Goal: Task Accomplishment & Management: Complete application form

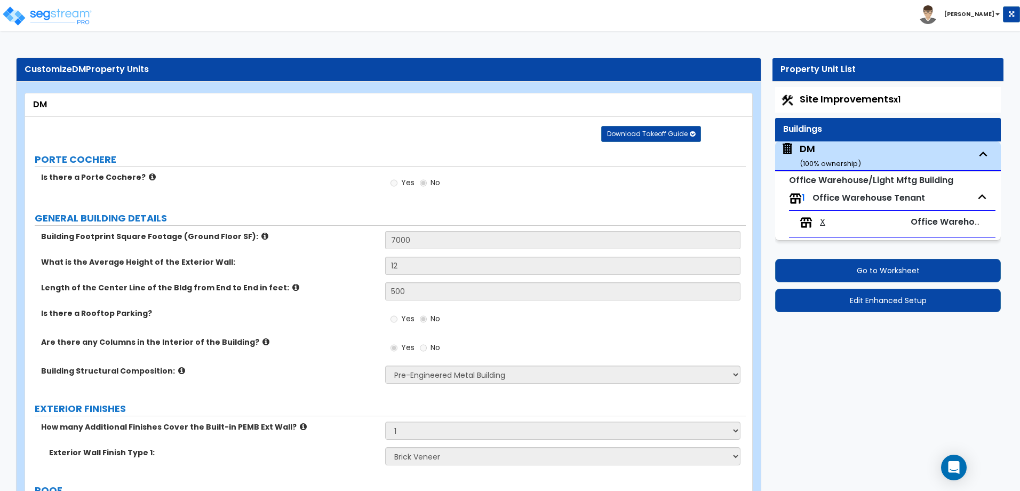
select select "1"
select select "2"
select select "7"
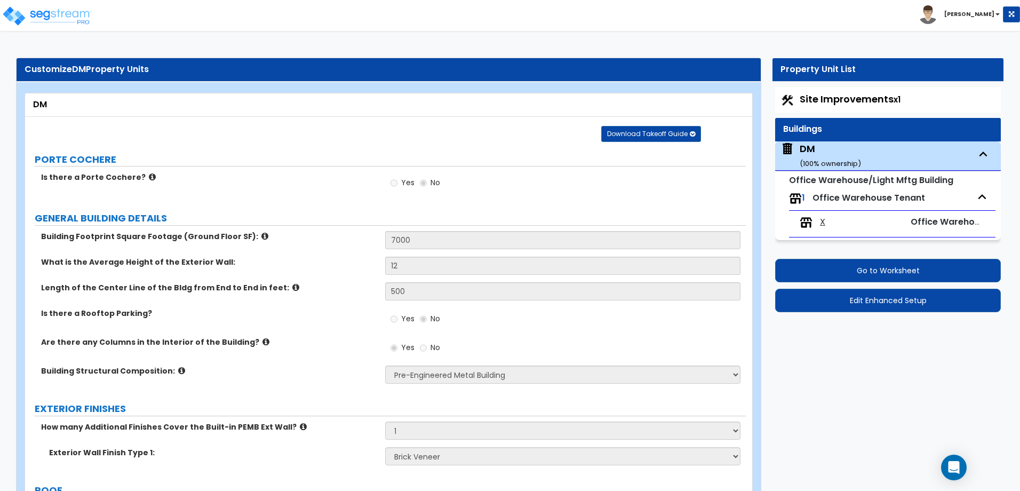
select select "1"
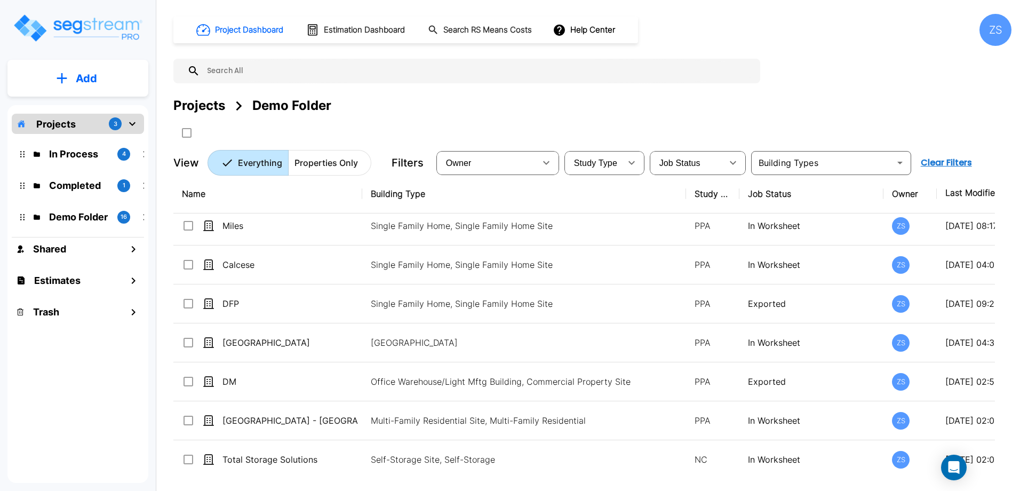
scroll to position [358, 0]
click at [68, 152] on p "In Process" at bounding box center [79, 154] width 60 height 14
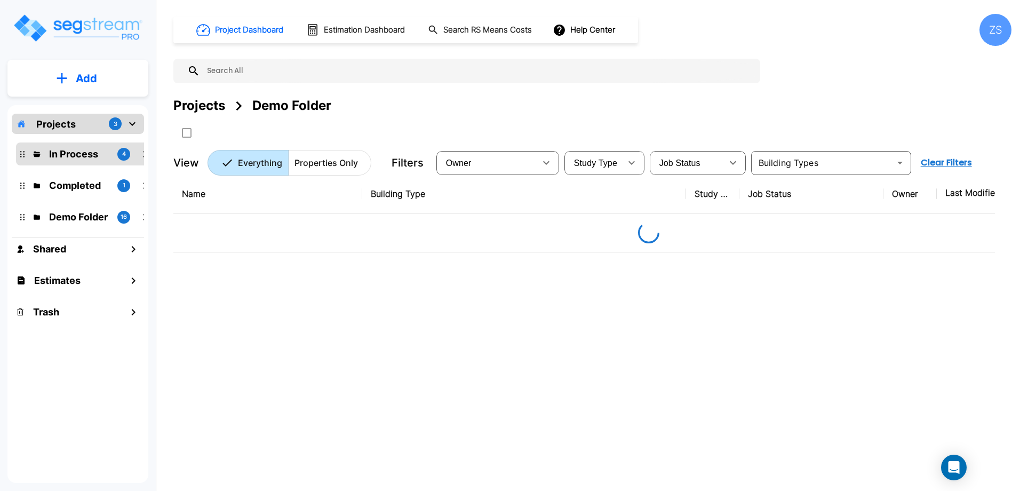
scroll to position [0, 0]
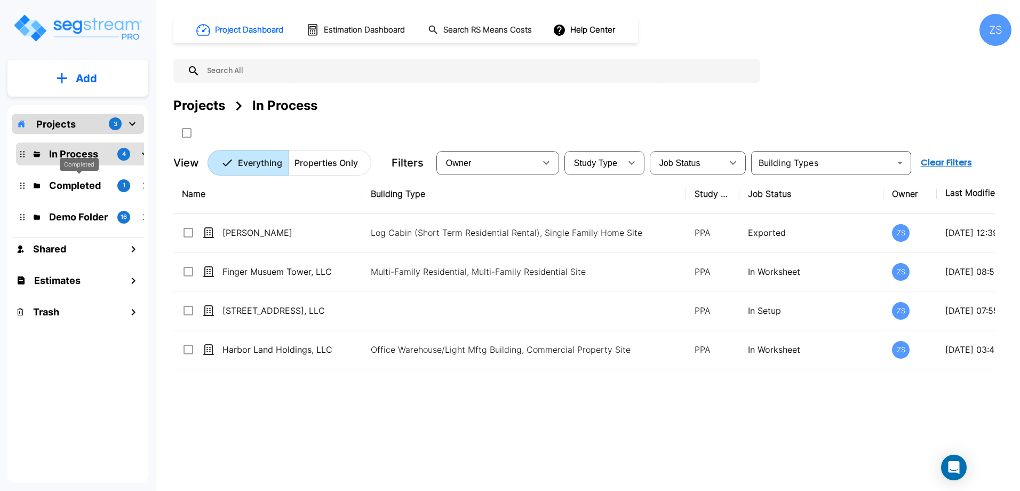
click at [75, 187] on p "Completed" at bounding box center [79, 185] width 60 height 14
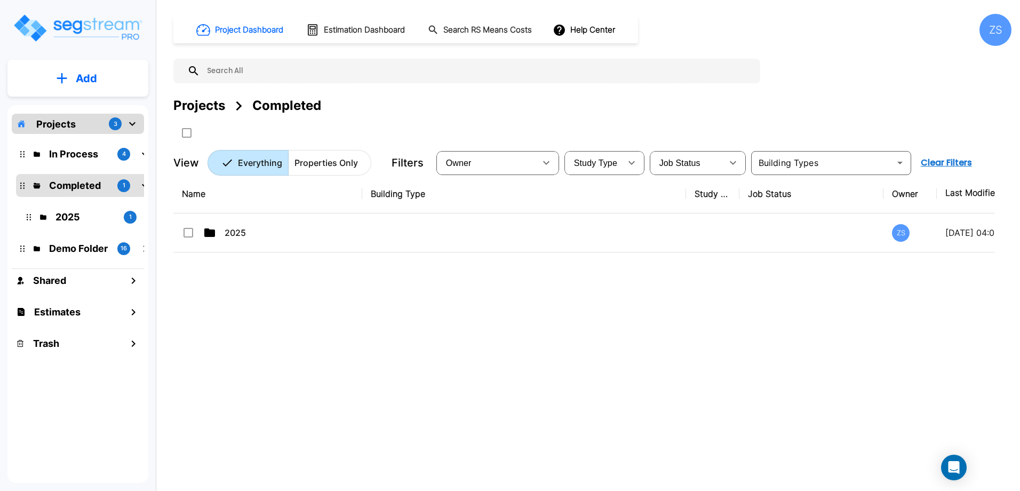
click at [71, 225] on div "2025 1" at bounding box center [92, 216] width 140 height 23
click at [74, 251] on p "Demo Folder" at bounding box center [79, 248] width 60 height 14
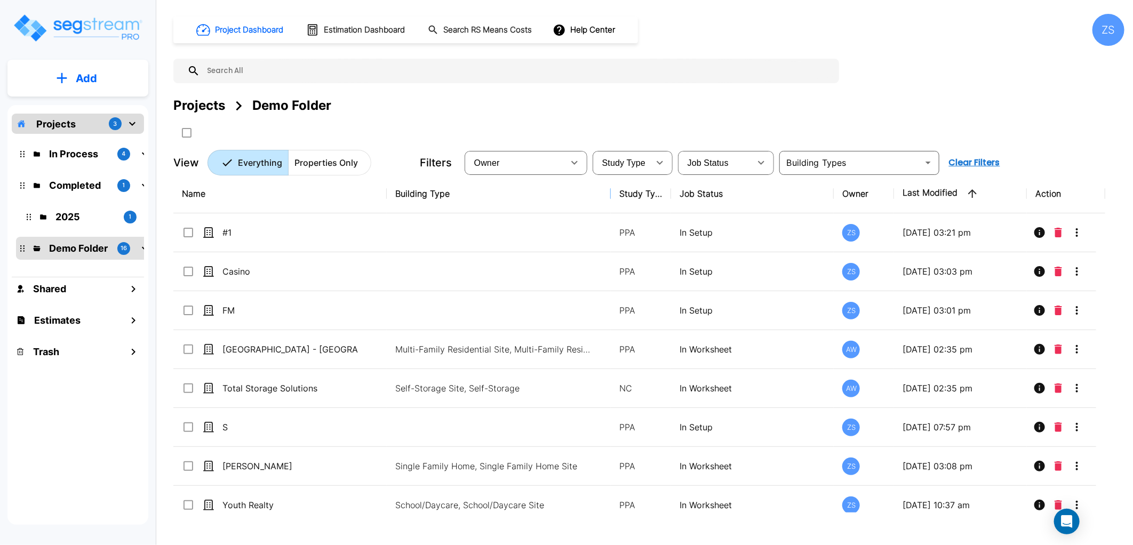
drag, startPoint x: 684, startPoint y: 198, endPoint x: 558, endPoint y: 201, distance: 125.9
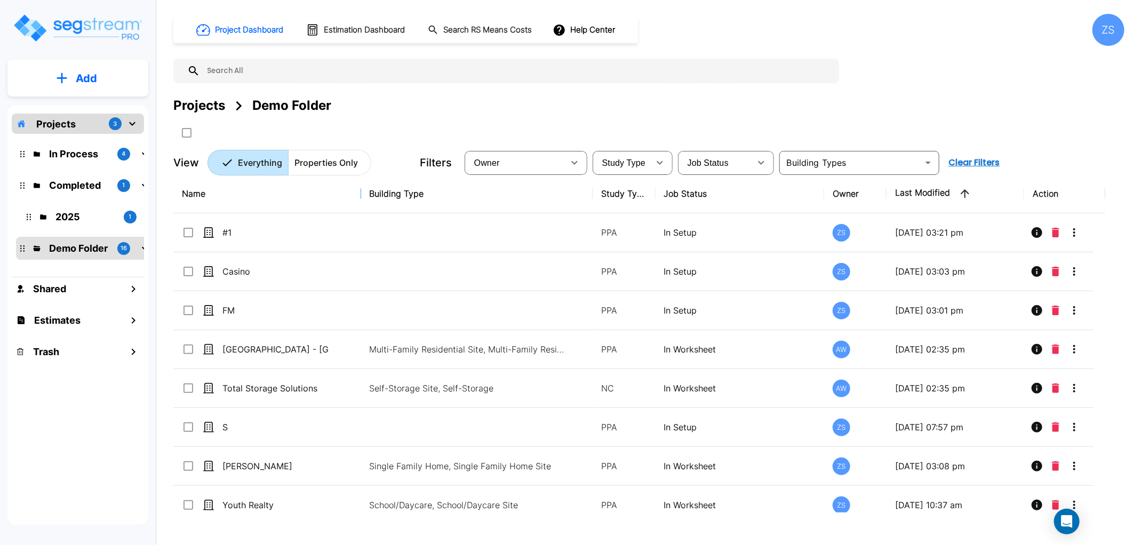
drag, startPoint x: 382, startPoint y: 193, endPoint x: 335, endPoint y: 194, distance: 46.9
click at [66, 156] on p "In Process" at bounding box center [79, 154] width 60 height 14
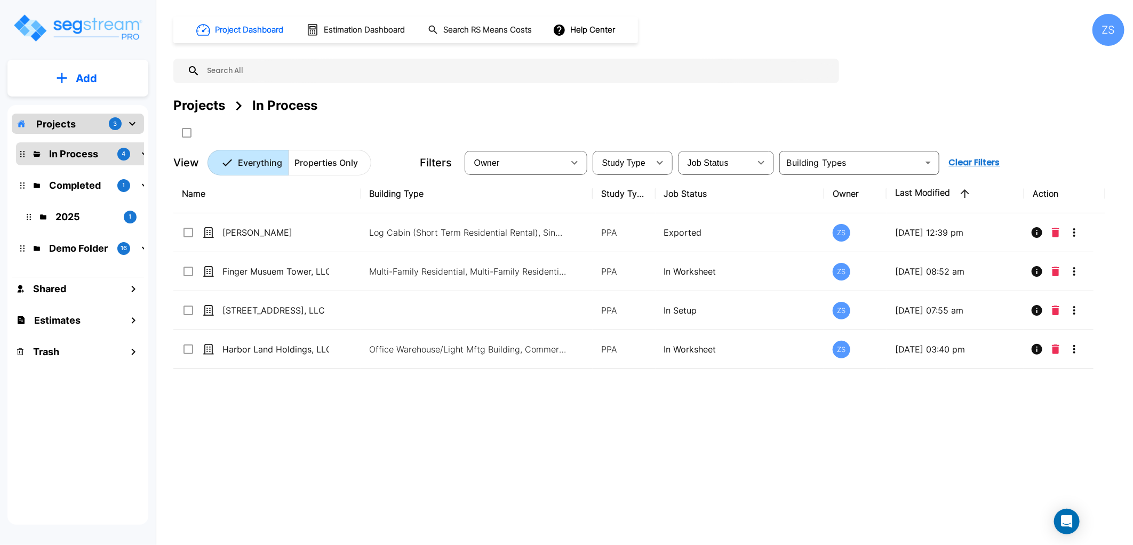
click at [101, 84] on button "Add" at bounding box center [77, 78] width 141 height 31
click at [453, 450] on div "Name Building Type Study Type Job Status Owner Last Modified Action John Lancas…" at bounding box center [639, 343] width 932 height 338
click at [760, 451] on div "Name Building Type Study Type Job Status Owner Last Modified Action John Lancas…" at bounding box center [639, 343] width 932 height 338
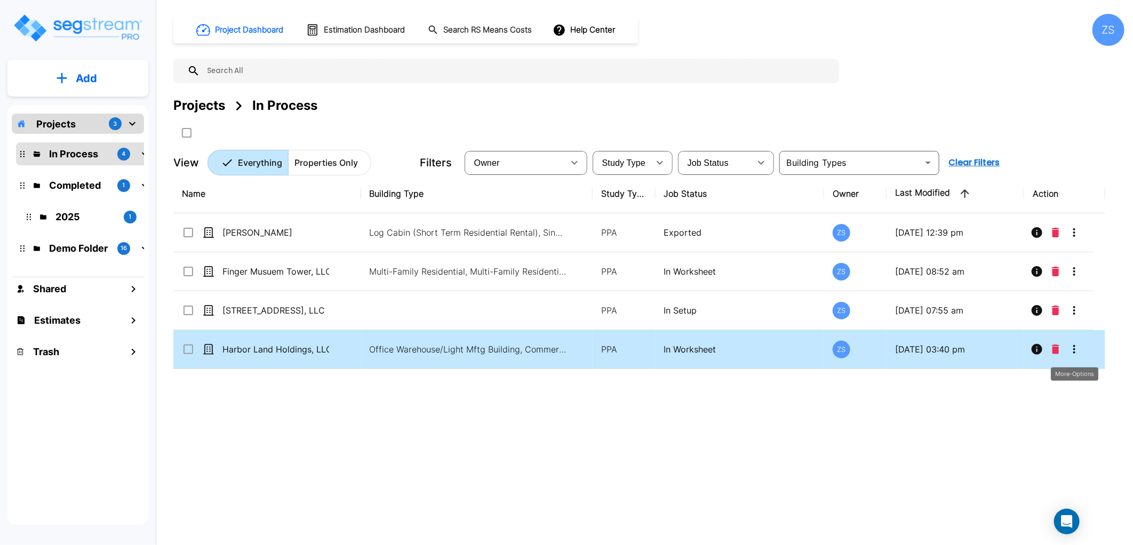
click at [1019, 350] on icon "More-Options" at bounding box center [1074, 349] width 13 height 13
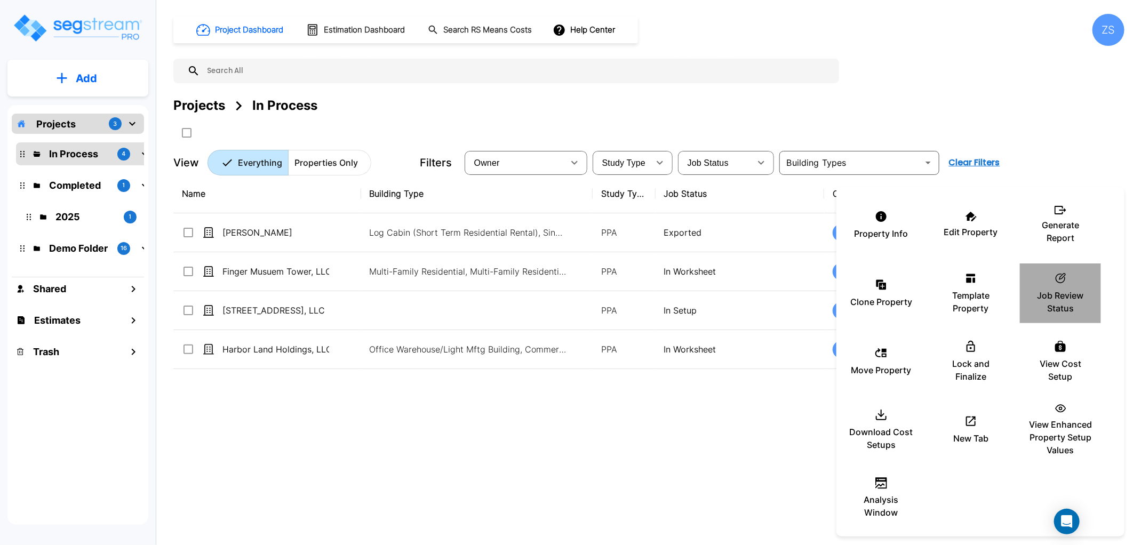
click at [1019, 314] on p "Job Review Status" at bounding box center [1061, 302] width 64 height 26
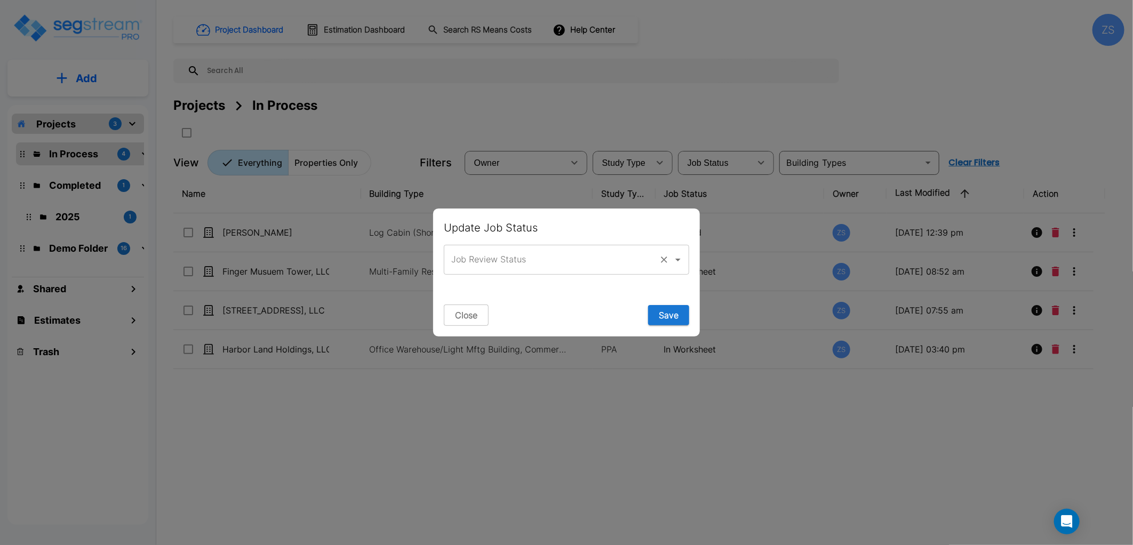
click at [546, 260] on input "Job Review Status" at bounding box center [552, 260] width 206 height 20
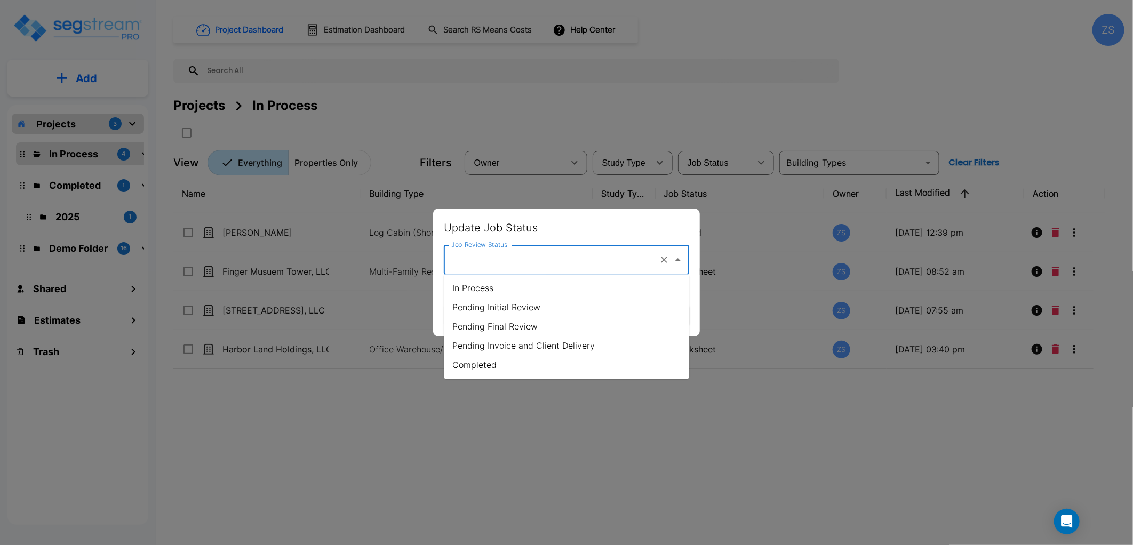
click at [529, 291] on li "In Process" at bounding box center [566, 287] width 245 height 19
type input "In Process"
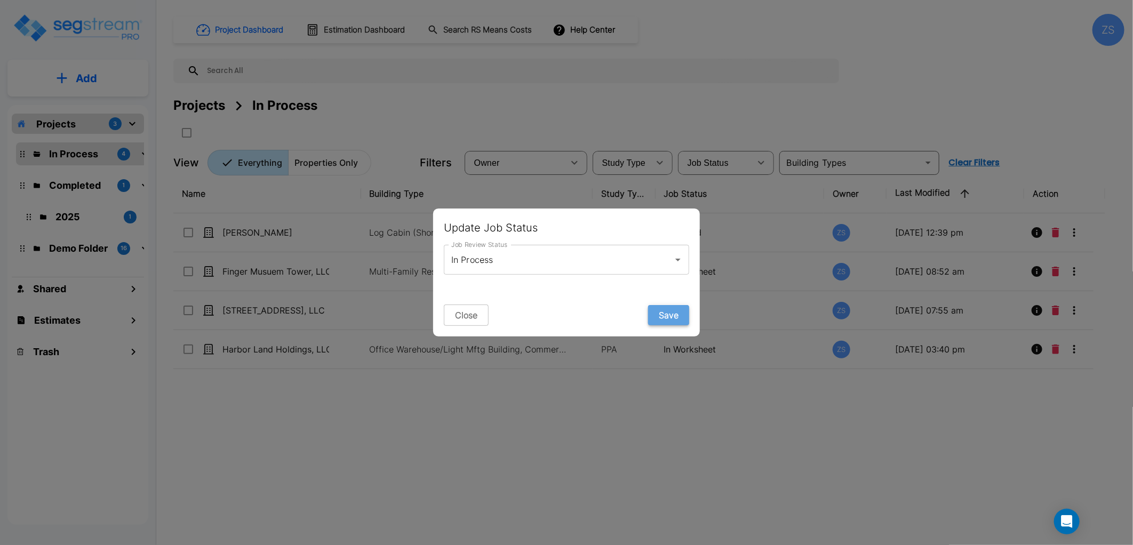
click at [665, 318] on button "Save" at bounding box center [668, 315] width 41 height 20
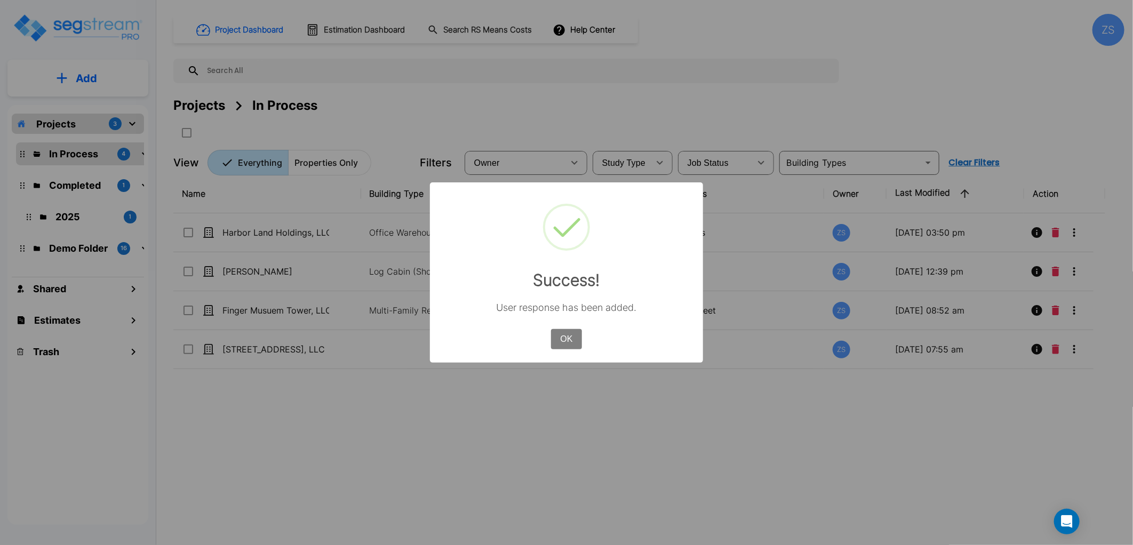
click at [564, 337] on button "OK" at bounding box center [566, 339] width 31 height 20
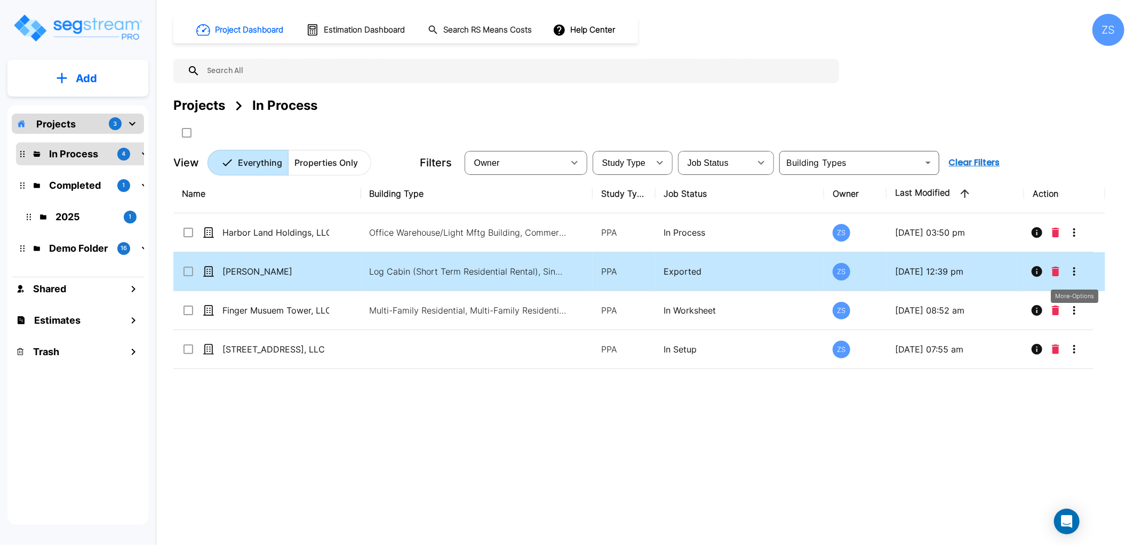
click at [1019, 276] on icon "More-Options" at bounding box center [1074, 271] width 13 height 13
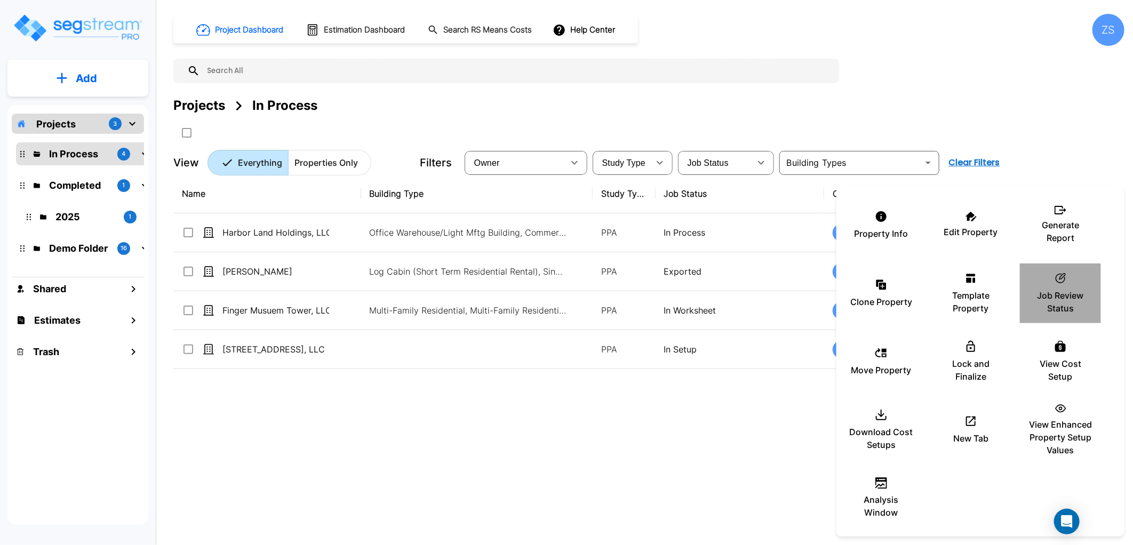
click at [1019, 310] on p "Job Review Status" at bounding box center [1061, 302] width 64 height 26
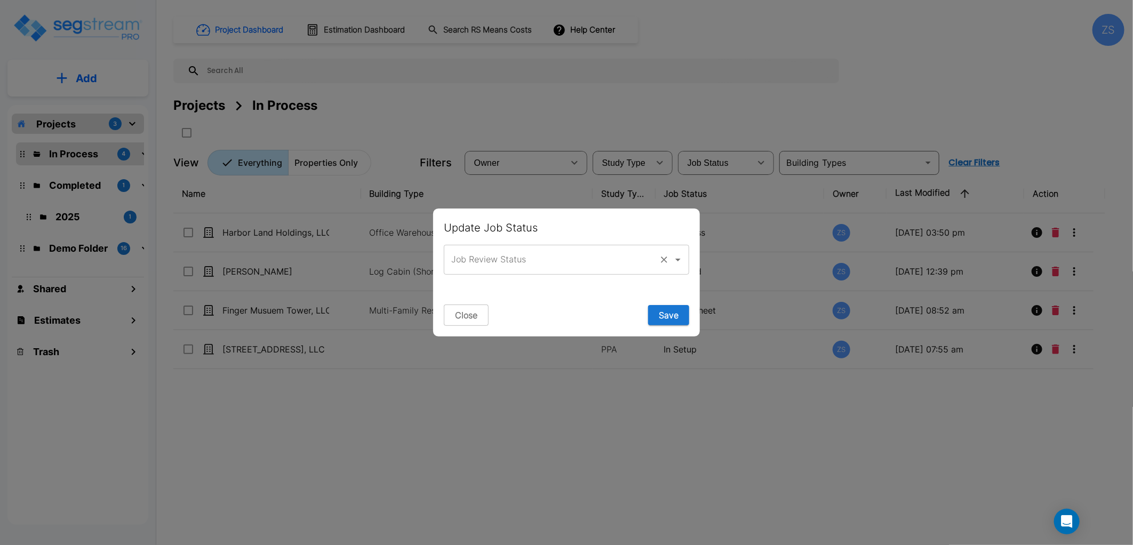
click at [655, 254] on div "Job Review Status" at bounding box center [566, 260] width 245 height 30
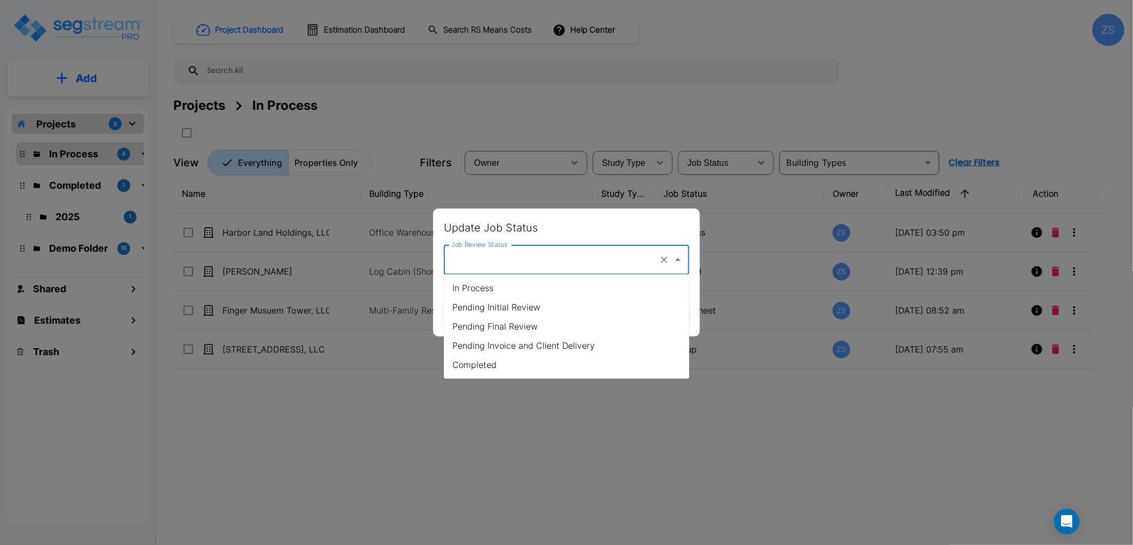
click at [589, 331] on li "Pending Final Review" at bounding box center [566, 326] width 245 height 19
type input "Pending Final Review"
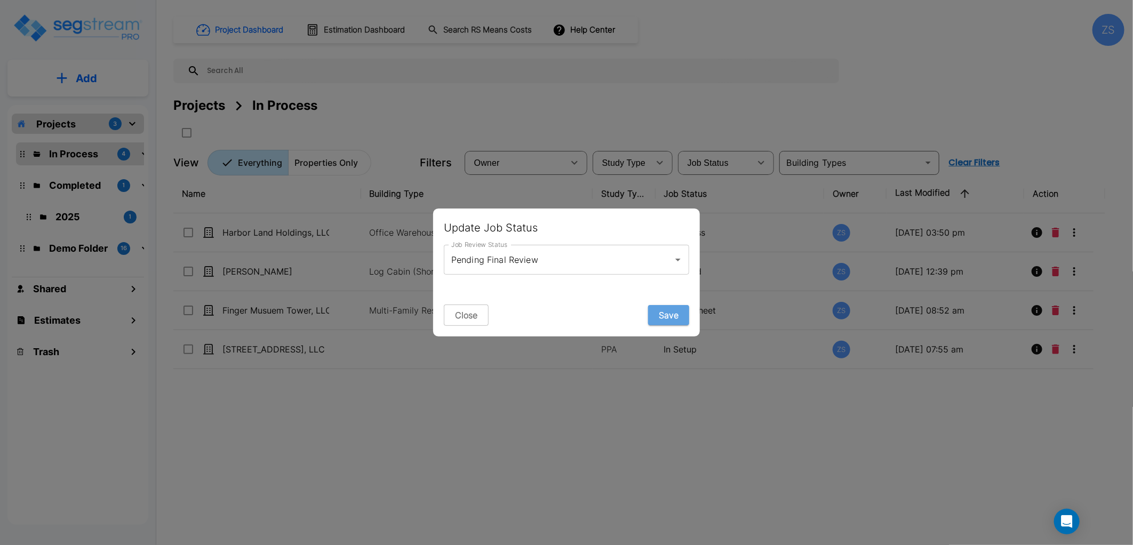
drag, startPoint x: 678, startPoint y: 318, endPoint x: 671, endPoint y: 333, distance: 16.0
click at [676, 318] on button "Save" at bounding box center [668, 315] width 41 height 20
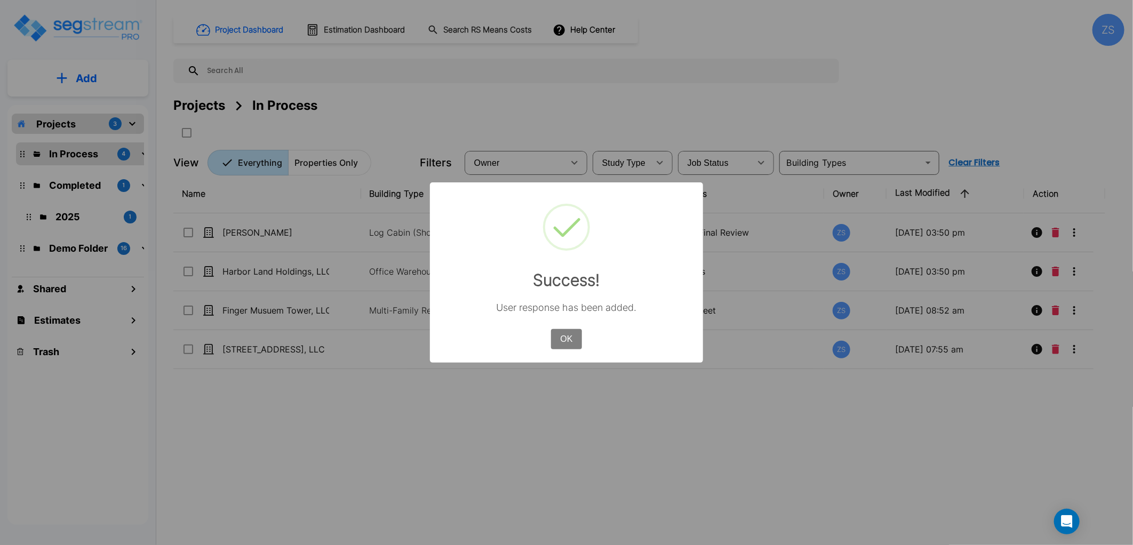
click at [575, 342] on button "OK" at bounding box center [566, 339] width 31 height 20
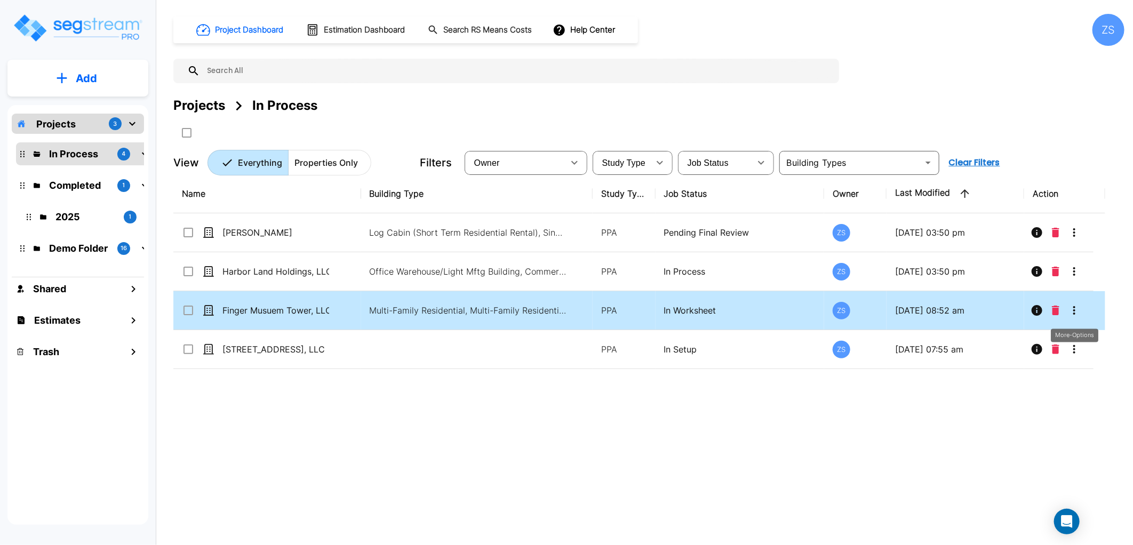
click at [1019, 313] on icon "More-Options" at bounding box center [1074, 310] width 2 height 9
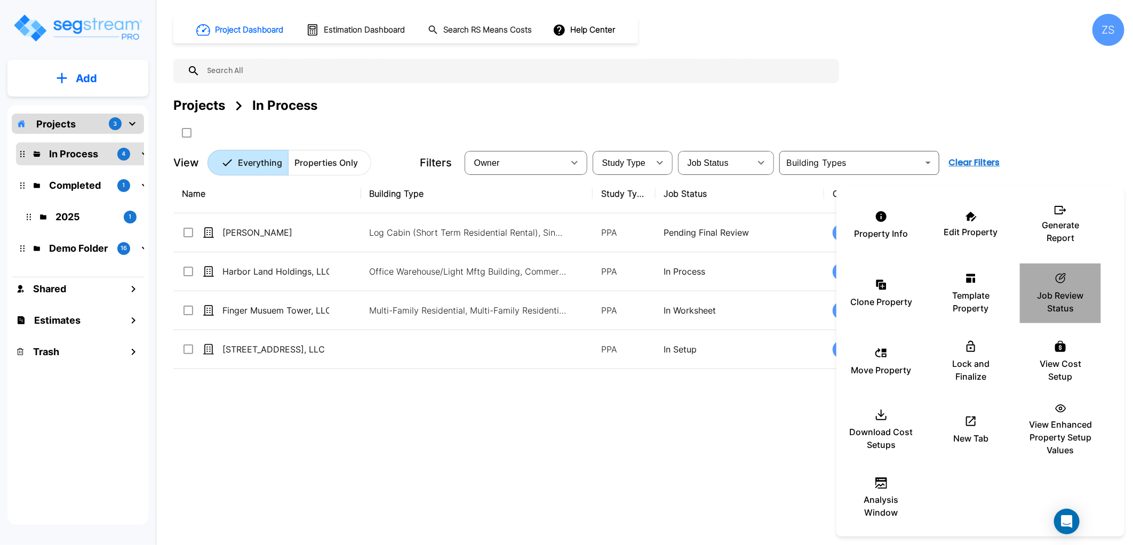
click at [1019, 309] on p "Job Review Status" at bounding box center [1061, 302] width 64 height 26
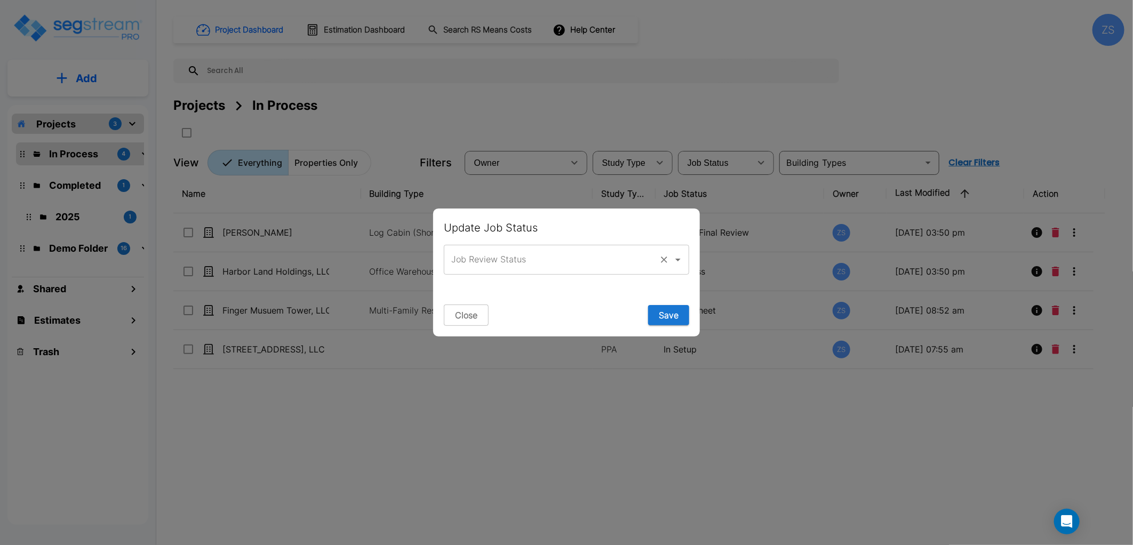
click at [572, 268] on input "Job Review Status" at bounding box center [552, 260] width 206 height 20
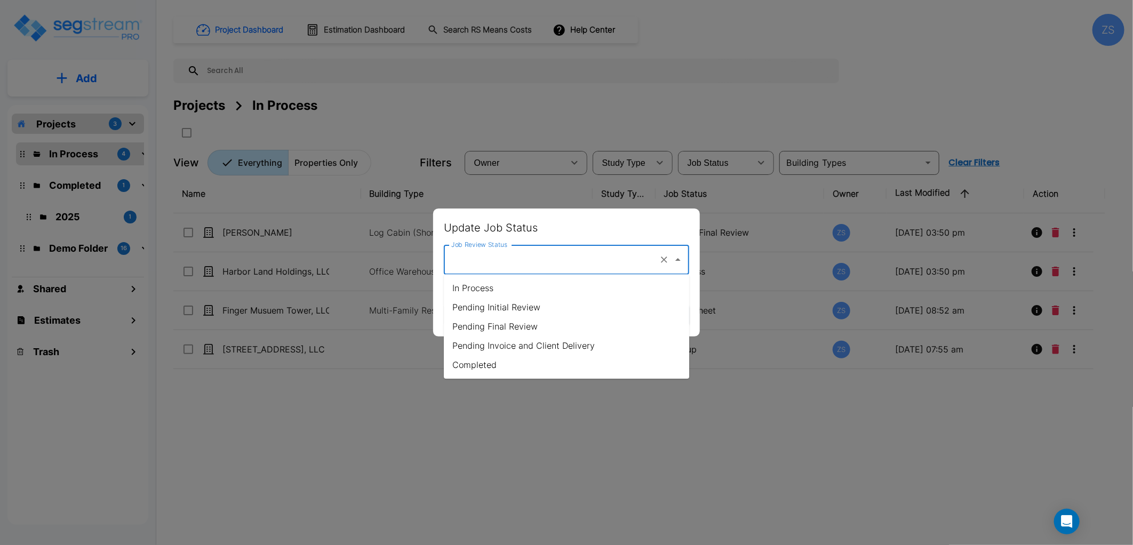
click at [550, 287] on li "In Process" at bounding box center [566, 287] width 245 height 19
type input "In Process"
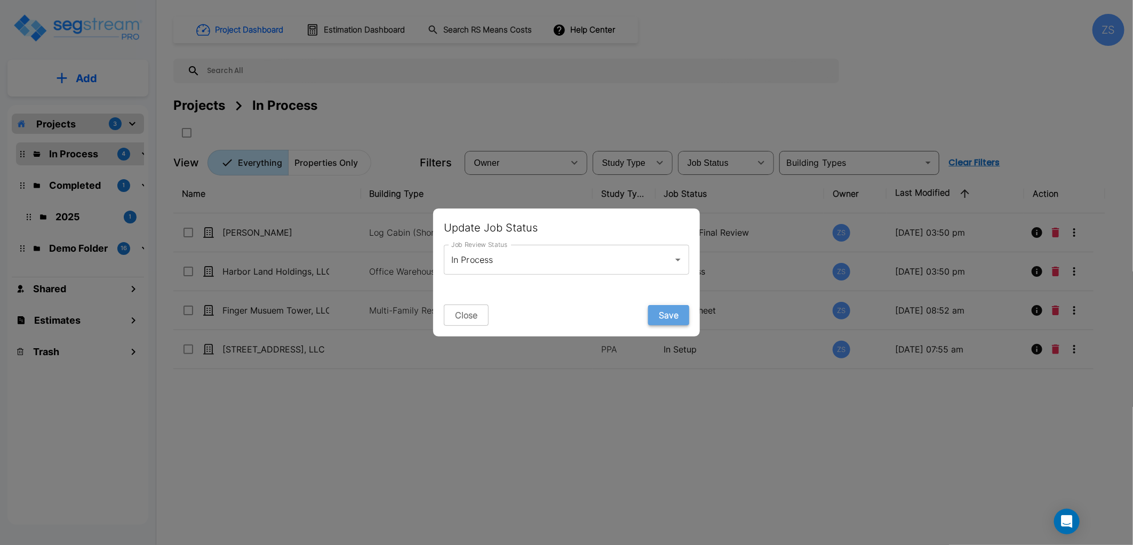
click at [688, 312] on button "Save" at bounding box center [668, 315] width 41 height 20
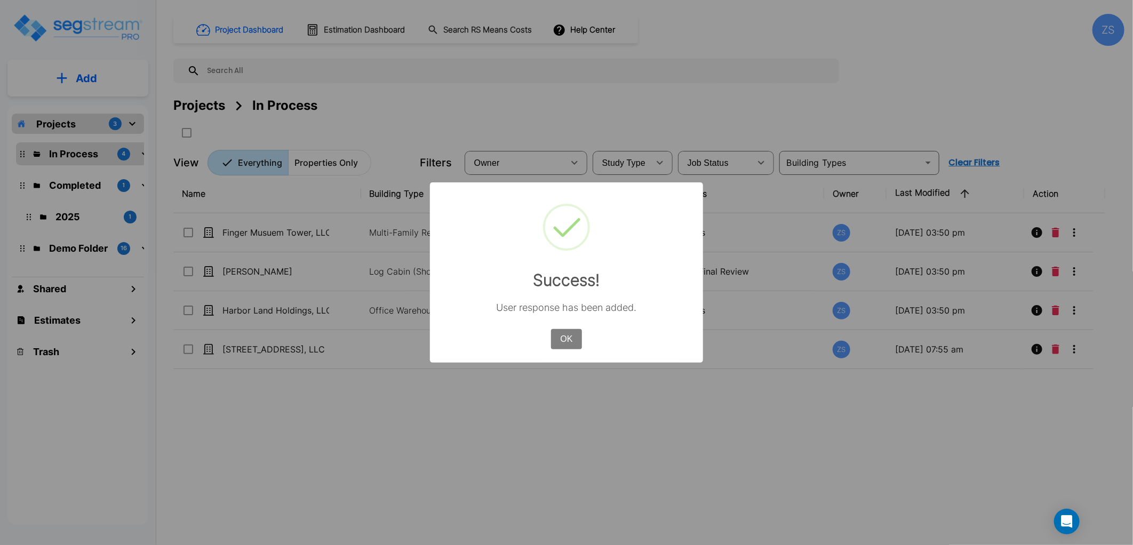
click at [565, 342] on button "OK" at bounding box center [566, 339] width 31 height 20
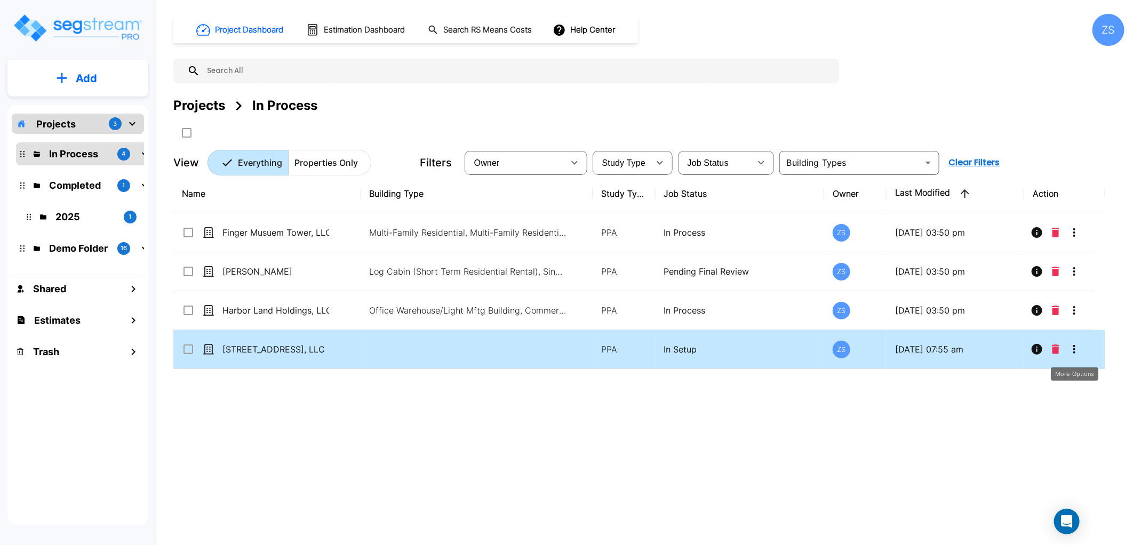
click at [1019, 349] on icon "More-Options" at bounding box center [1074, 349] width 13 height 13
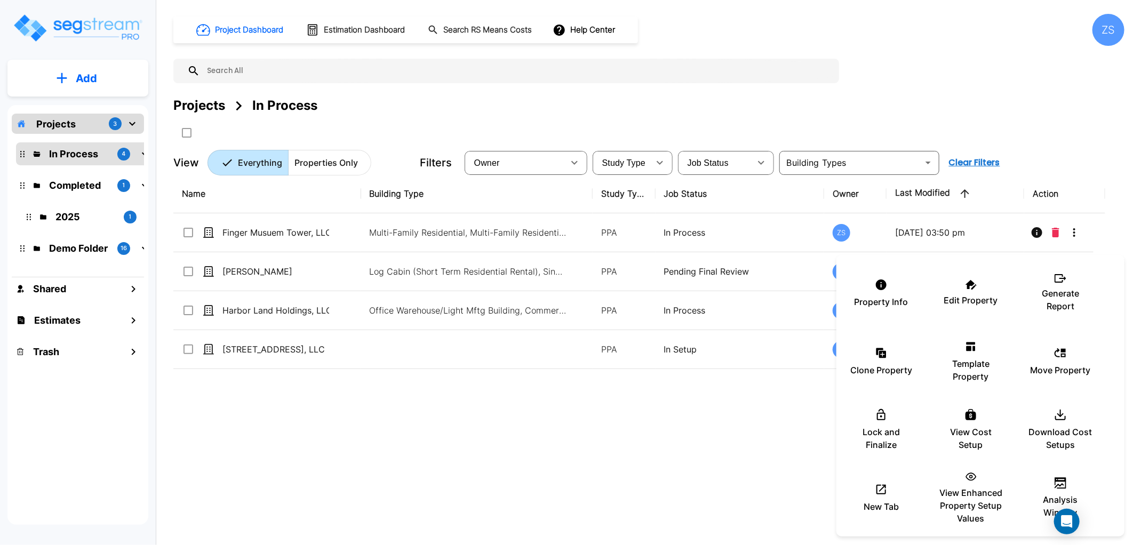
click at [759, 417] on div at bounding box center [566, 272] width 1133 height 545
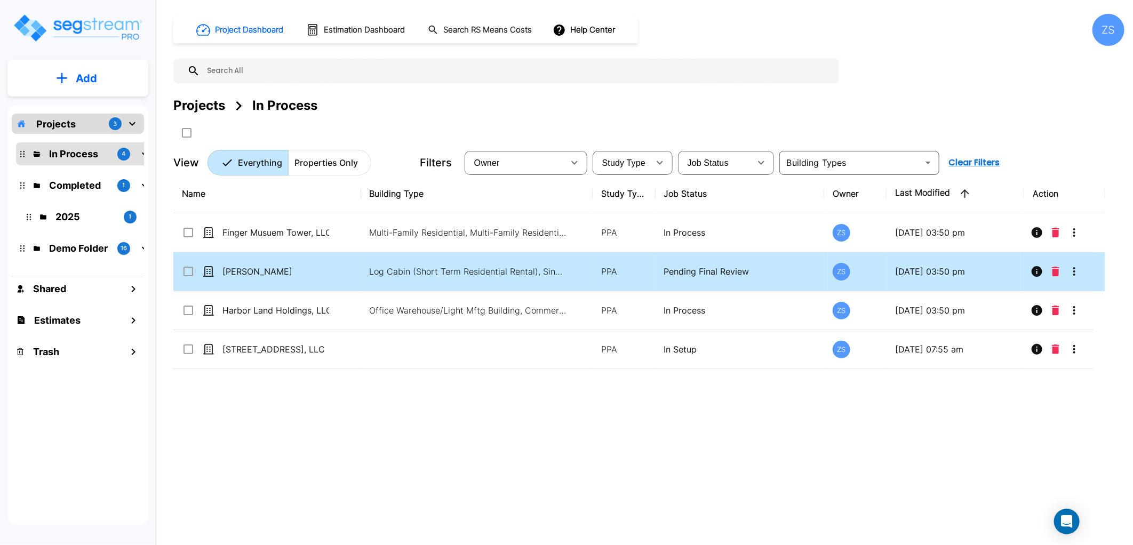
click at [1019, 275] on icon "More-Options" at bounding box center [1074, 271] width 13 height 13
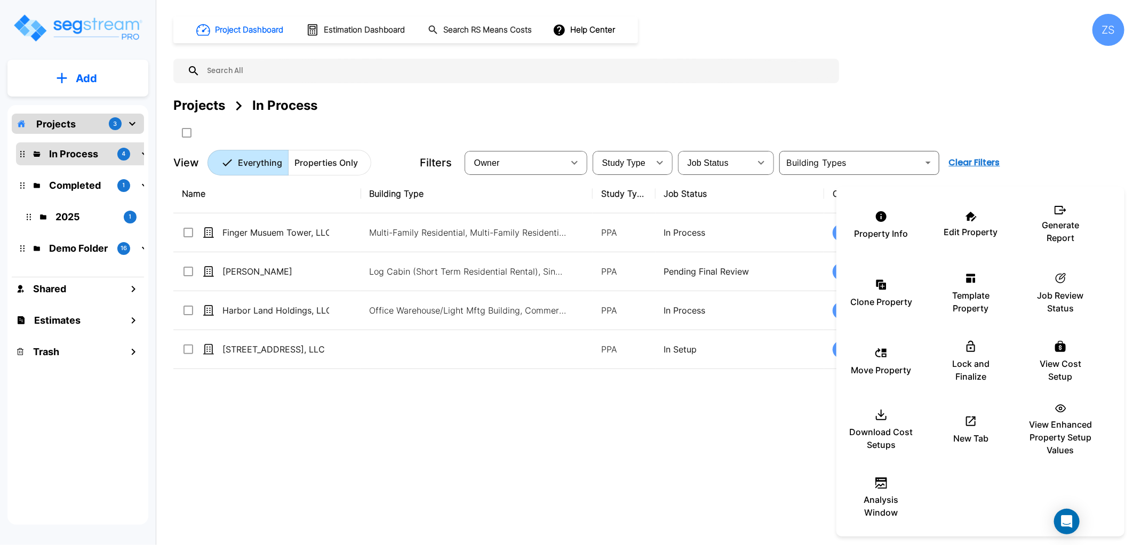
click at [666, 434] on div at bounding box center [566, 272] width 1133 height 545
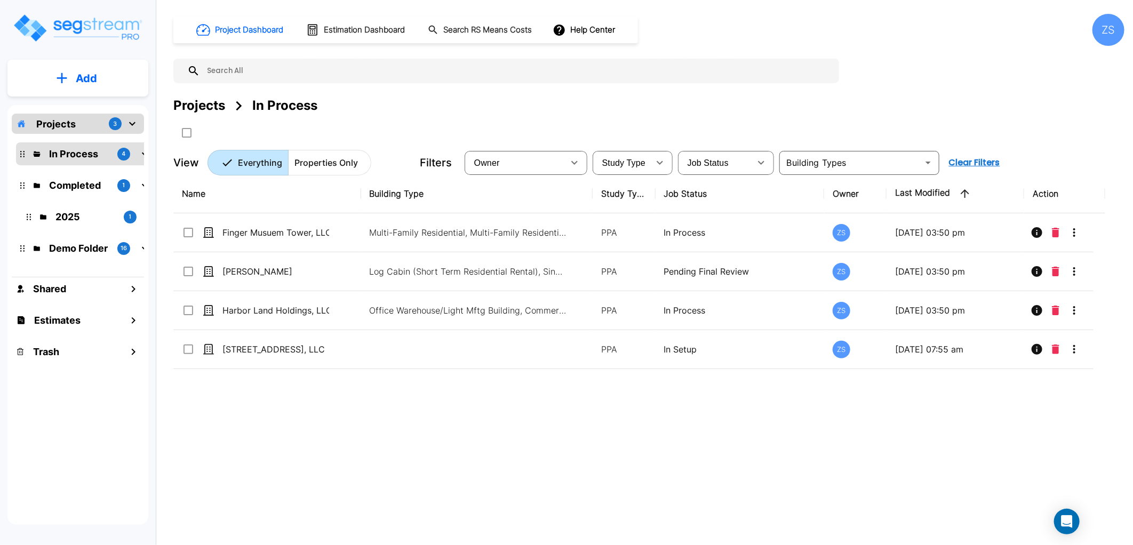
click at [61, 81] on icon "mailbox folders" at bounding box center [62, 78] width 10 height 10
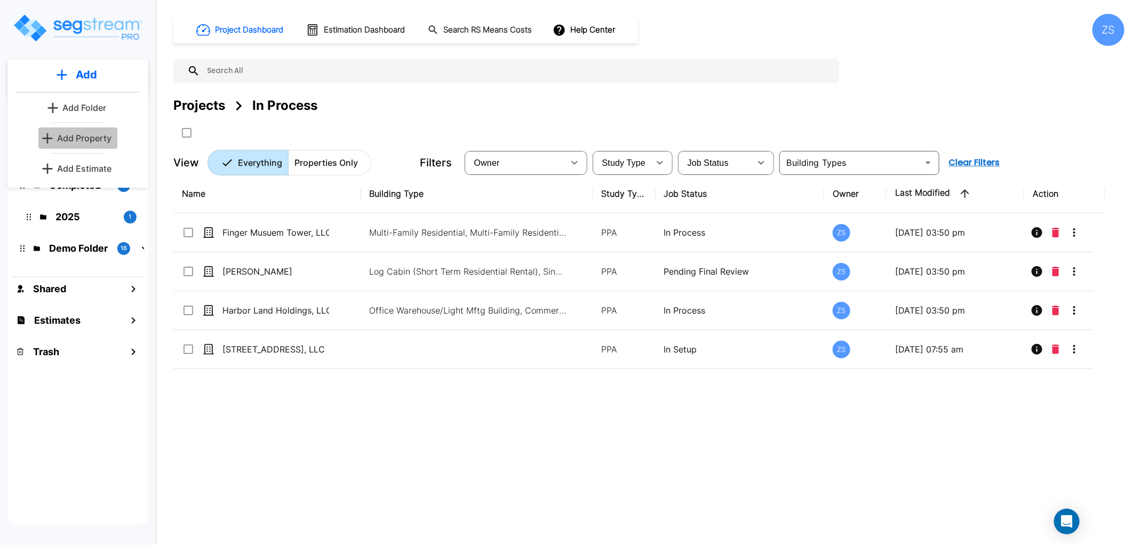
click at [51, 139] on icon "mailbox folders" at bounding box center [48, 138] width 10 height 10
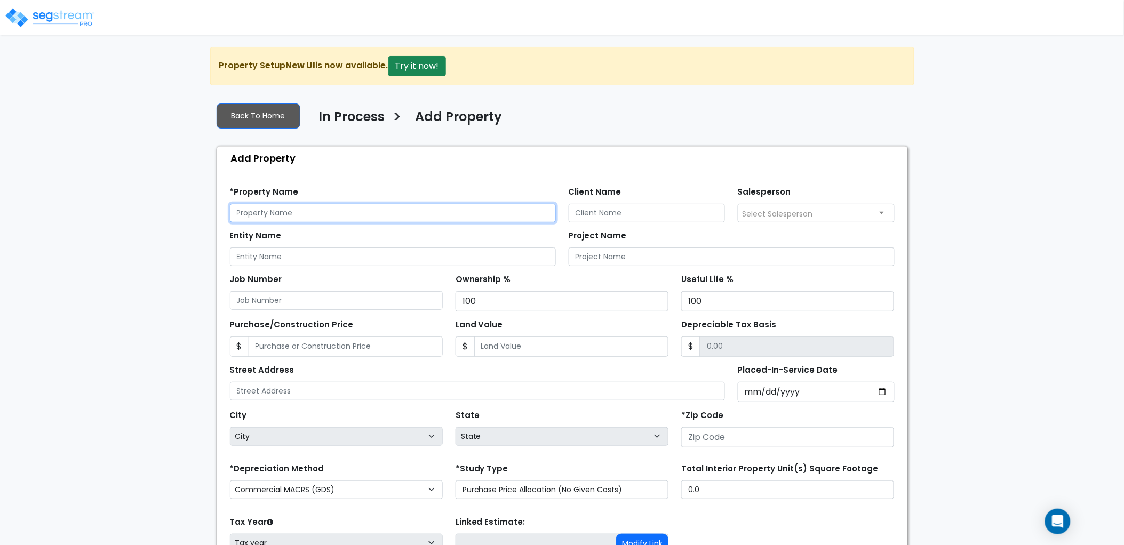
click at [283, 216] on input "text" at bounding box center [393, 213] width 326 height 19
type input "BCMR LLC"
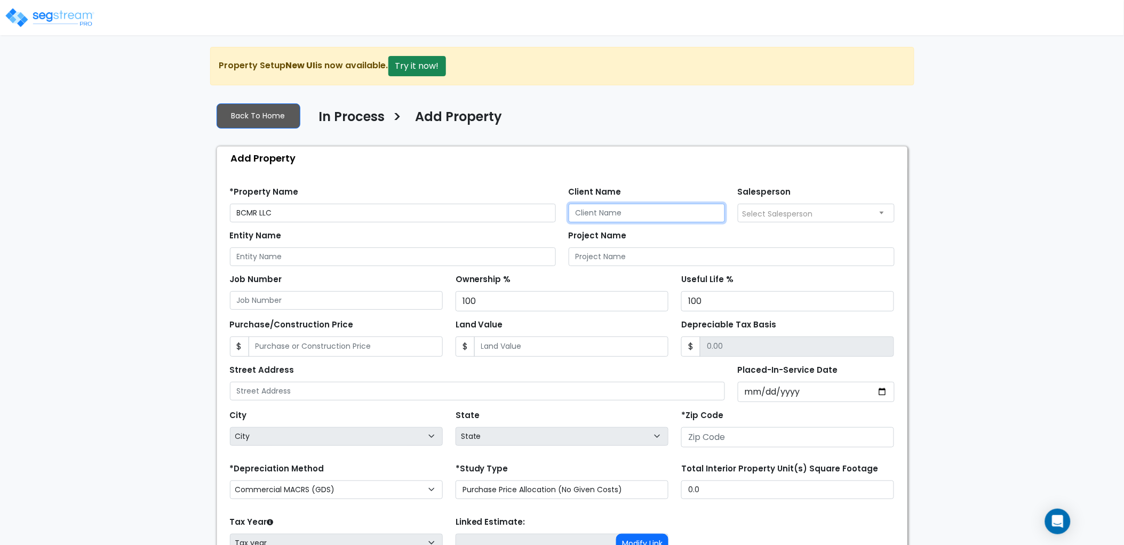
click at [585, 210] on input "Client Name" at bounding box center [647, 213] width 157 height 19
type input "Jason Newton"
type input "BCMR LLC"
type input "5,998,524"
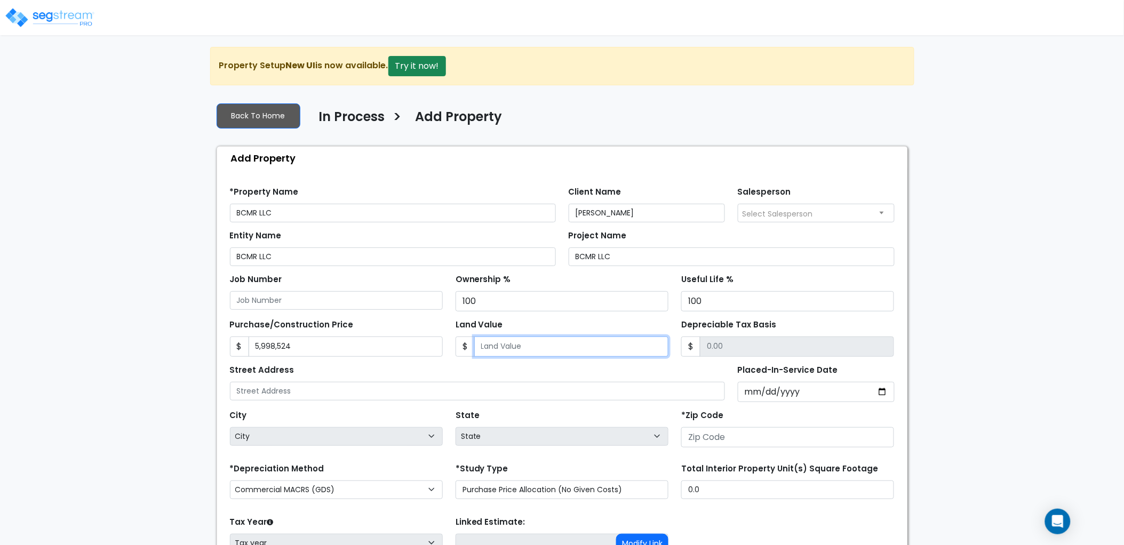
drag, startPoint x: 571, startPoint y: 345, endPoint x: 468, endPoint y: 348, distance: 103.5
click at [571, 345] on input "Land Value" at bounding box center [571, 347] width 194 height 20
drag, startPoint x: 508, startPoint y: 350, endPoint x: 503, endPoint y: 354, distance: 6.5
click at [503, 354] on input "Land Value" at bounding box center [571, 347] width 194 height 20
type input "1"
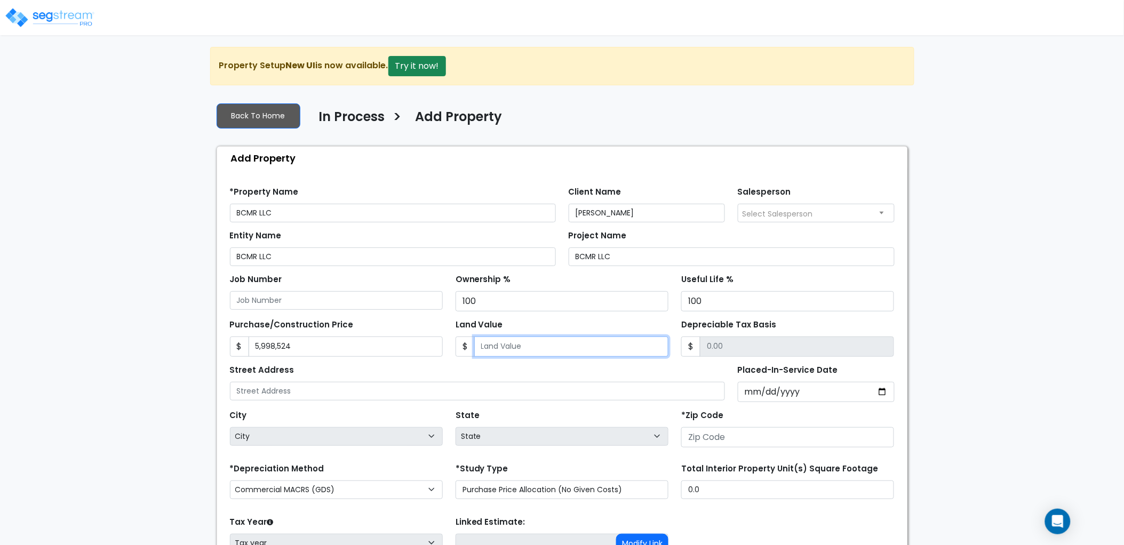
type input "5998523.00"
type input "15"
type input "5998509.00"
type input "155"
type input "5998369.00"
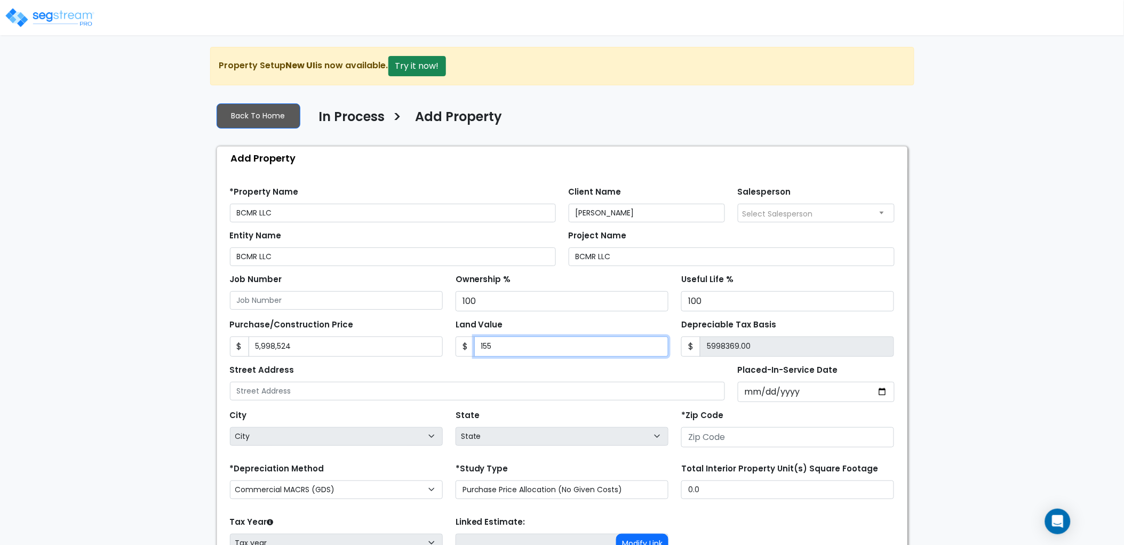
type input "1556"
type input "5996968.00"
type input "1,5563"
type input "5982961.00"
type input "15,5632"
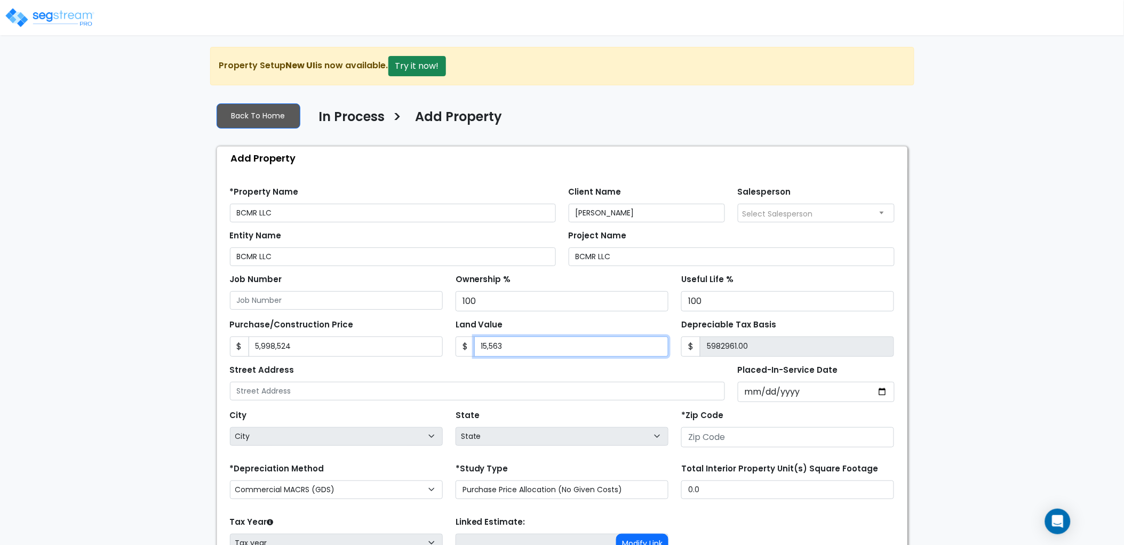
type input "5842892.00"
type input "15,56320"
type input "4442204.00"
type input "1,556,320"
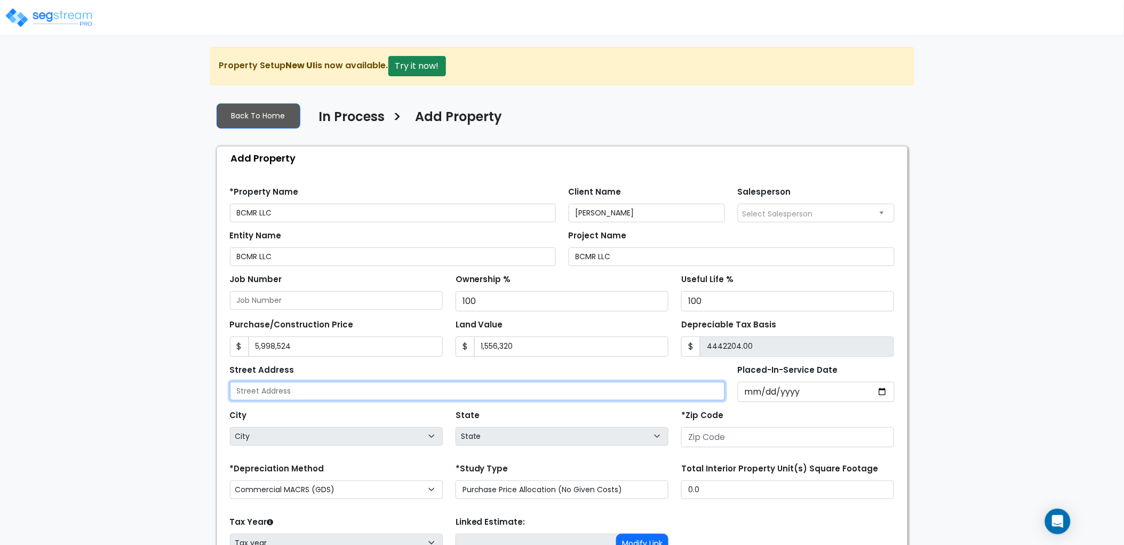
click at [459, 392] on input "text" at bounding box center [478, 391] width 496 height 19
click at [397, 386] on input "text" at bounding box center [478, 391] width 496 height 19
type input "22300 [PERSON_NAME]"
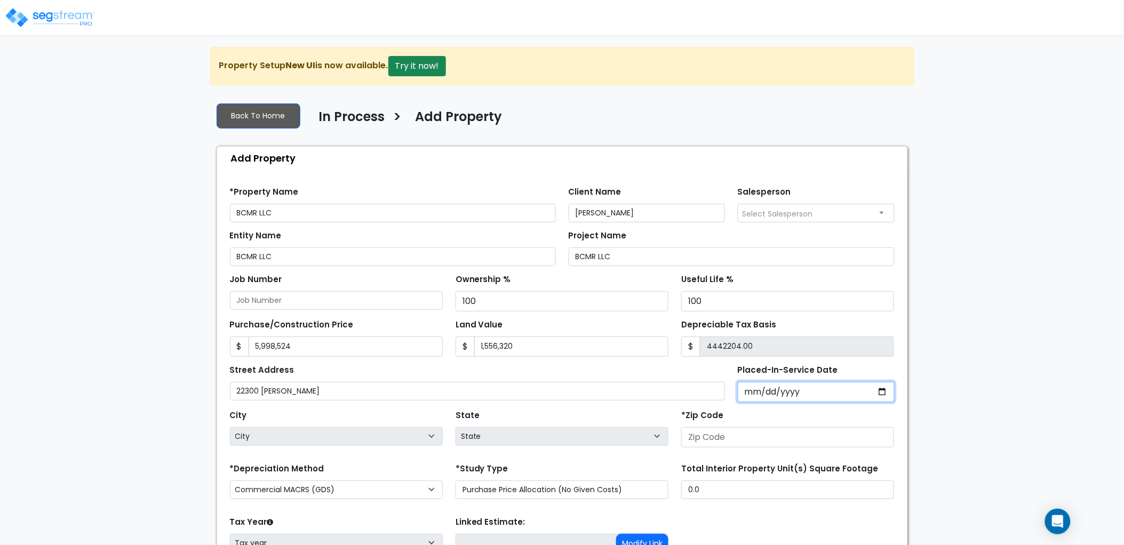
click at [746, 392] on input "Placed-In-Service Date" at bounding box center [816, 392] width 157 height 20
type input "0020-02-13"
select select "20"
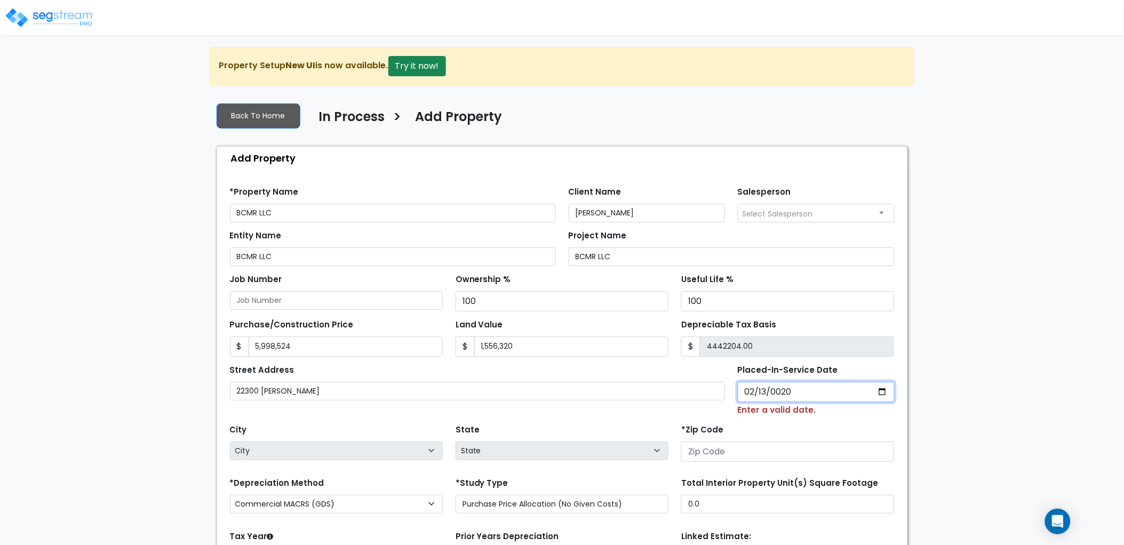
type input "0202-02-13"
select select "202"
type input "2025-02-13"
select select "2025"
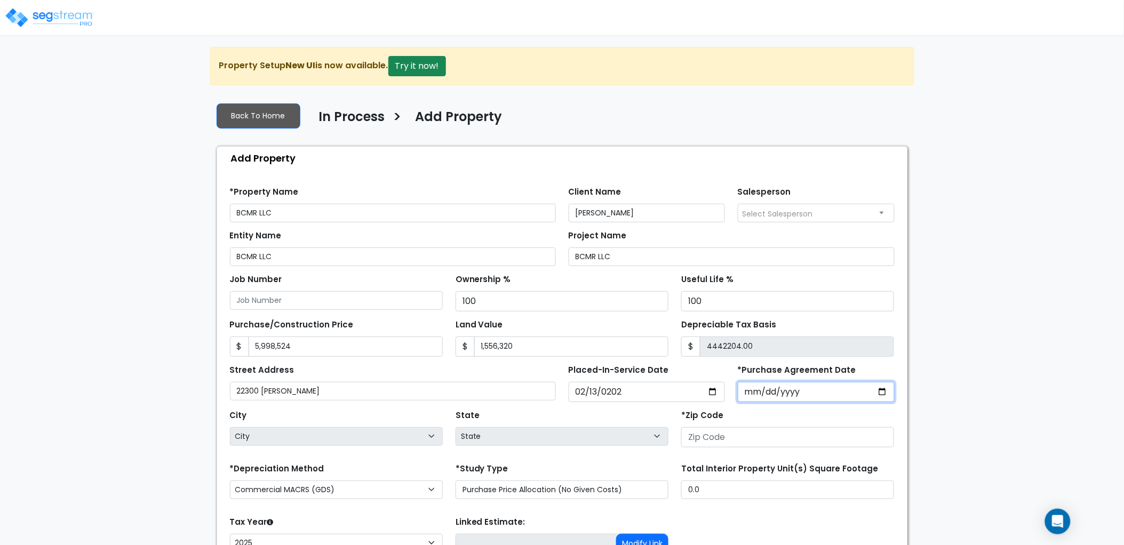
click at [756, 392] on input "*Purchase Agreement Date" at bounding box center [816, 392] width 157 height 20
click at [743, 392] on input "*Purchase Agreement Date" at bounding box center [816, 392] width 157 height 20
click at [585, 392] on input "2025-02-13" at bounding box center [647, 392] width 157 height 20
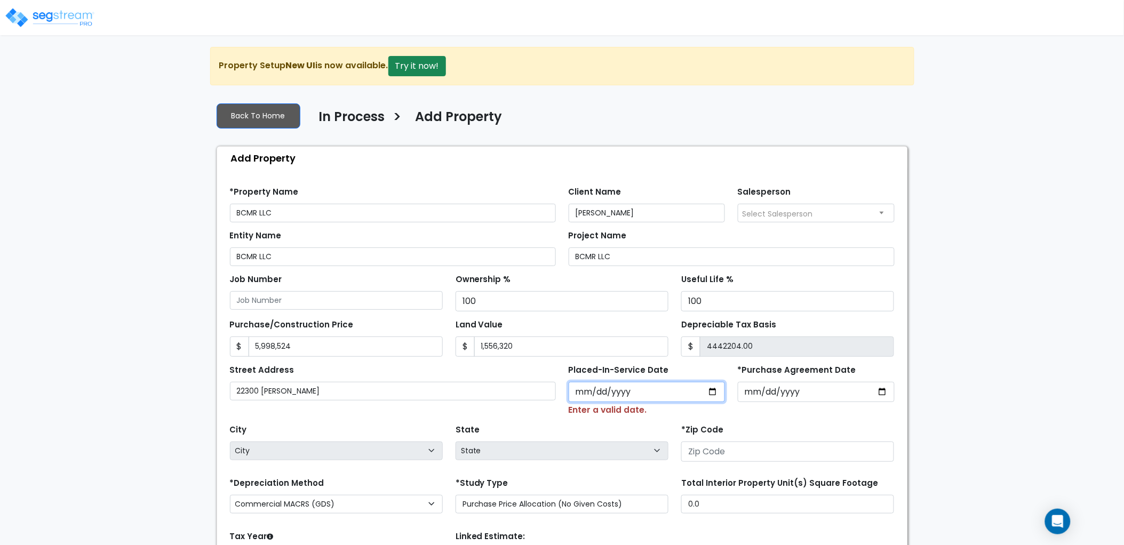
type input "0002-02-14"
select select "2"
type input "0202-02-14"
select select "202"
type input "2025-02-14"
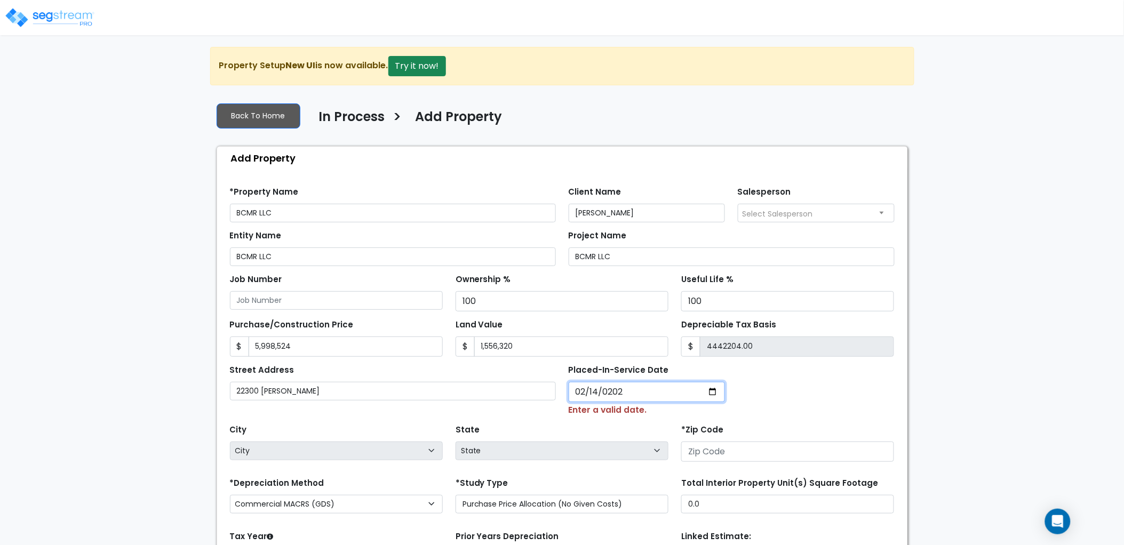
select select "2025"
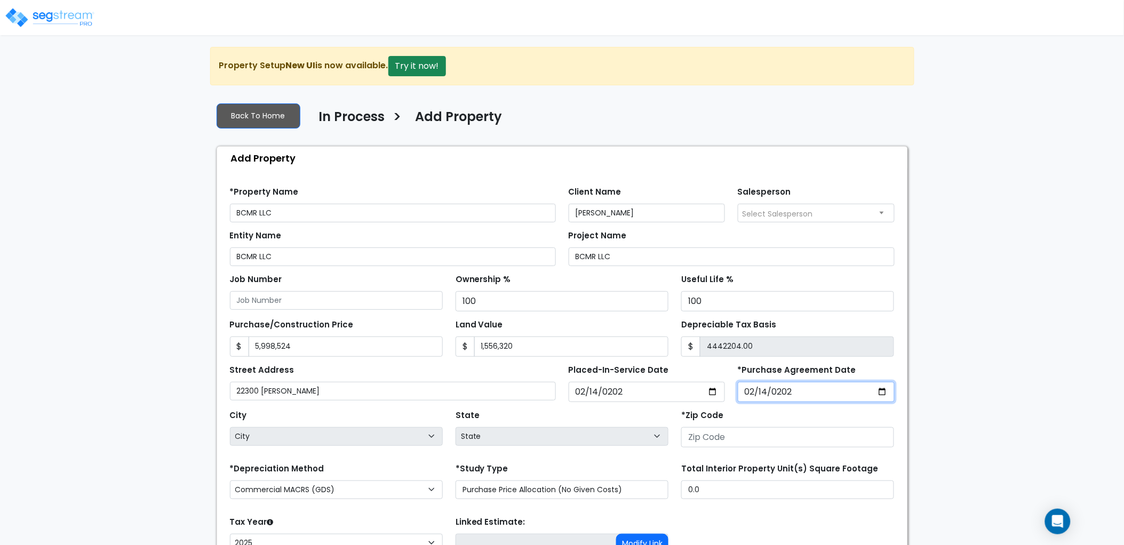
type input "2025-02-14"
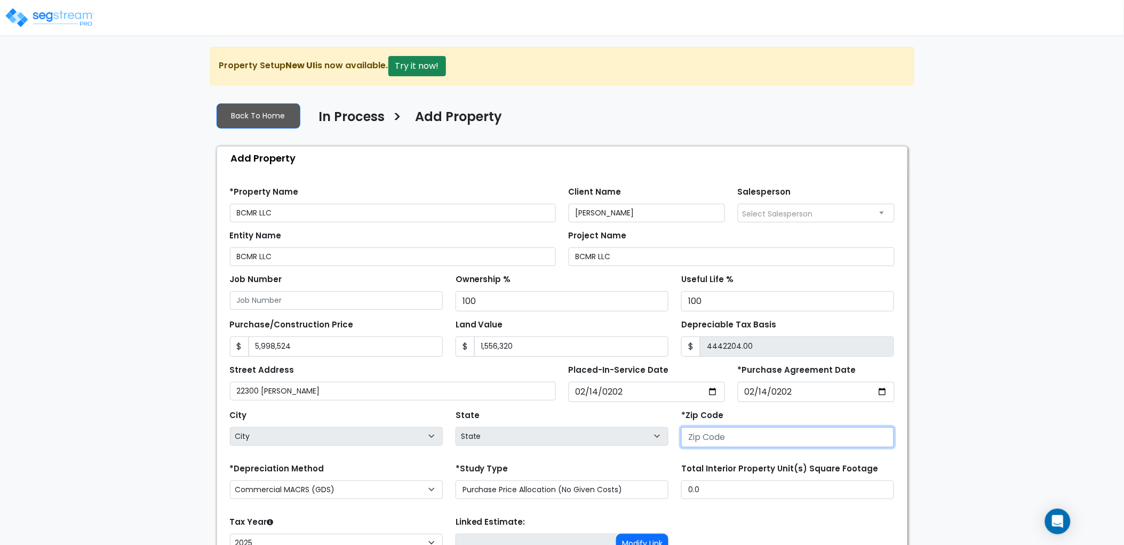
click at [715, 440] on input "number" at bounding box center [787, 437] width 213 height 20
type input "48"
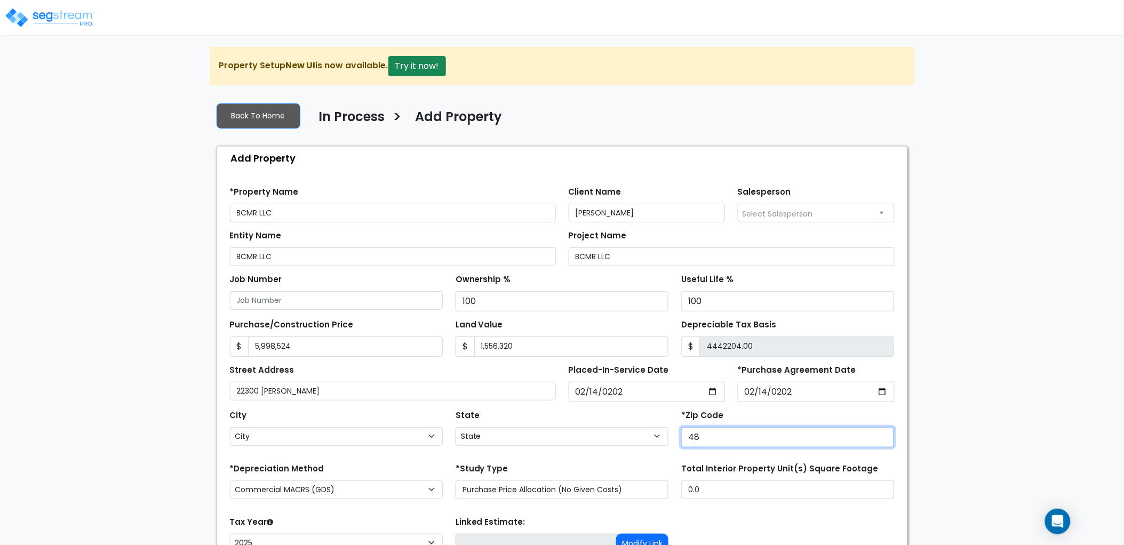
select select "MI"
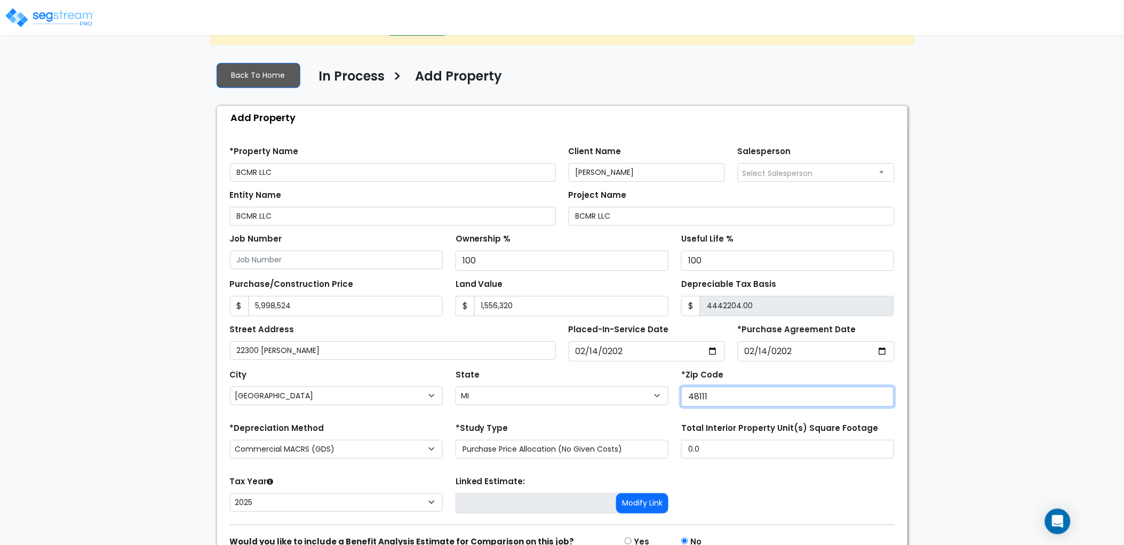
scroll to position [59, 0]
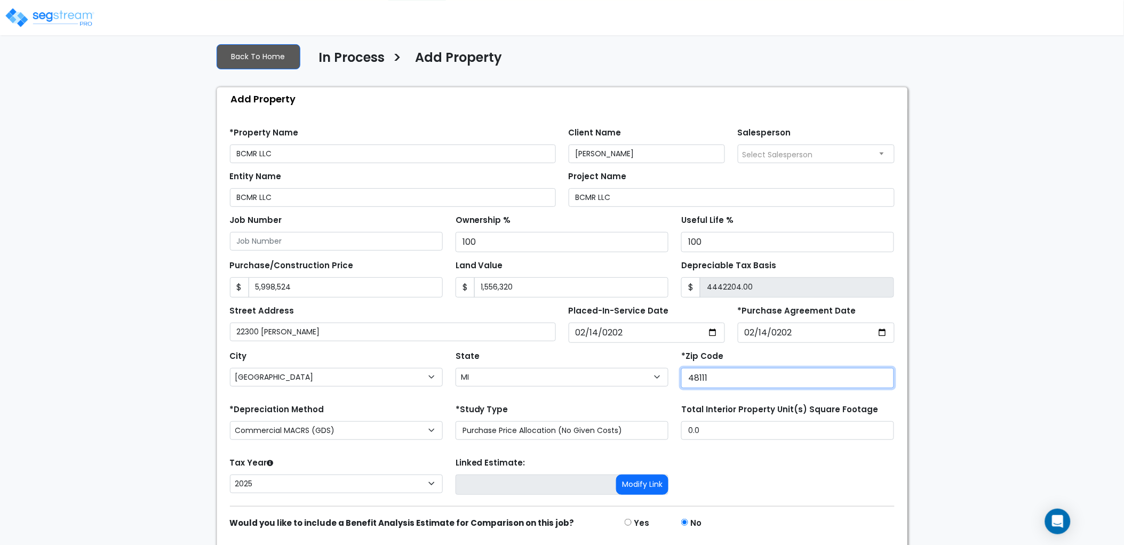
type input "48111"
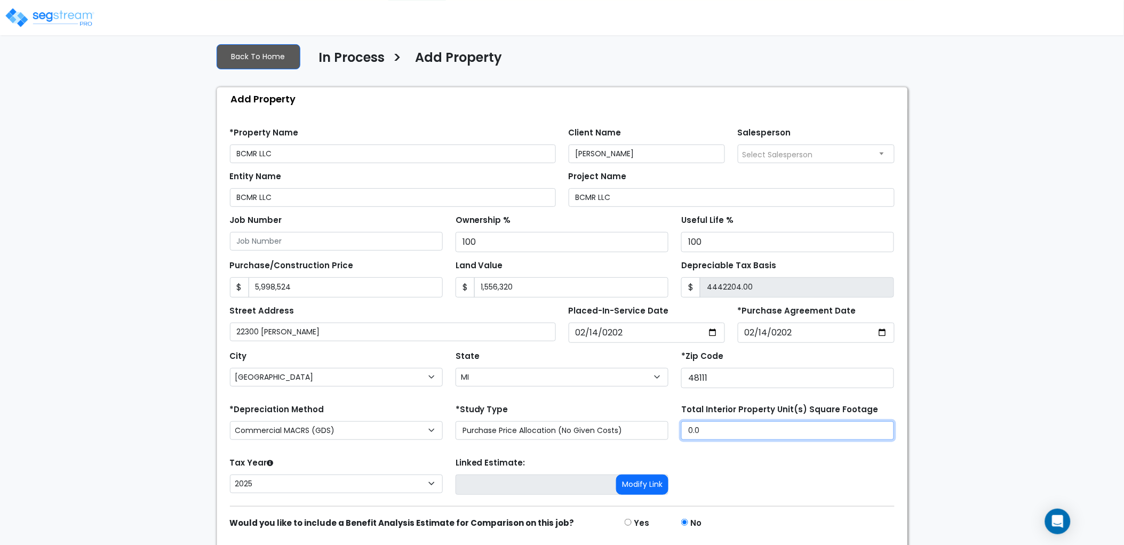
drag, startPoint x: 702, startPoint y: 429, endPoint x: 665, endPoint y: 429, distance: 36.8
click at [665, 429] on div "*Depreciation Method Commercial MACRS (GDS) Residential Rental MACRS (GDS) Comm…" at bounding box center [563, 423] width 678 height 43
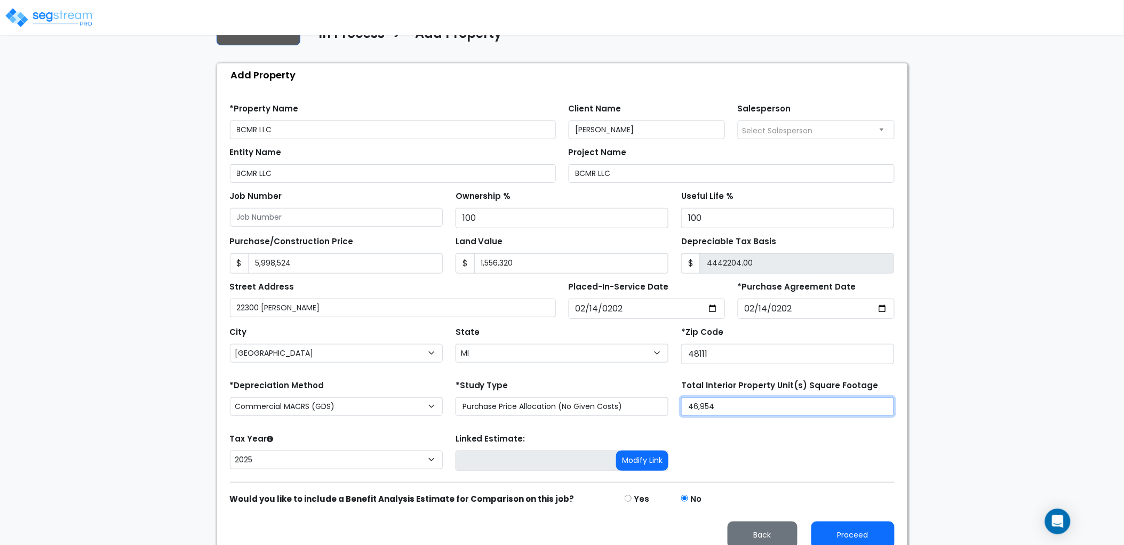
scroll to position [97, 0]
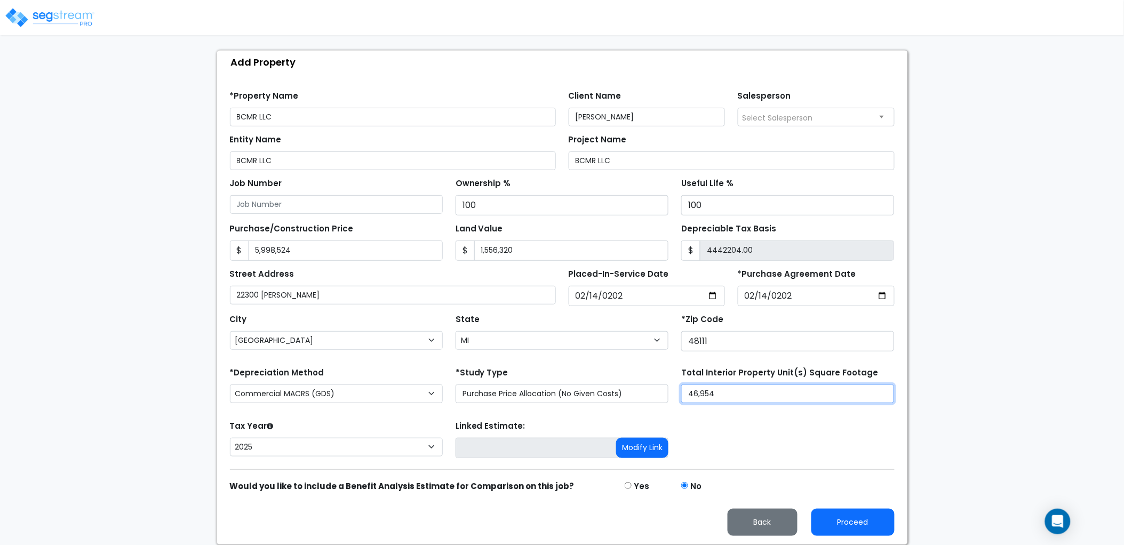
drag, startPoint x: 723, startPoint y: 399, endPoint x: 673, endPoint y: 395, distance: 50.3
click at [673, 395] on div "*Depreciation Method Commercial MACRS (GDS) Residential Rental MACRS (GDS) Comm…" at bounding box center [563, 386] width 678 height 43
type input "56,920"
click at [835, 514] on button "Proceed" at bounding box center [852, 522] width 83 height 27
type input "5998524"
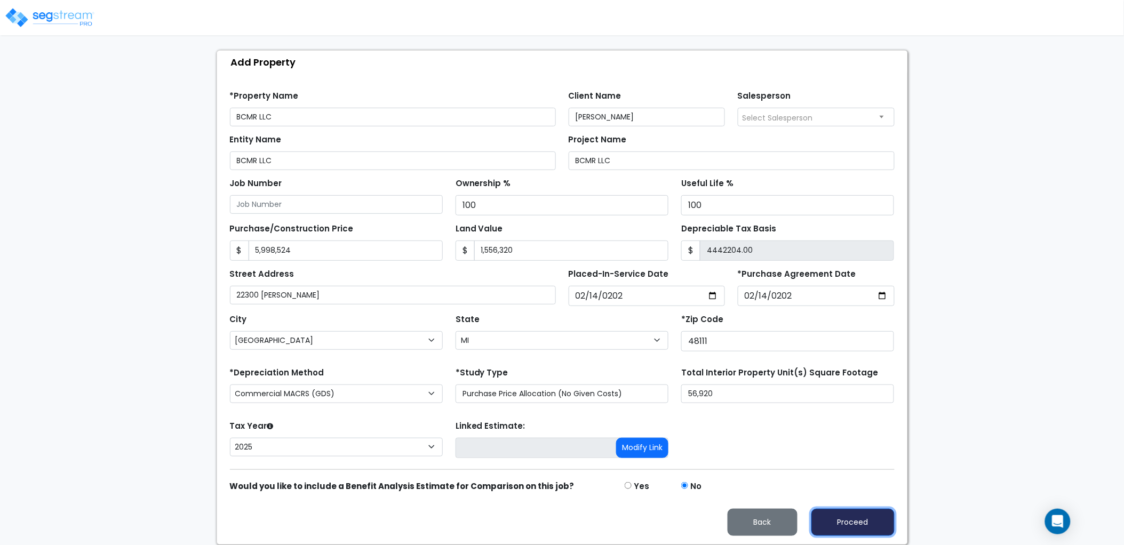
type input "1556320"
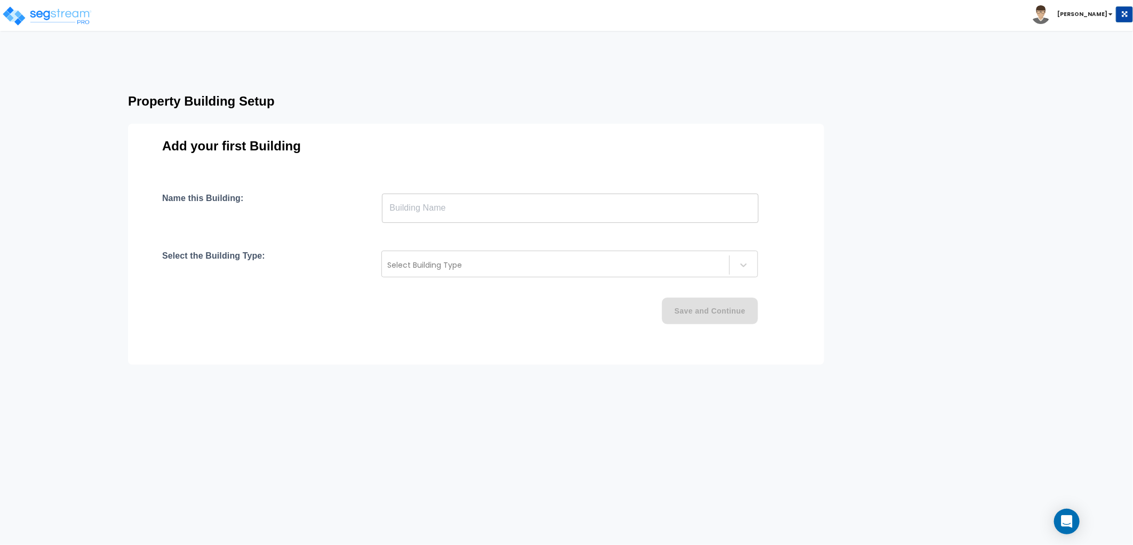
click at [427, 209] on input "text" at bounding box center [570, 208] width 377 height 30
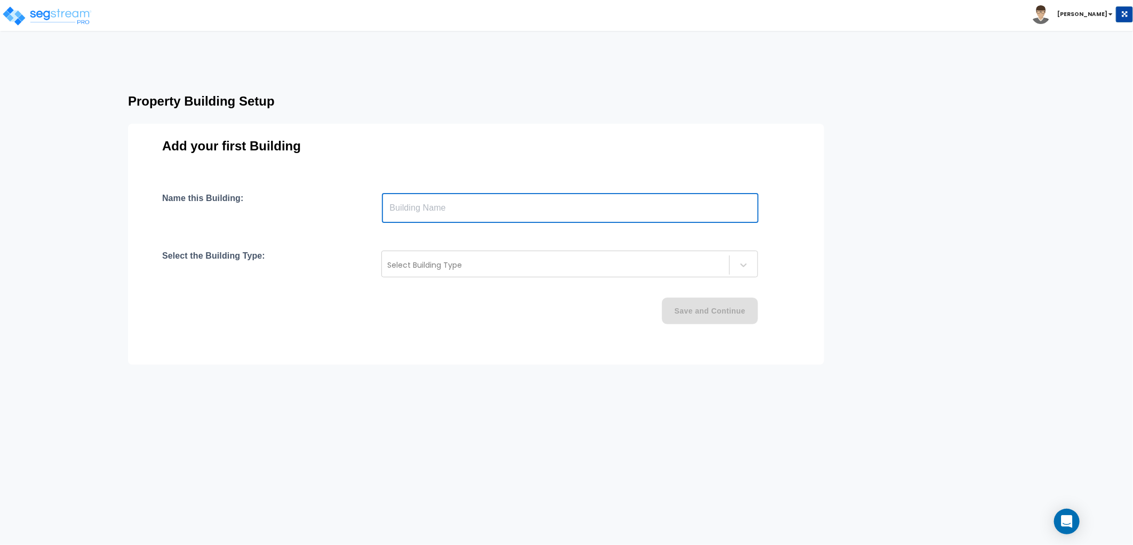
click at [424, 201] on input "text" at bounding box center [570, 208] width 377 height 30
type input "BCMR LLC"
click at [417, 264] on div at bounding box center [555, 265] width 337 height 13
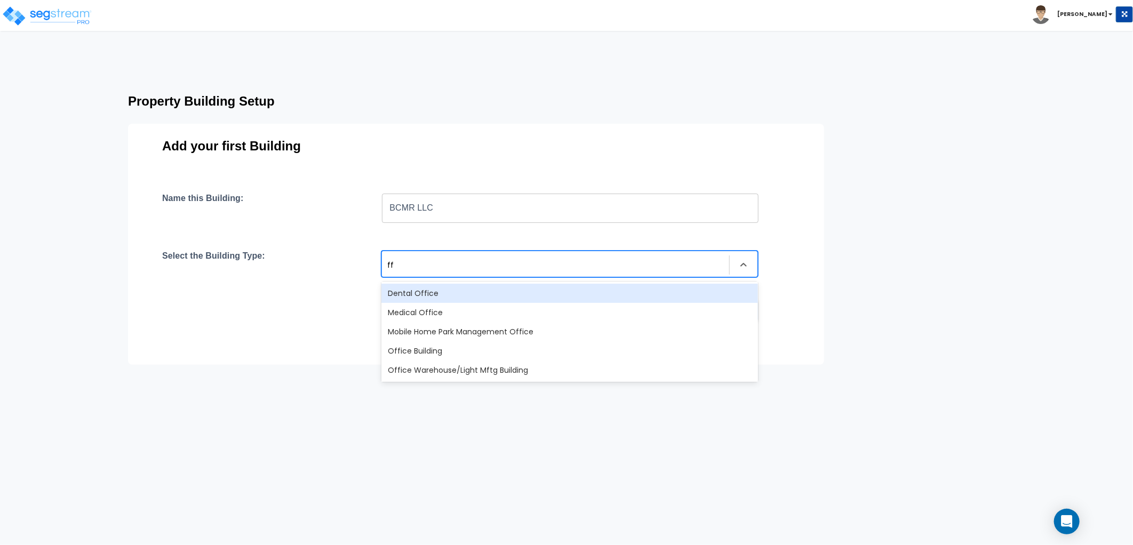
type input "f"
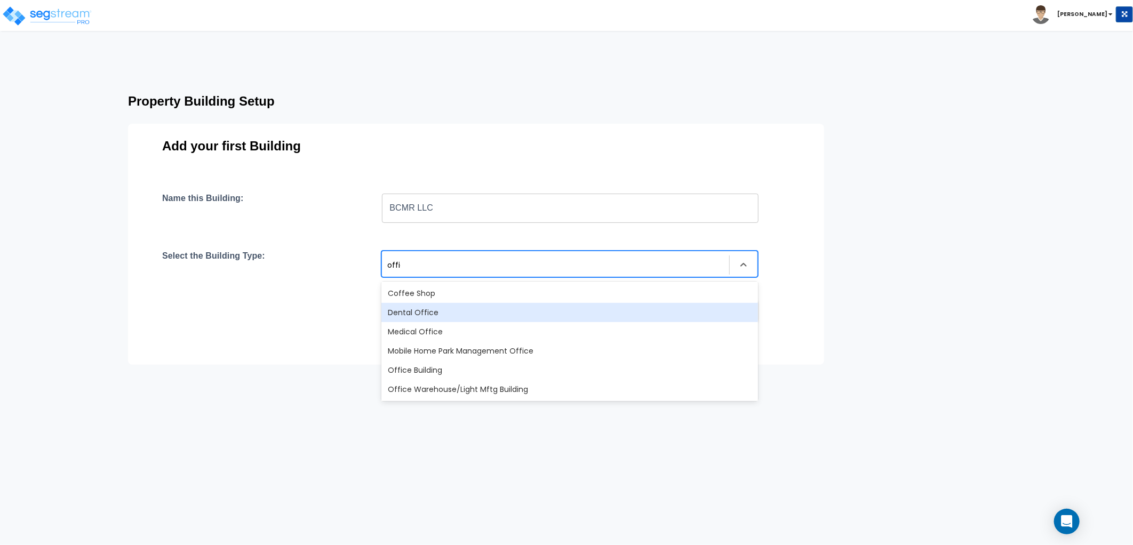
type input "office"
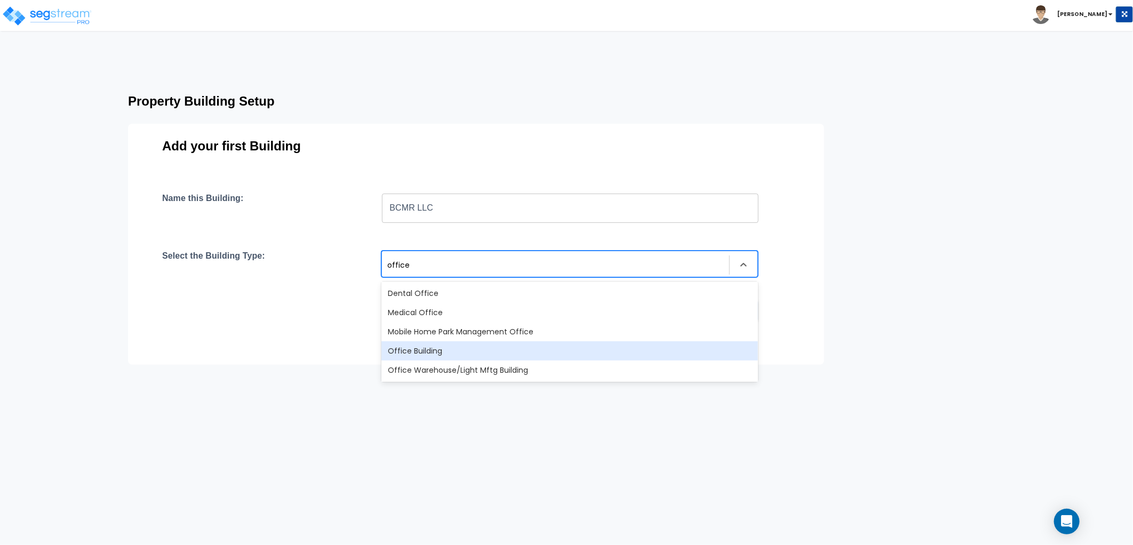
drag, startPoint x: 432, startPoint y: 353, endPoint x: 459, endPoint y: 347, distance: 27.8
click at [431, 353] on div "Office Building" at bounding box center [569, 350] width 377 height 19
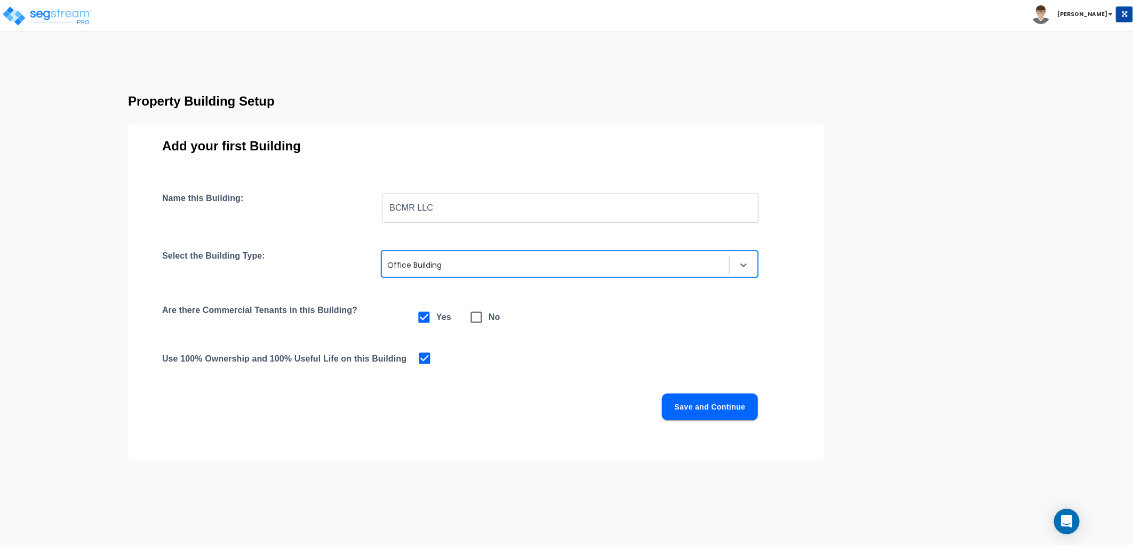
click at [475, 315] on icon at bounding box center [476, 317] width 15 height 15
checkbox input "false"
checkbox input "true"
click at [692, 406] on button "Save and Continue" at bounding box center [710, 407] width 96 height 27
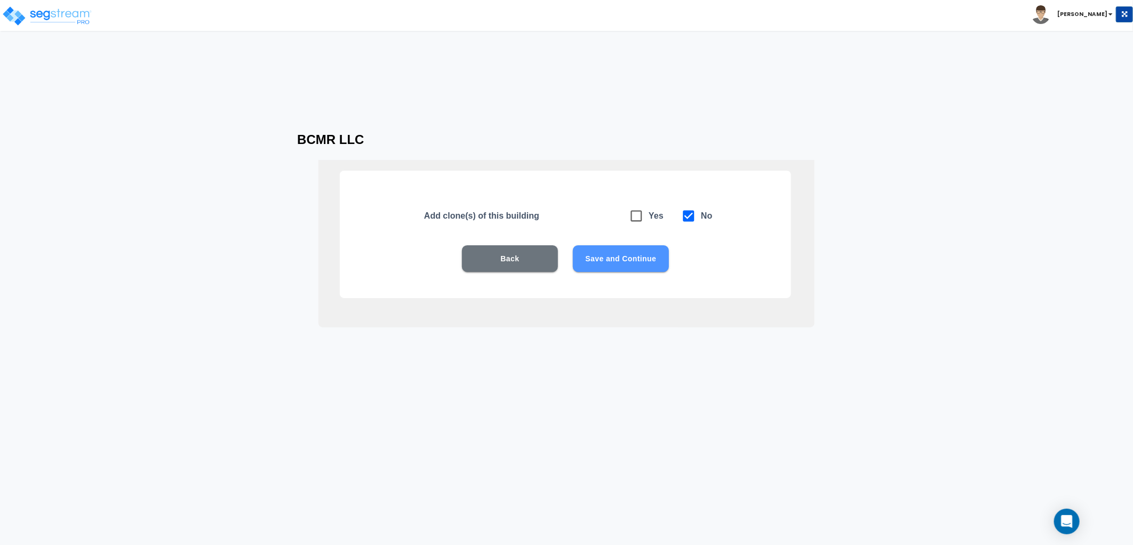
click at [605, 265] on button "Save and Continue" at bounding box center [621, 258] width 96 height 27
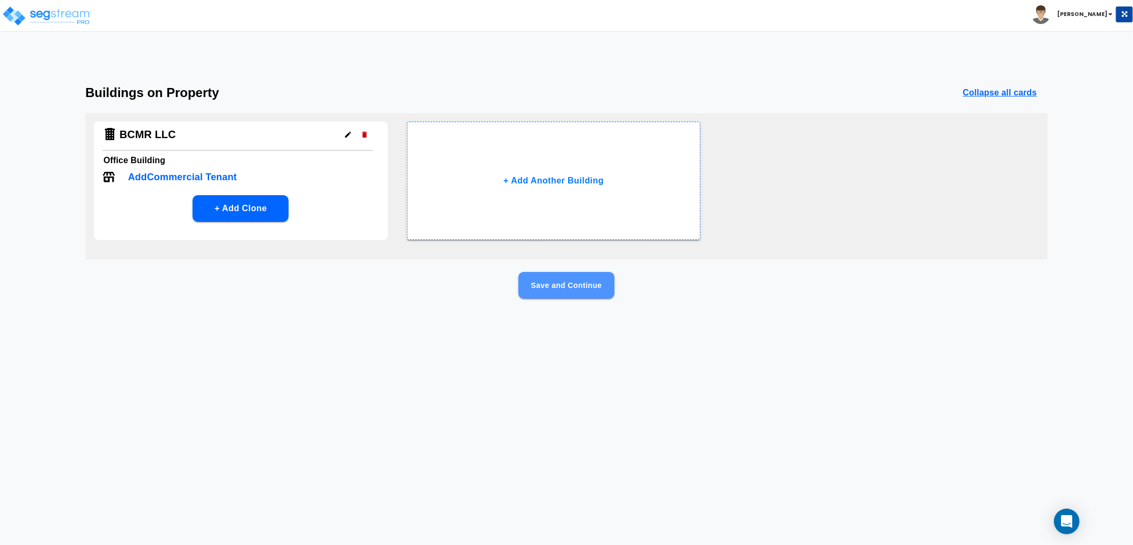
click at [573, 294] on button "Save and Continue" at bounding box center [567, 285] width 96 height 27
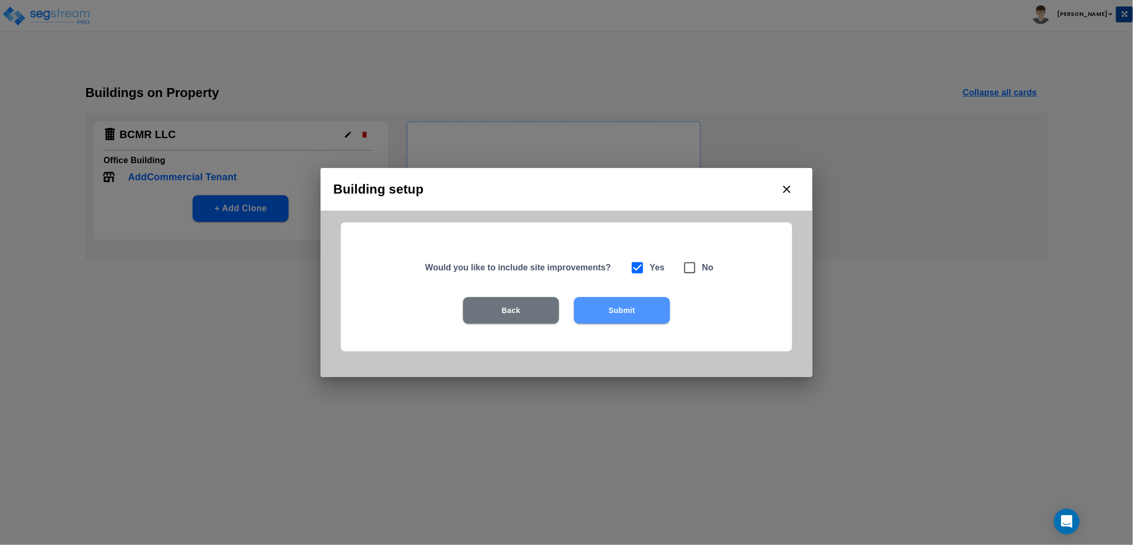
click at [605, 302] on button "Submit" at bounding box center [622, 310] width 96 height 27
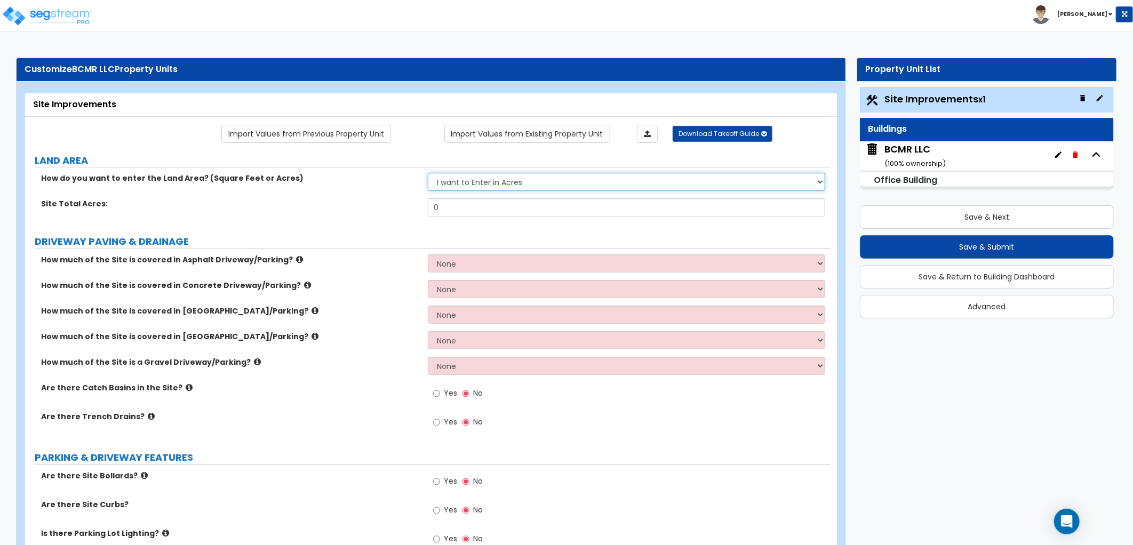
click at [513, 175] on select "I want to Enter in Acres I want to Enter in Square Feet" at bounding box center [626, 182] width 397 height 18
click at [428, 173] on select "I want to Enter in Acres I want to Enter in Square Feet" at bounding box center [626, 182] width 397 height 18
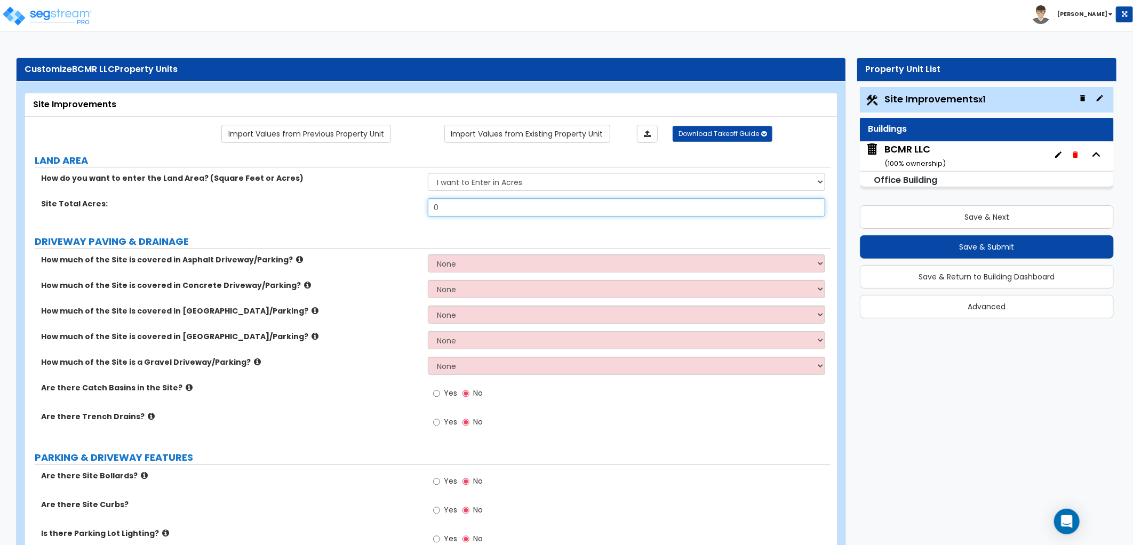
drag, startPoint x: 450, startPoint y: 210, endPoint x: 407, endPoint y: 209, distance: 43.2
click at [407, 209] on div "Site Total Acres: 0" at bounding box center [428, 211] width 806 height 26
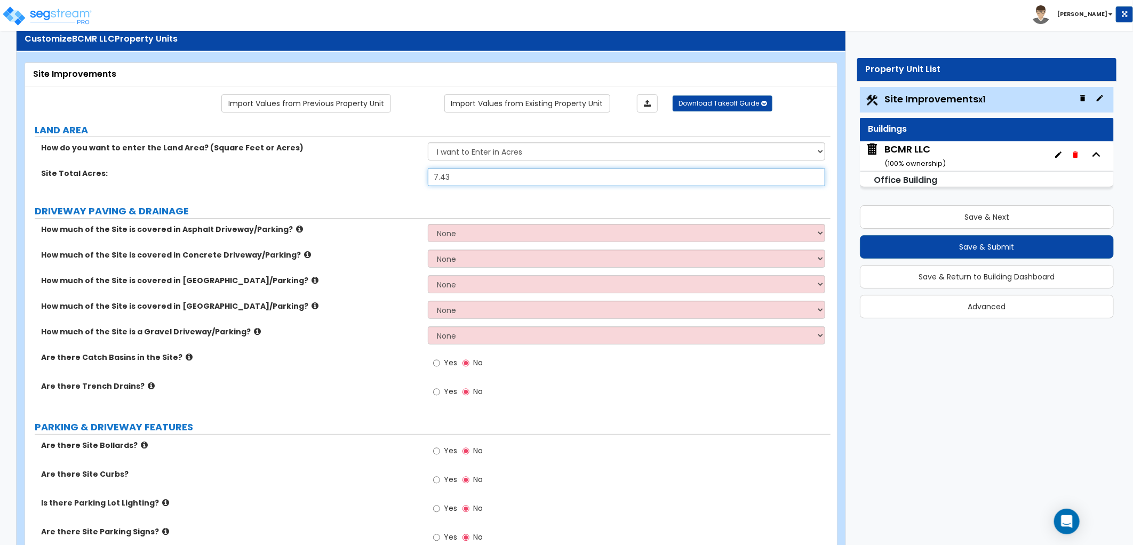
scroll to position [59, 0]
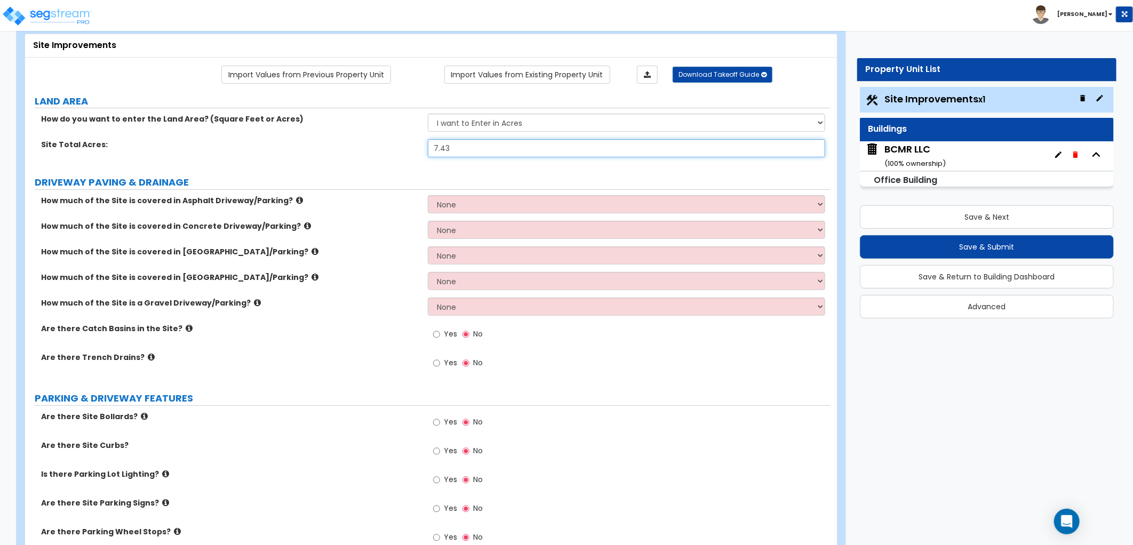
type input "7.43"
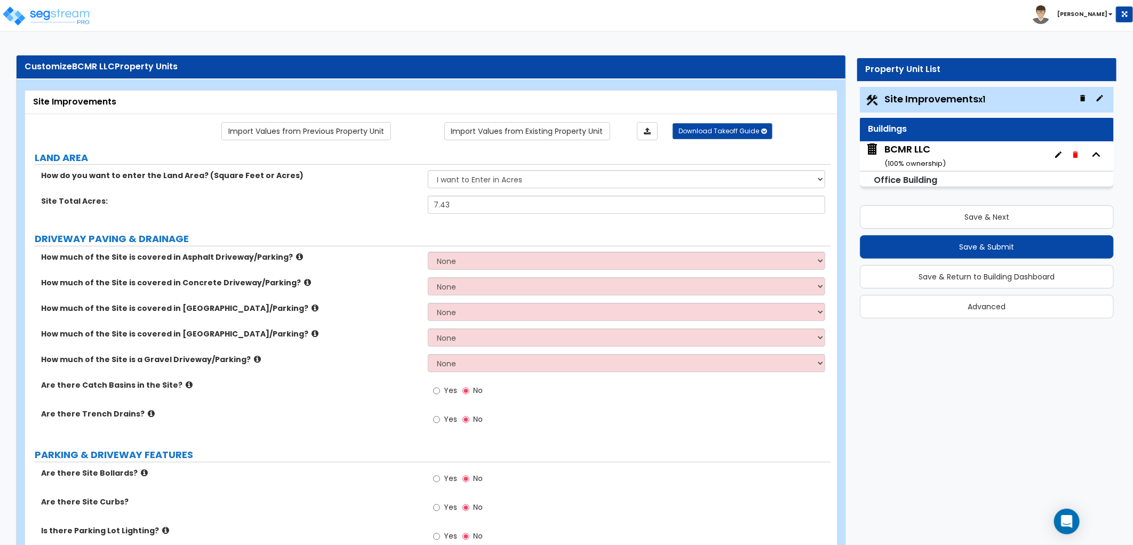
scroll to position [0, 0]
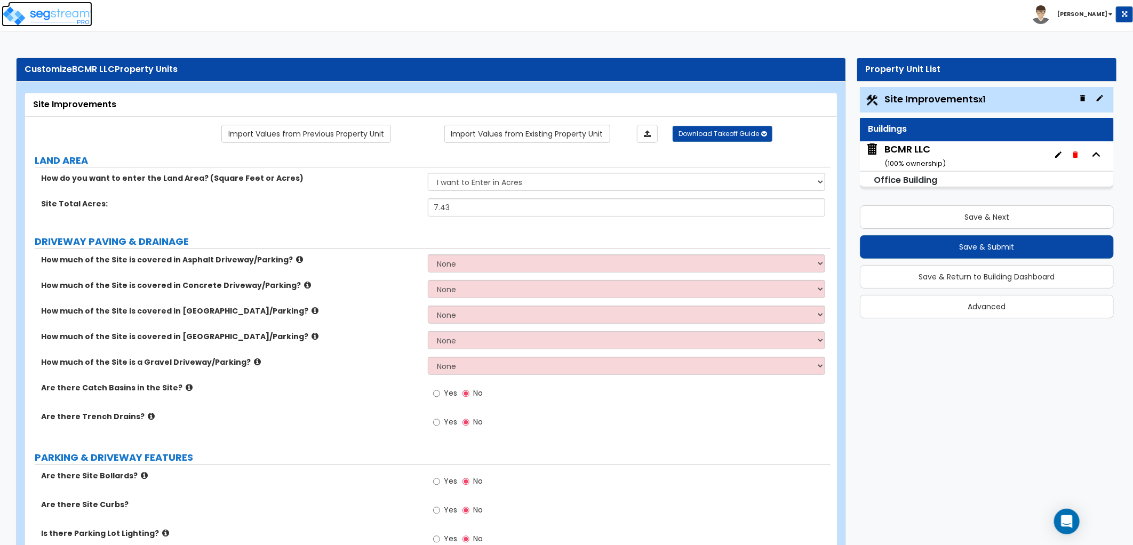
click at [69, 19] on img at bounding box center [47, 15] width 91 height 21
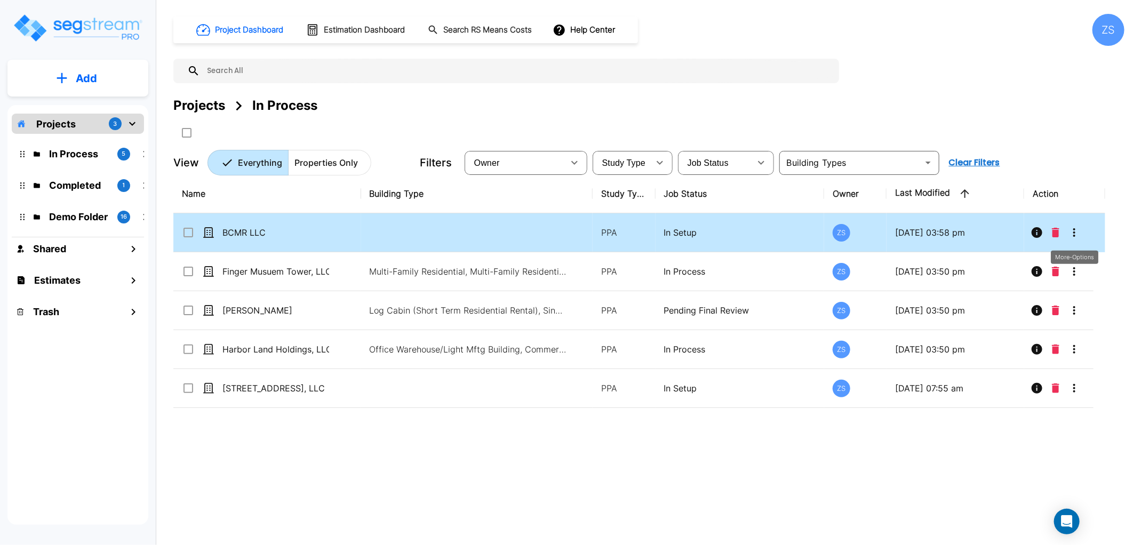
click at [1075, 238] on icon "More-Options" at bounding box center [1074, 232] width 13 height 13
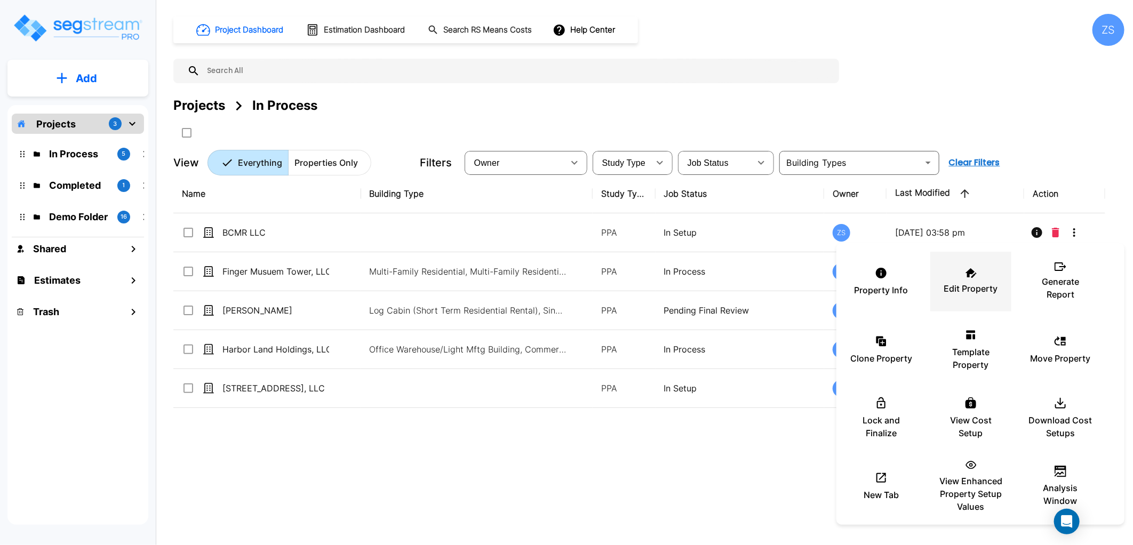
click at [954, 291] on p "Edit Property" at bounding box center [971, 288] width 54 height 13
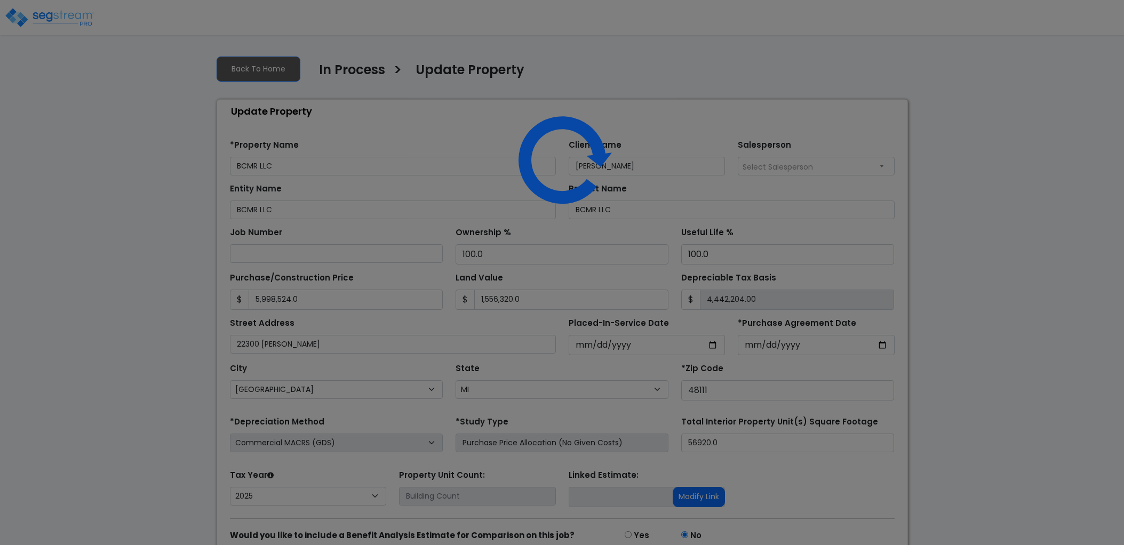
select select "MI"
select select "2025"
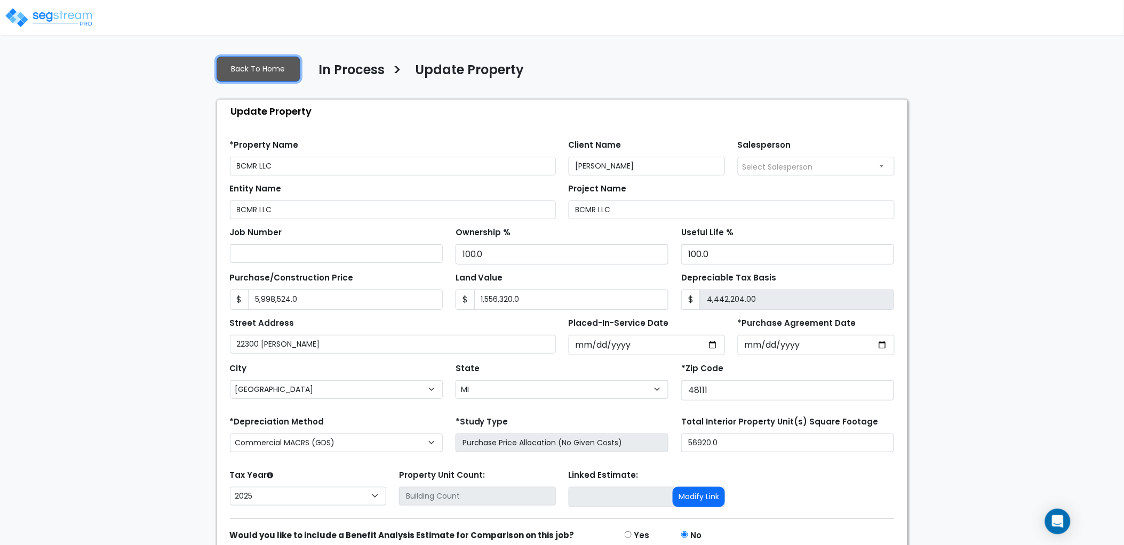
click at [270, 78] on link "Back To Home" at bounding box center [259, 69] width 84 height 25
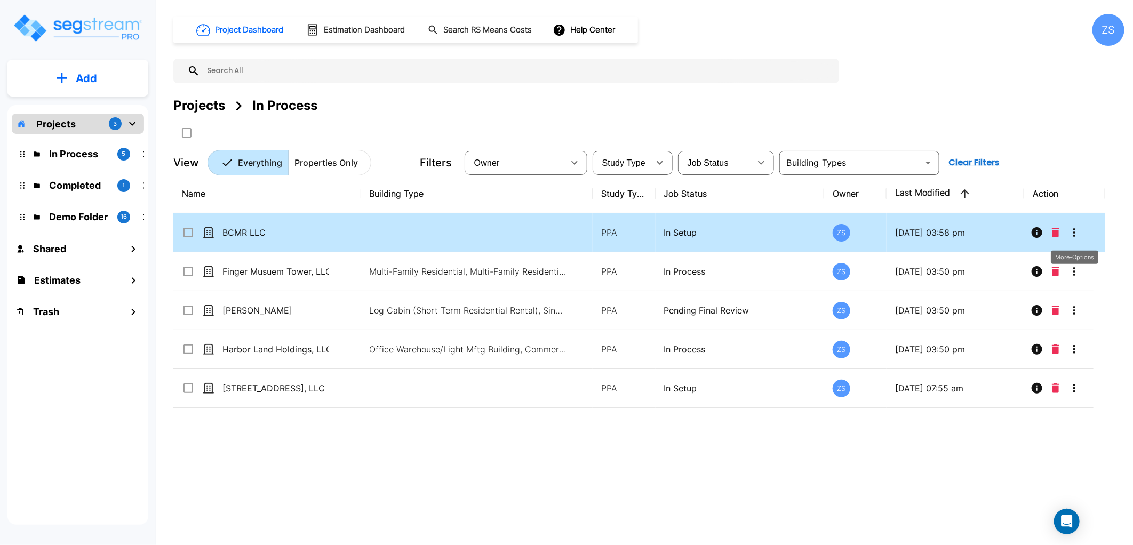
click at [1076, 230] on icon "More-Options" at bounding box center [1074, 232] width 13 height 13
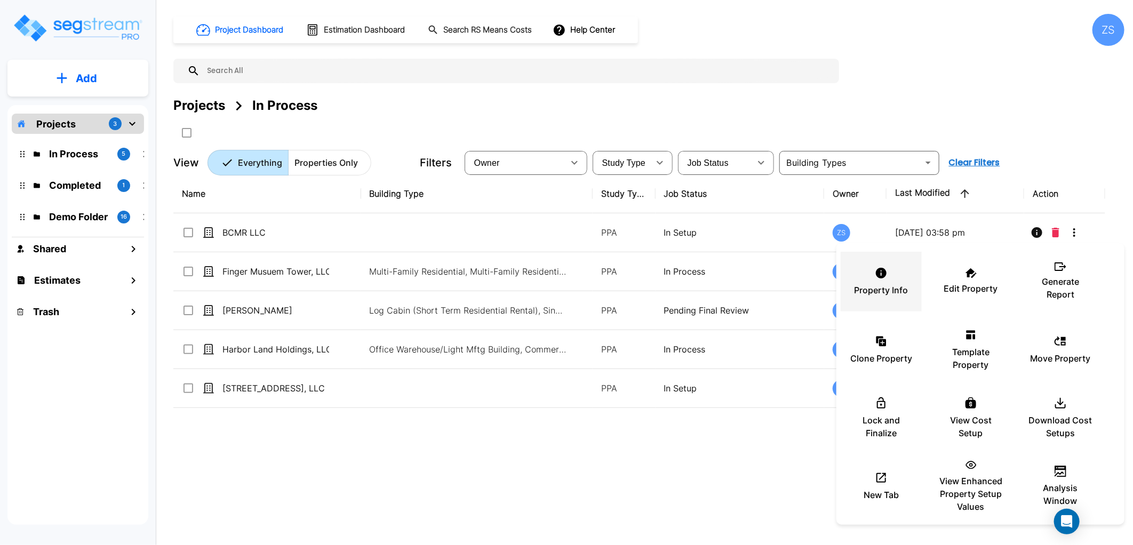
click at [887, 294] on p "Property Info" at bounding box center [882, 290] width 54 height 13
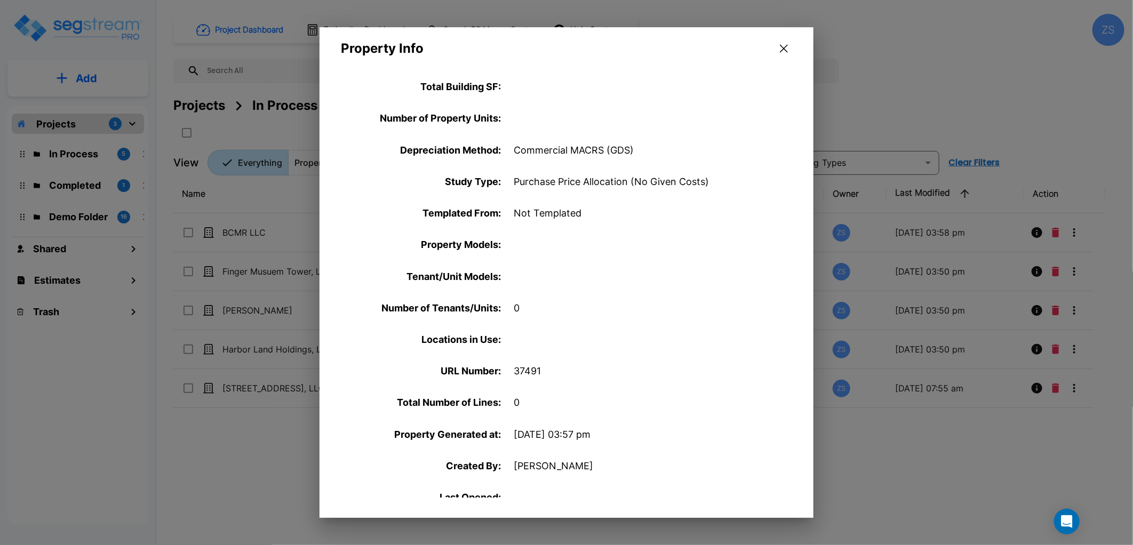
scroll to position [237, 0]
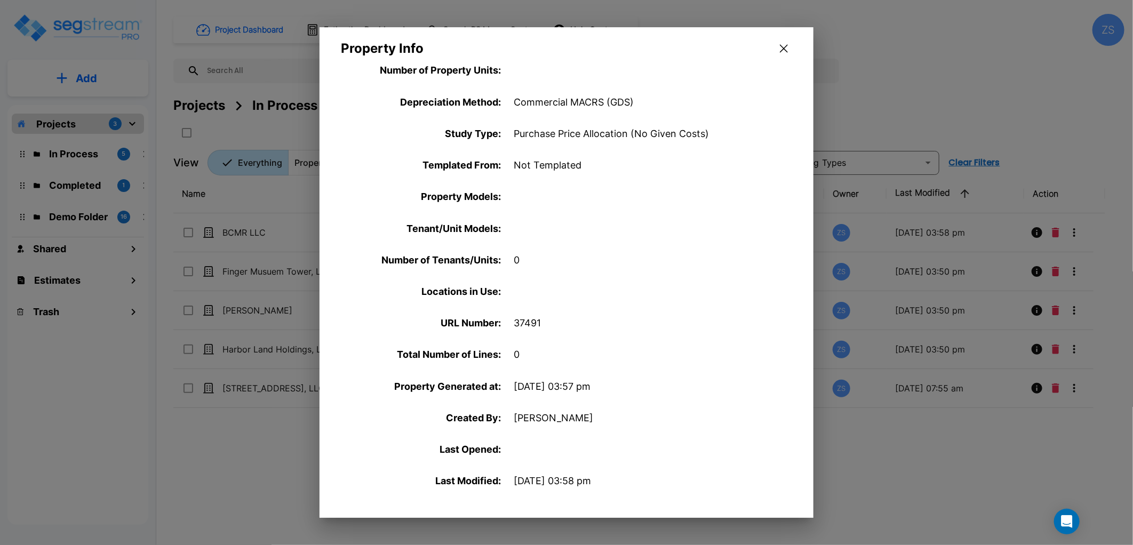
click at [783, 52] on icon "button" at bounding box center [784, 48] width 8 height 9
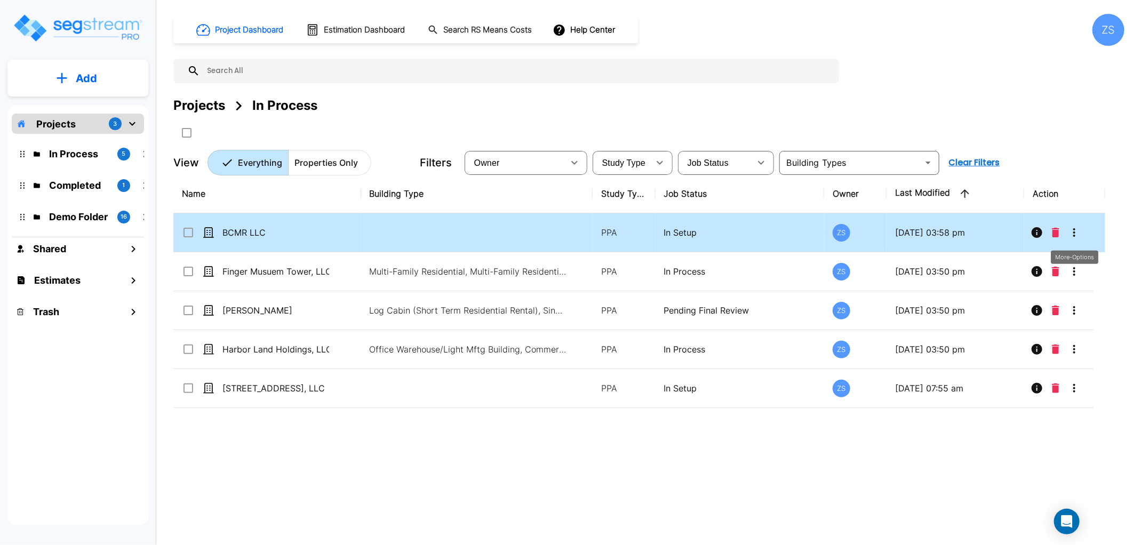
click at [1070, 230] on icon "More-Options" at bounding box center [1074, 232] width 13 height 13
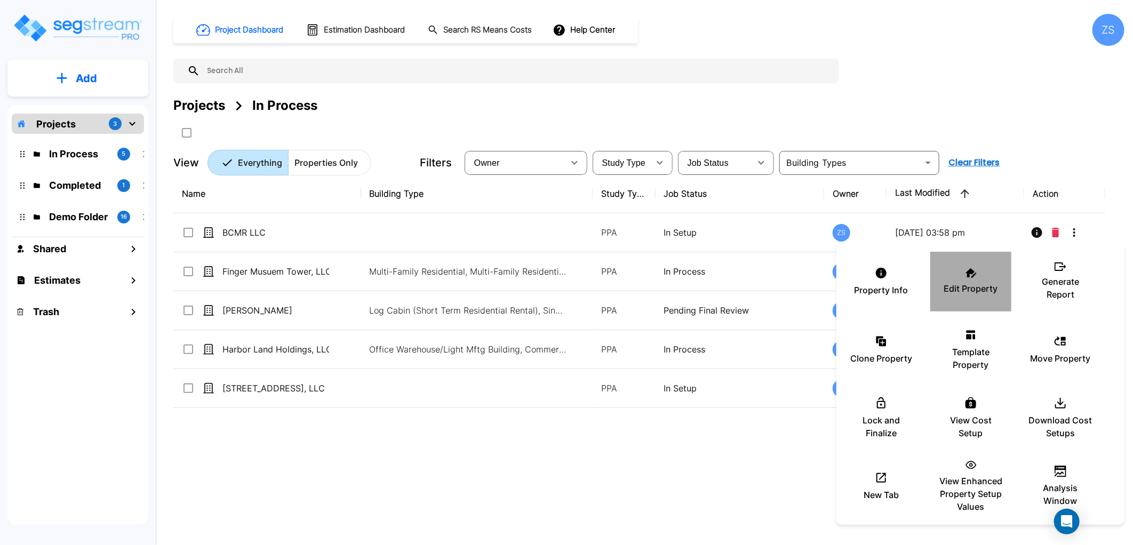
click at [962, 301] on div "Edit Property" at bounding box center [971, 281] width 64 height 53
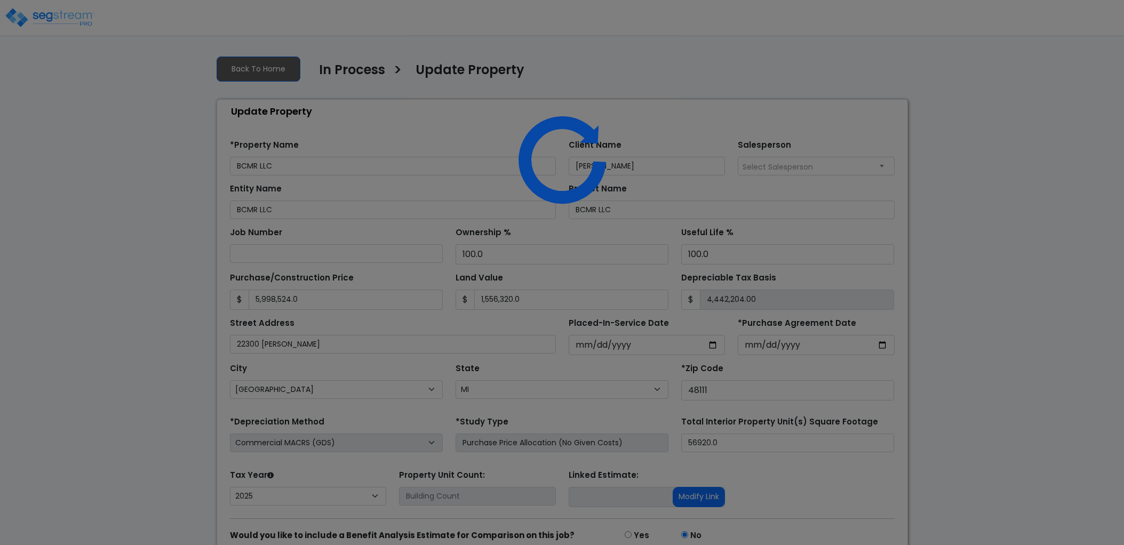
select select "MI"
select select "2025"
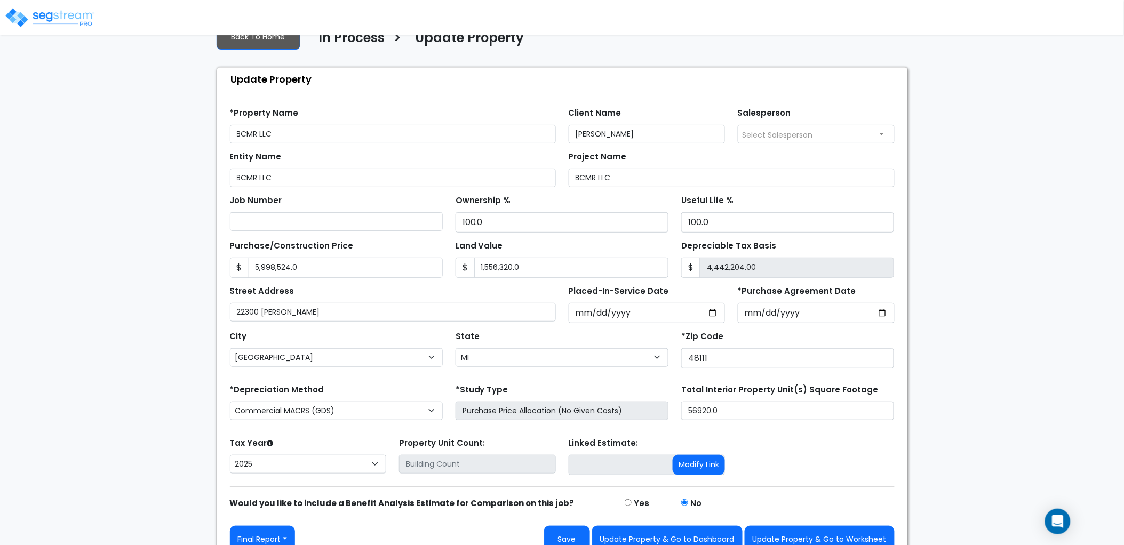
scroll to position [50, 0]
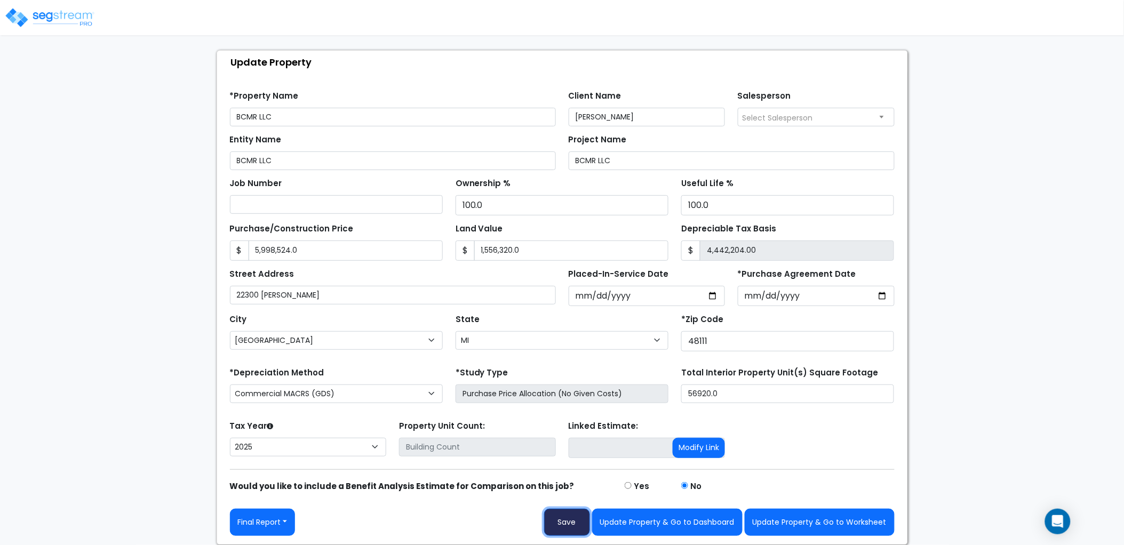
click at [559, 517] on button "Save" at bounding box center [567, 522] width 46 height 27
type input "5998524"
type input "1556320"
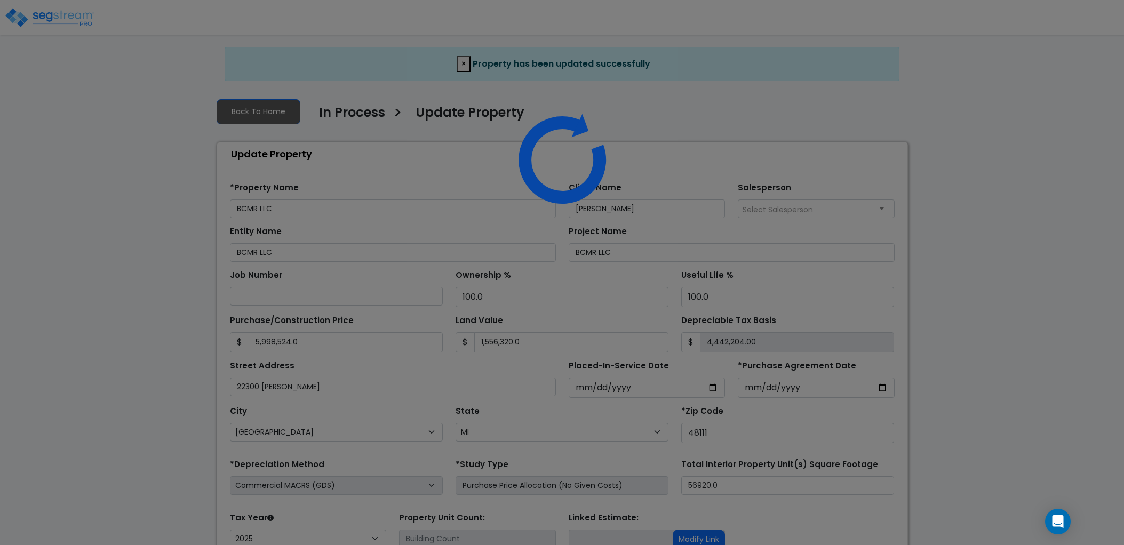
select select "MI"
select select "2025"
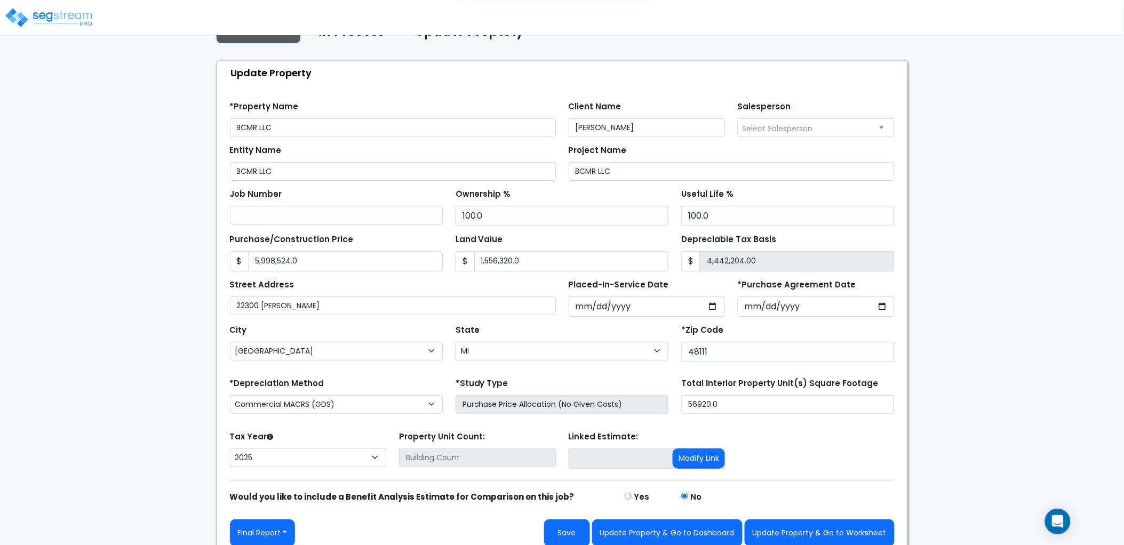
scroll to position [49, 0]
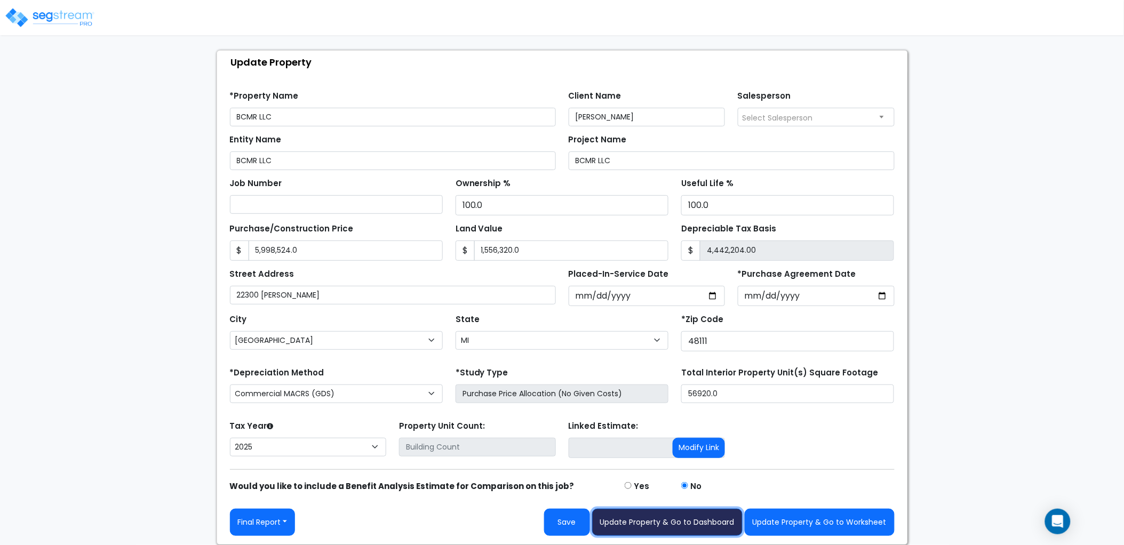
click at [651, 519] on button "Update Property & Go to Dashboard" at bounding box center [667, 522] width 150 height 27
type input "5998524"
type input "1556320"
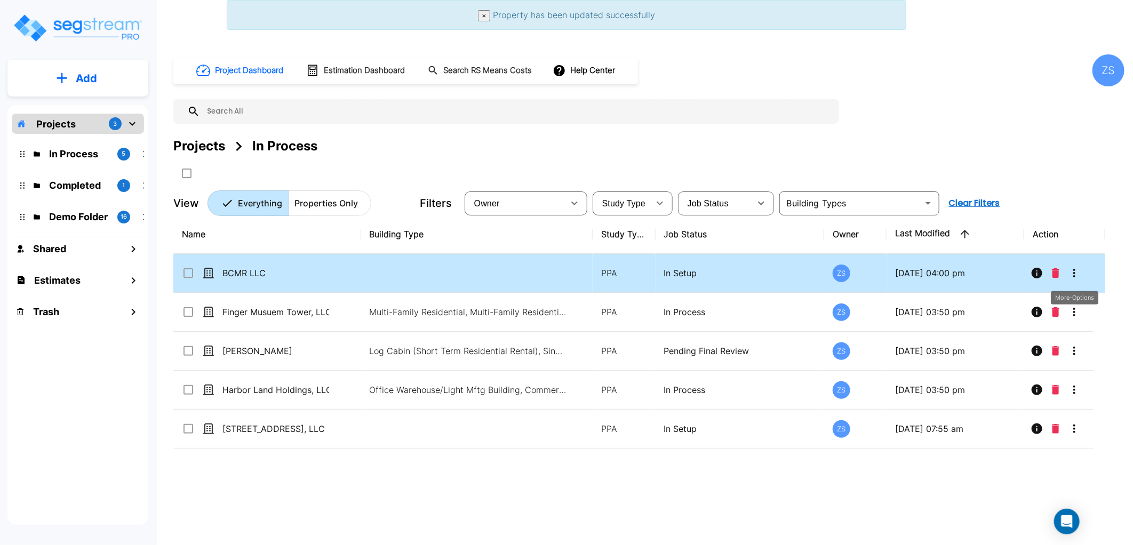
click at [1072, 276] on icon "More-Options" at bounding box center [1074, 273] width 13 height 13
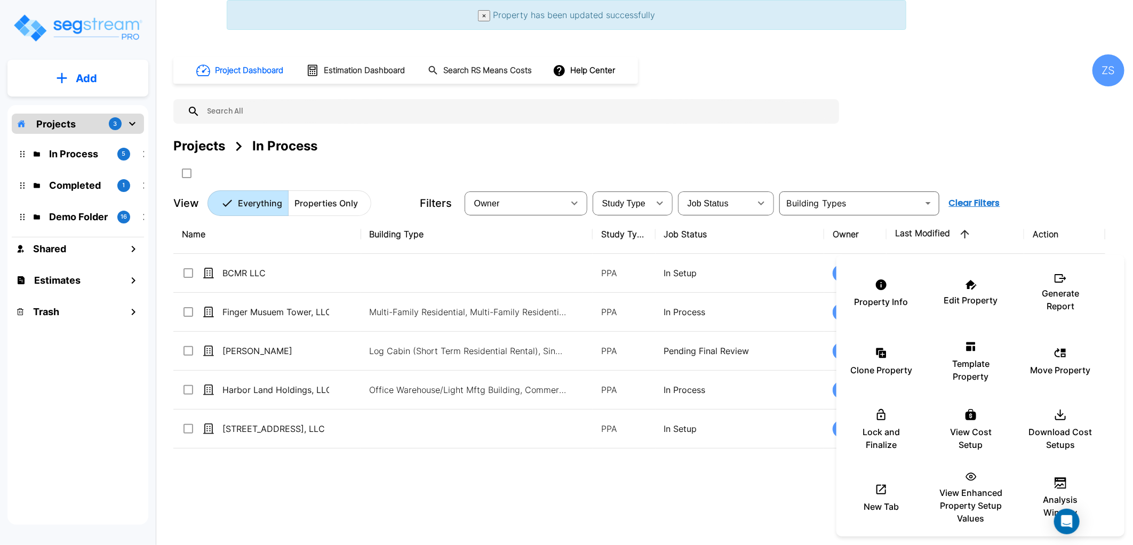
click at [1084, 206] on div at bounding box center [566, 272] width 1133 height 545
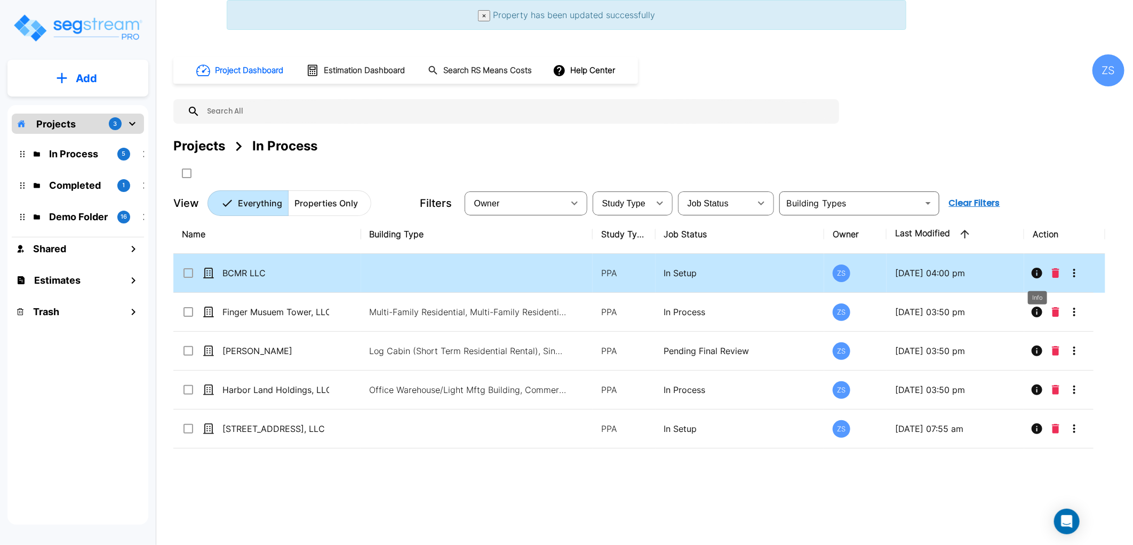
click at [1032, 273] on icon "Info" at bounding box center [1037, 273] width 11 height 11
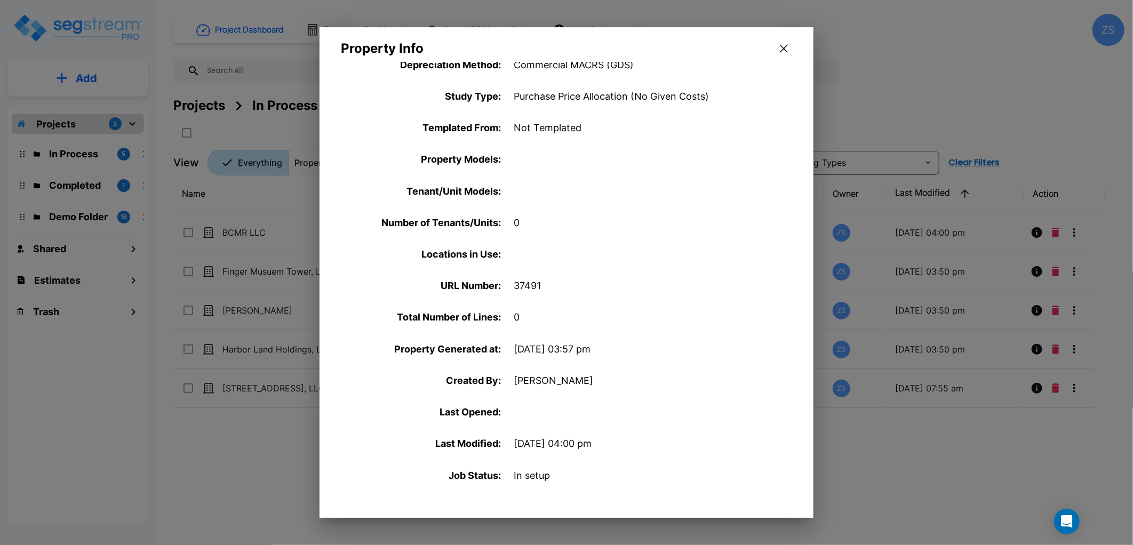
scroll to position [307, 0]
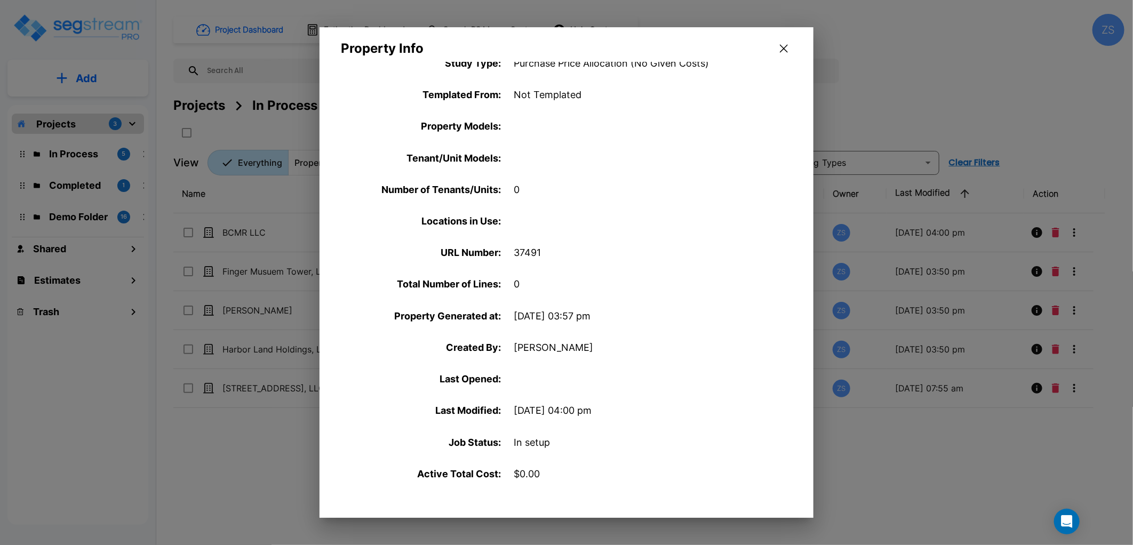
click at [787, 50] on icon "button" at bounding box center [784, 48] width 8 height 9
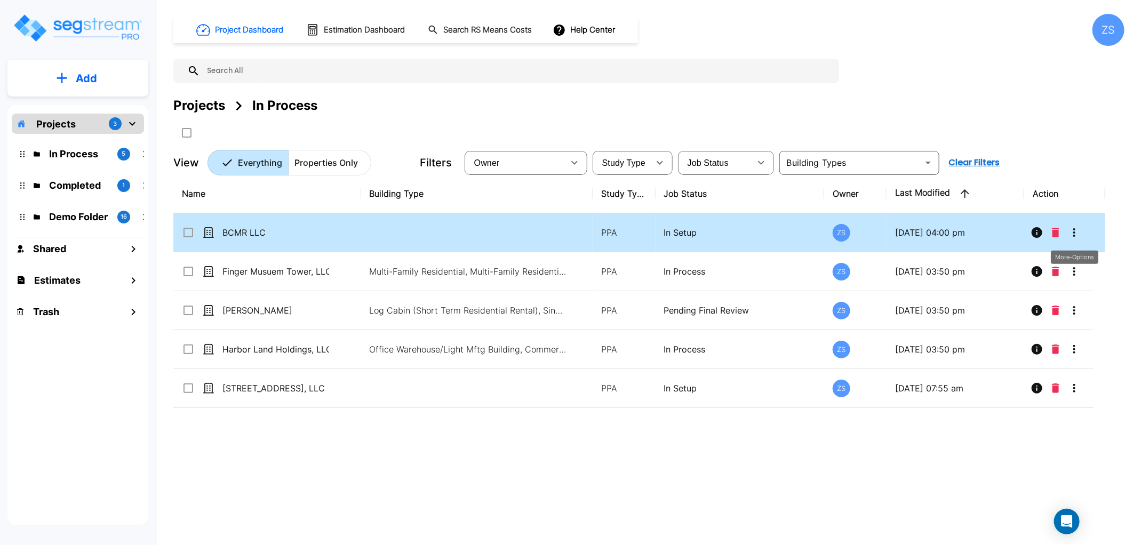
click at [1080, 235] on icon "More-Options" at bounding box center [1074, 232] width 13 height 13
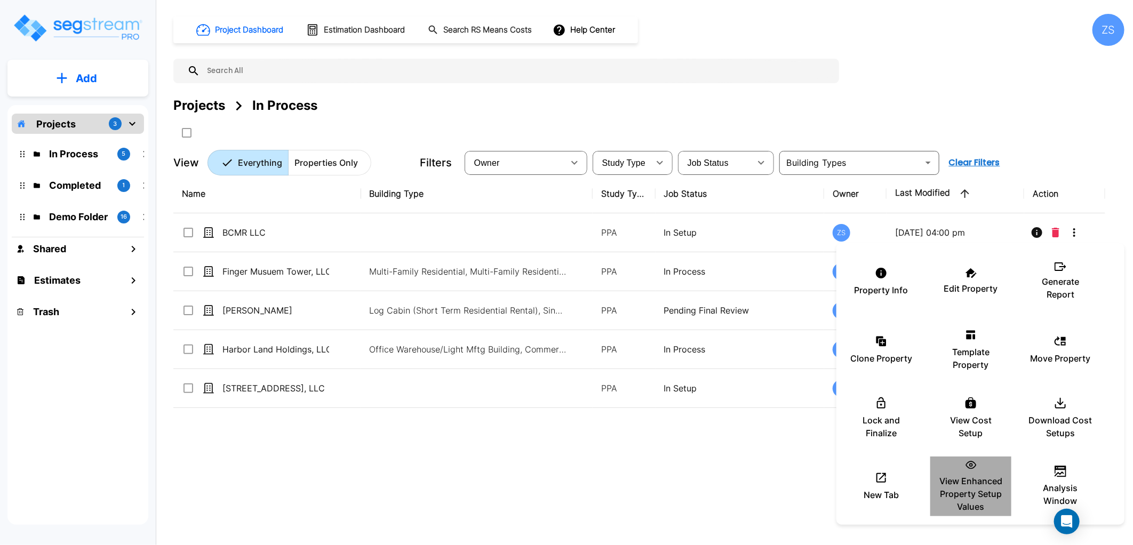
click at [985, 483] on p "View Enhanced Property Setup Values" at bounding box center [971, 494] width 64 height 38
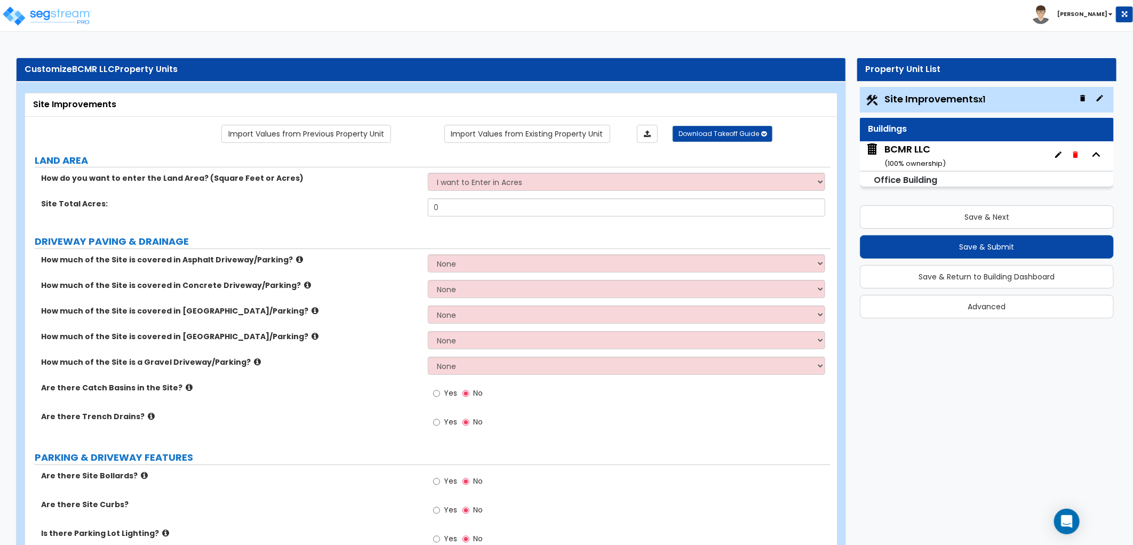
click at [1101, 157] on icon "button" at bounding box center [1096, 155] width 16 height 16
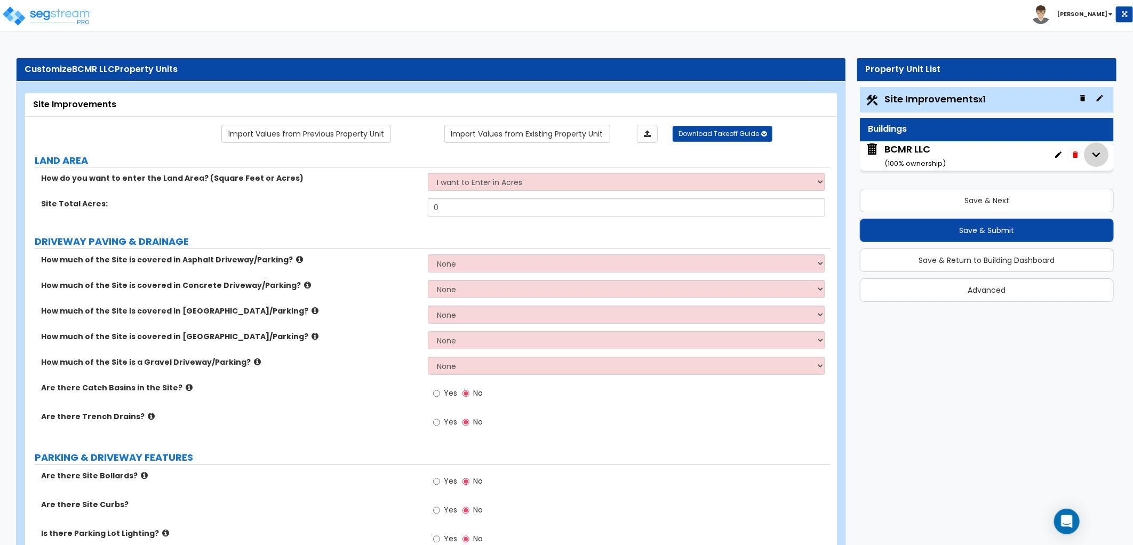
click at [1101, 157] on icon "button" at bounding box center [1096, 155] width 16 height 16
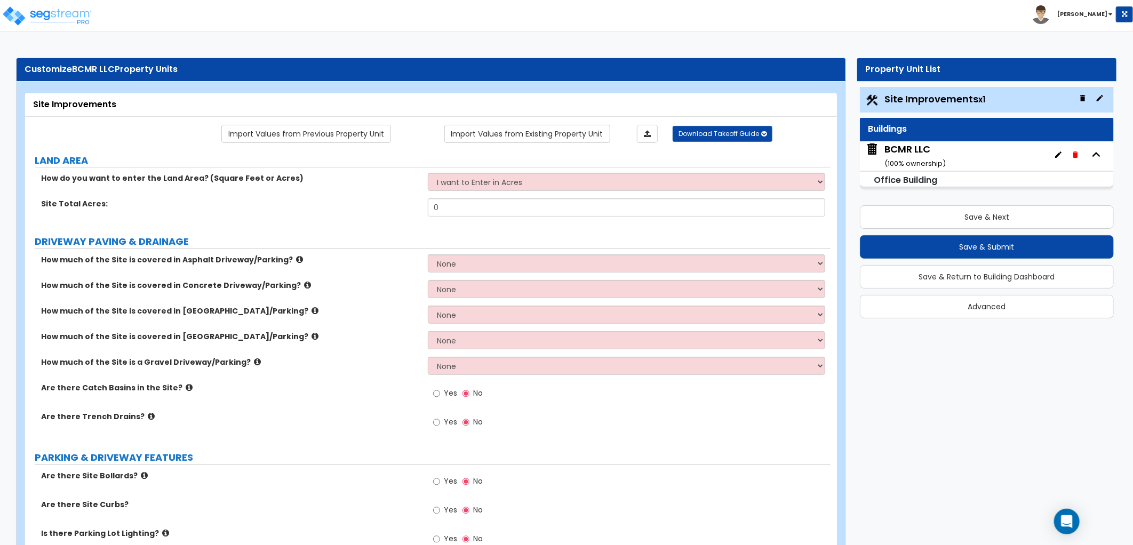
click at [936, 177] on small "Office Building" at bounding box center [905, 180] width 63 height 12
click at [936, 158] on small "( 100 % ownership)" at bounding box center [915, 163] width 61 height 10
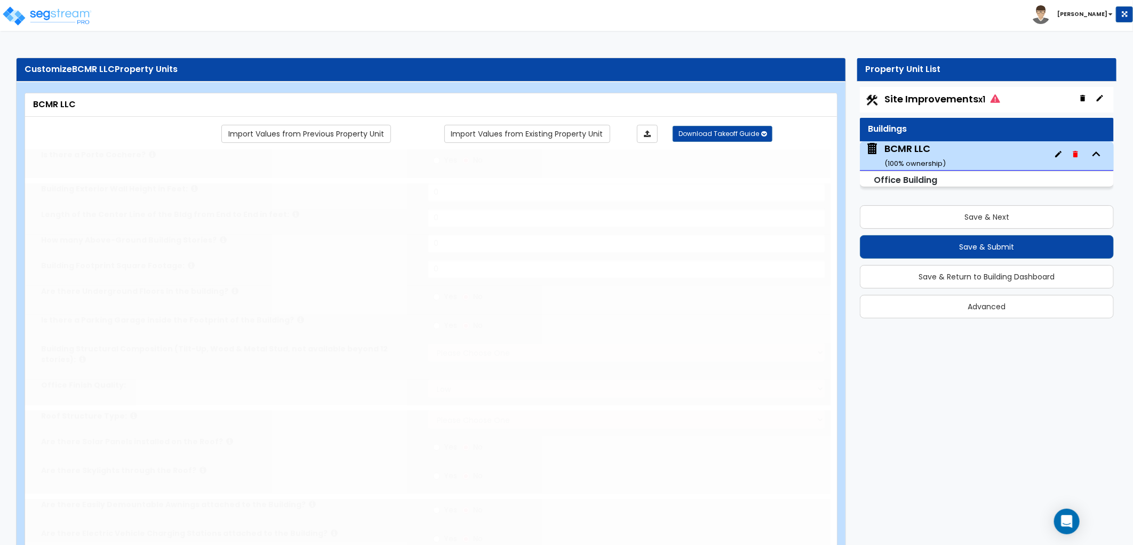
type input "1"
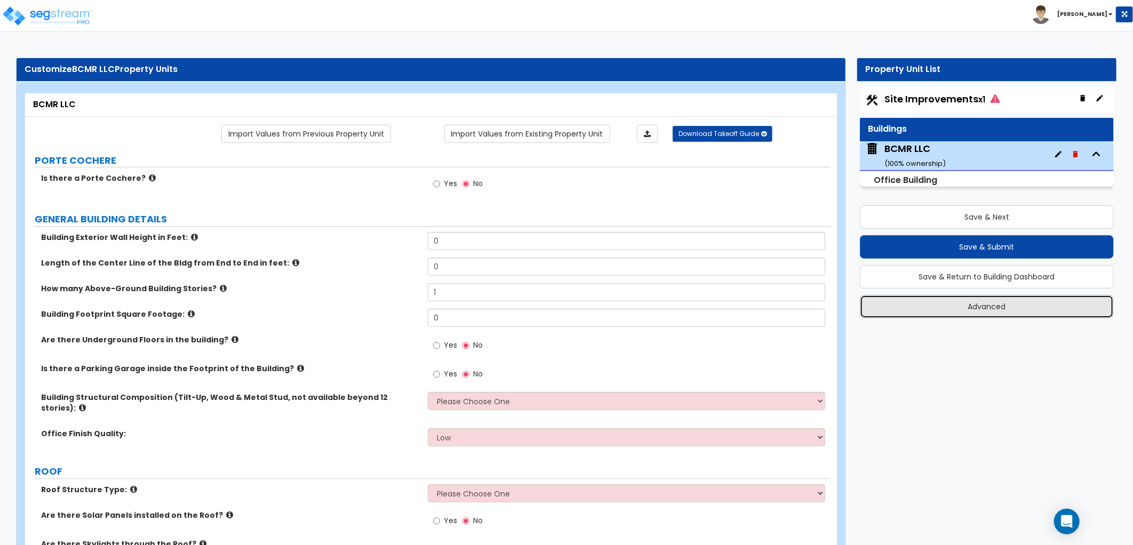
click at [952, 306] on button "Advanced" at bounding box center [987, 306] width 254 height 23
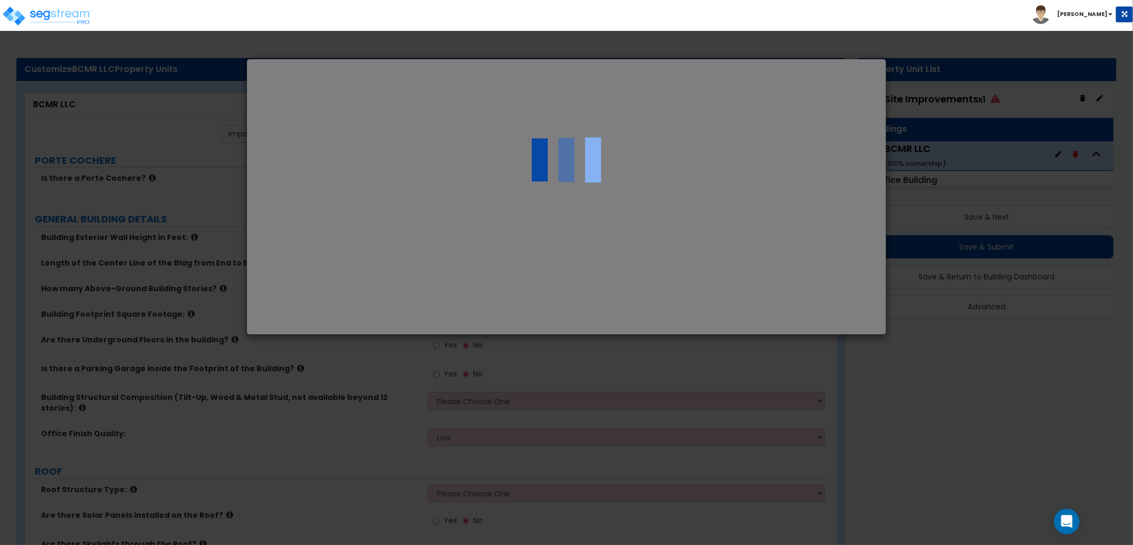
select select "MI"
select select "2025"
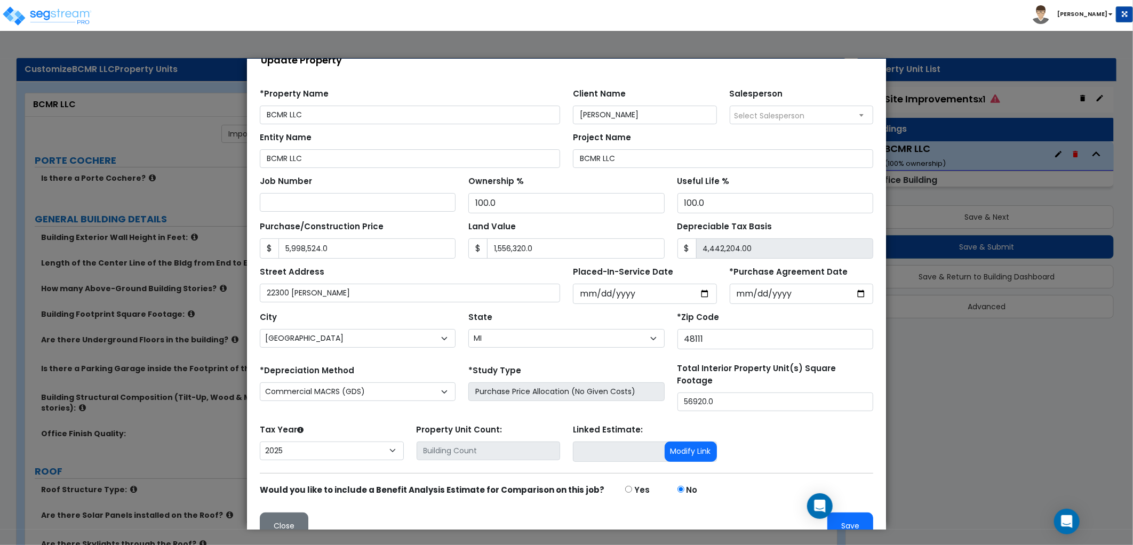
scroll to position [36, 0]
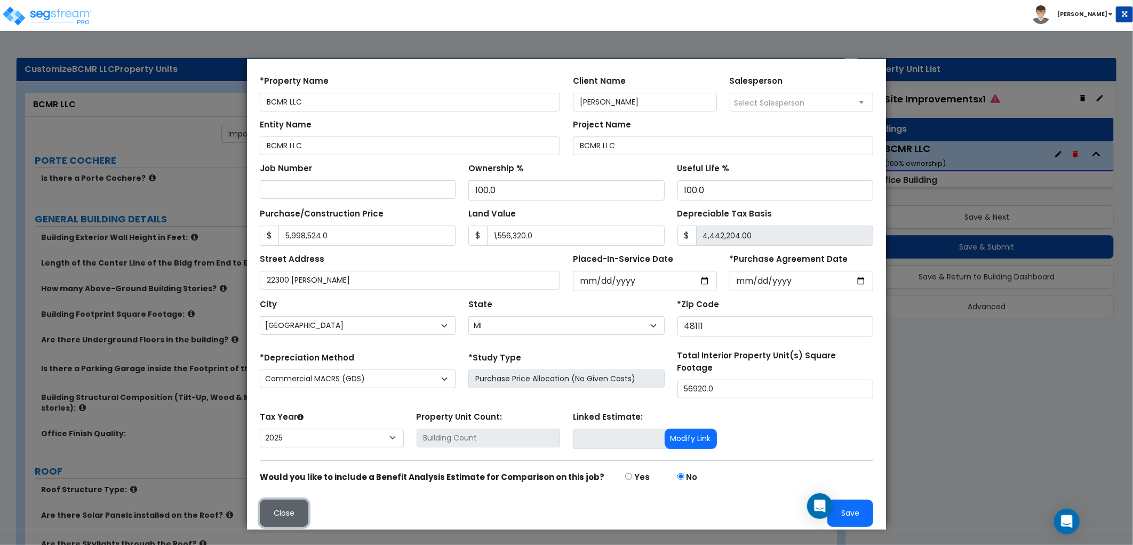
drag, startPoint x: 293, startPoint y: 503, endPoint x: 577, endPoint y: 525, distance: 284.7
click at [293, 503] on button "Close" at bounding box center [283, 512] width 49 height 27
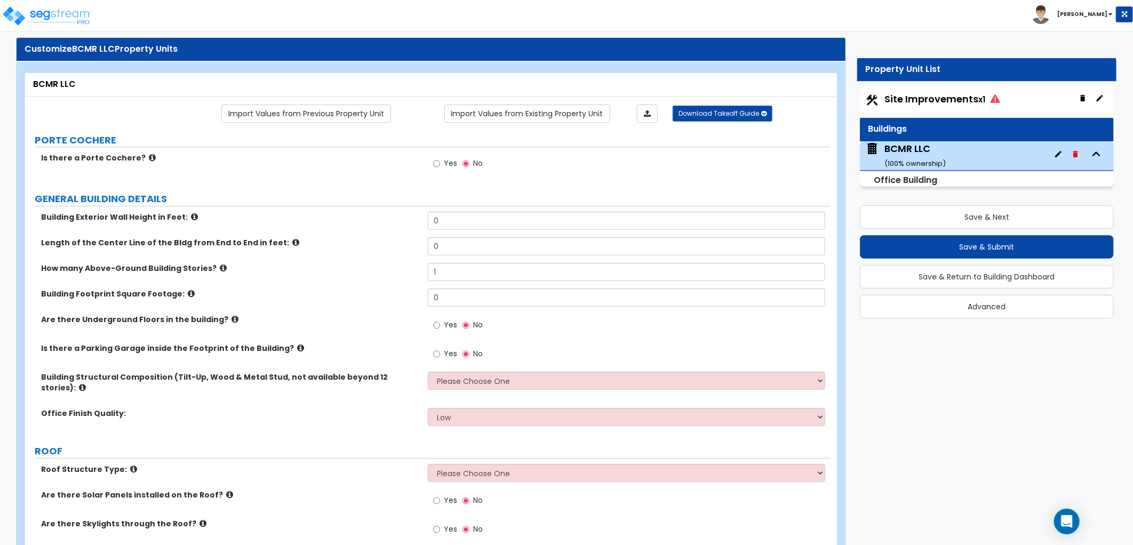
scroll to position [0, 0]
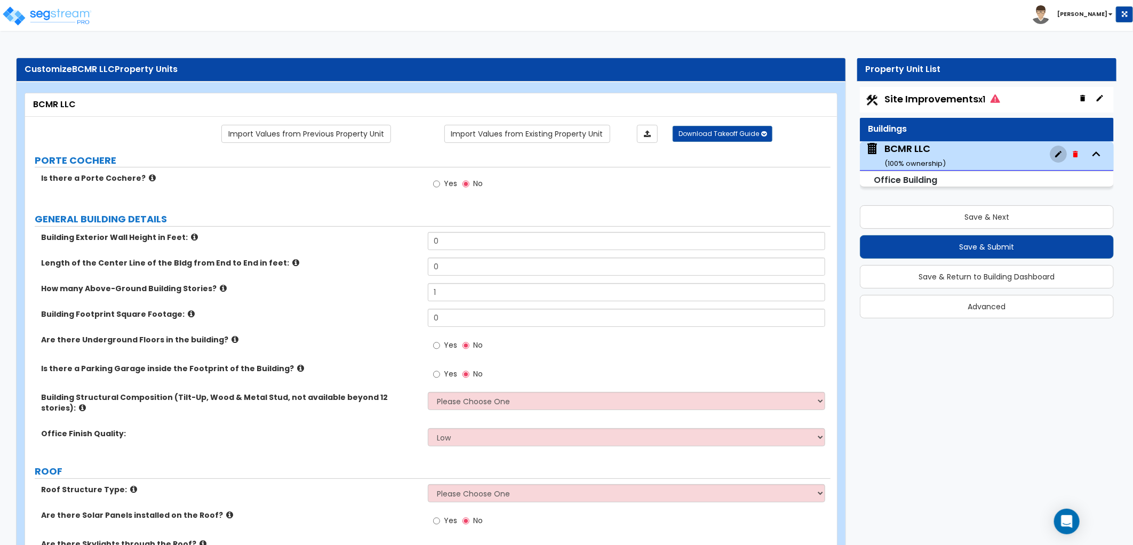
click at [1059, 154] on icon "button" at bounding box center [1058, 154] width 6 height 6
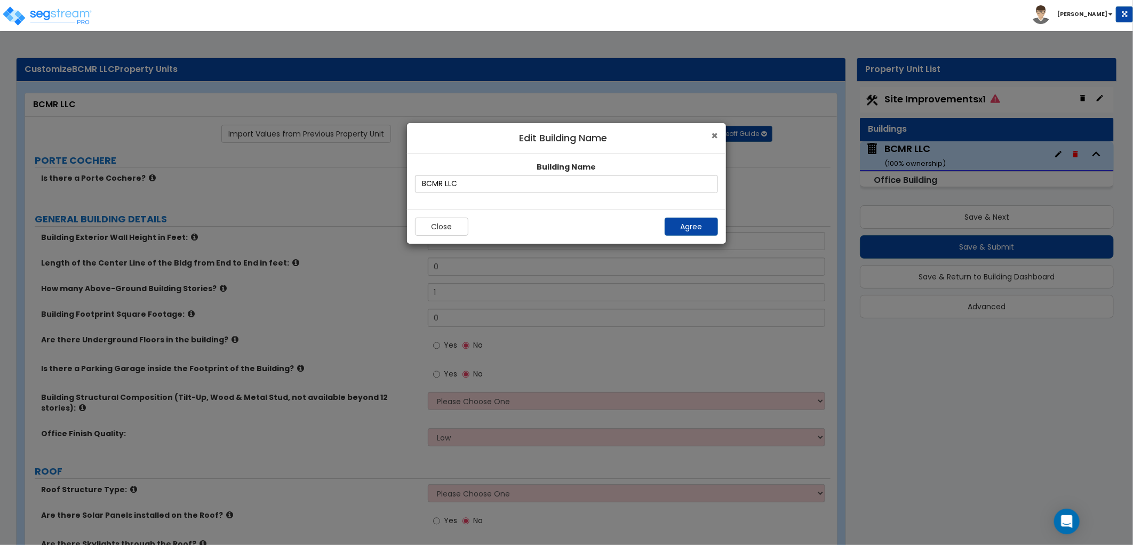
click at [713, 139] on span "×" at bounding box center [714, 135] width 7 height 15
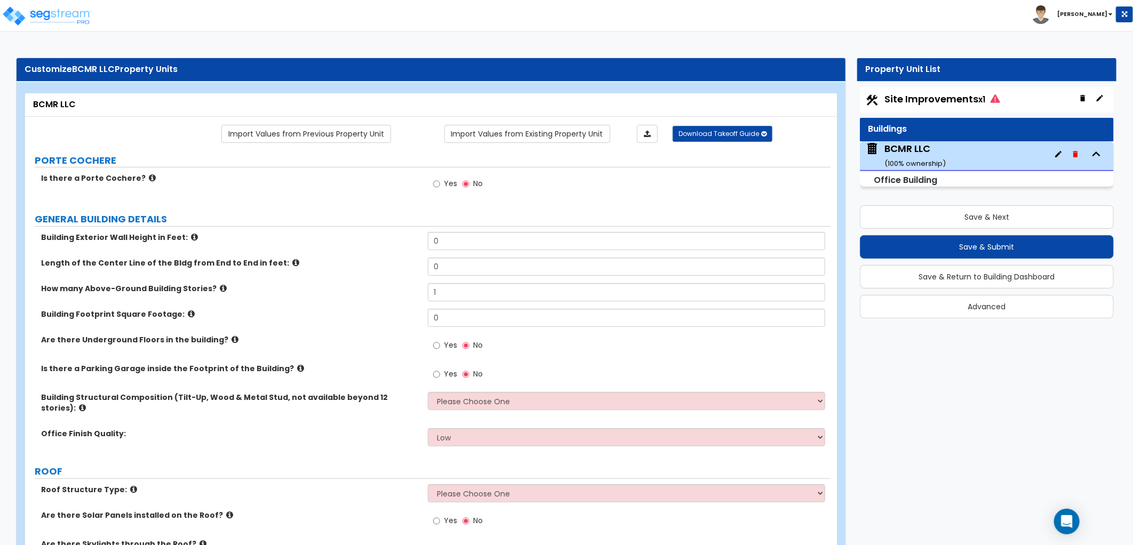
click at [918, 179] on small "Office Building" at bounding box center [905, 180] width 63 height 12
click at [1099, 156] on icon "button" at bounding box center [1096, 154] width 16 height 16
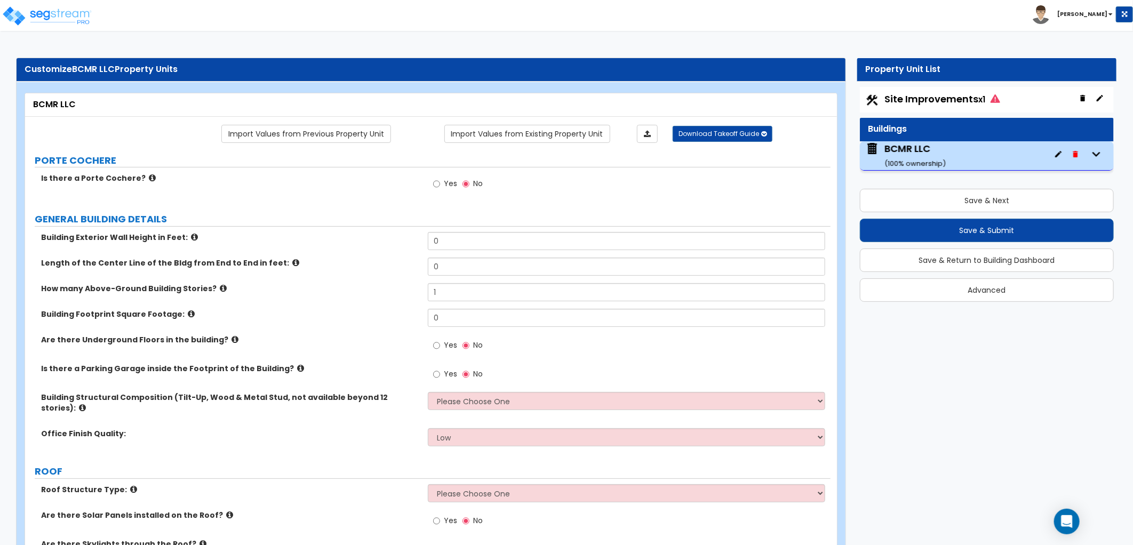
click at [1099, 156] on icon "button" at bounding box center [1096, 154] width 16 height 16
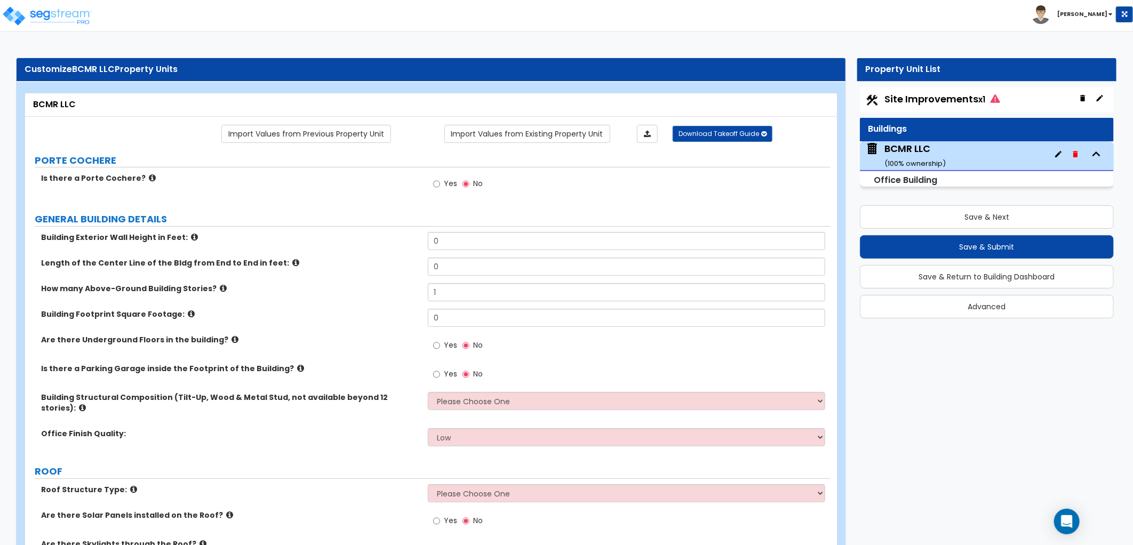
click at [990, 186] on div "Office Building" at bounding box center [987, 179] width 254 height 15
click at [987, 179] on div "Office Building" at bounding box center [987, 179] width 254 height 15
drag, startPoint x: 987, startPoint y: 179, endPoint x: 975, endPoint y: 179, distance: 12.3
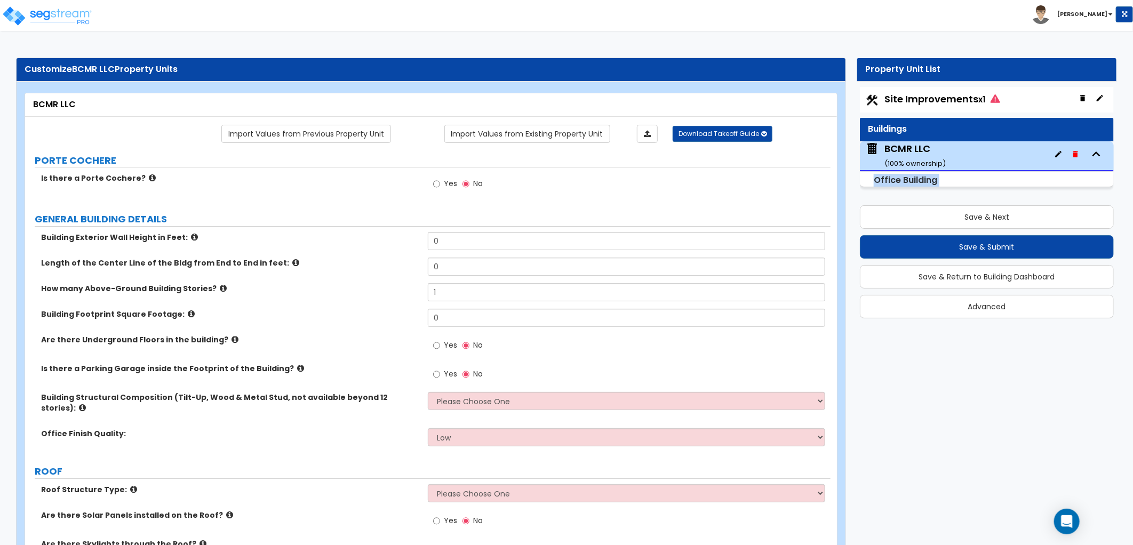
click at [975, 179] on div "Office Building" at bounding box center [987, 179] width 254 height 15
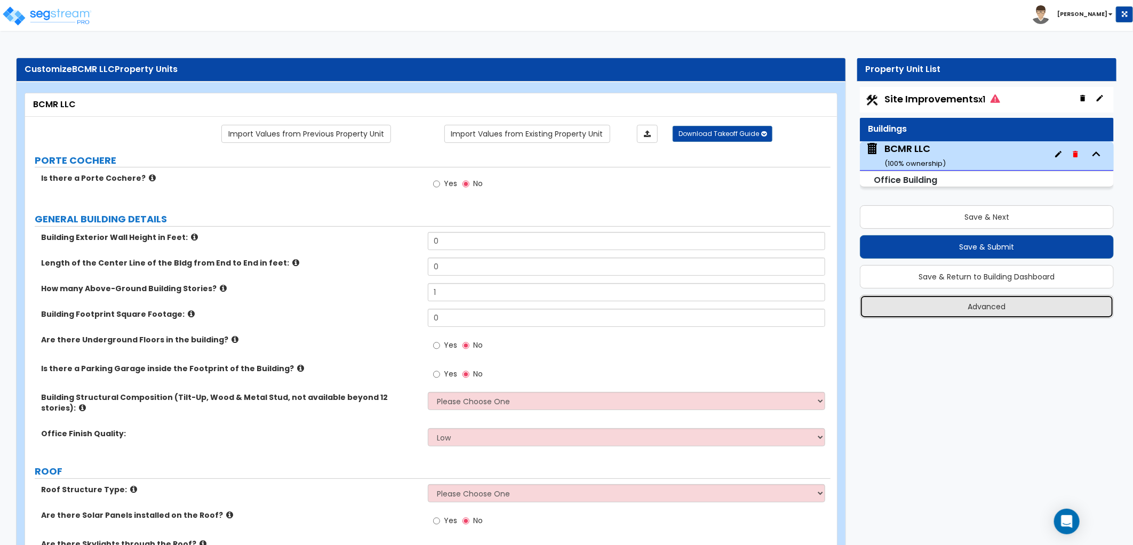
click at [921, 313] on button "Advanced" at bounding box center [987, 306] width 254 height 23
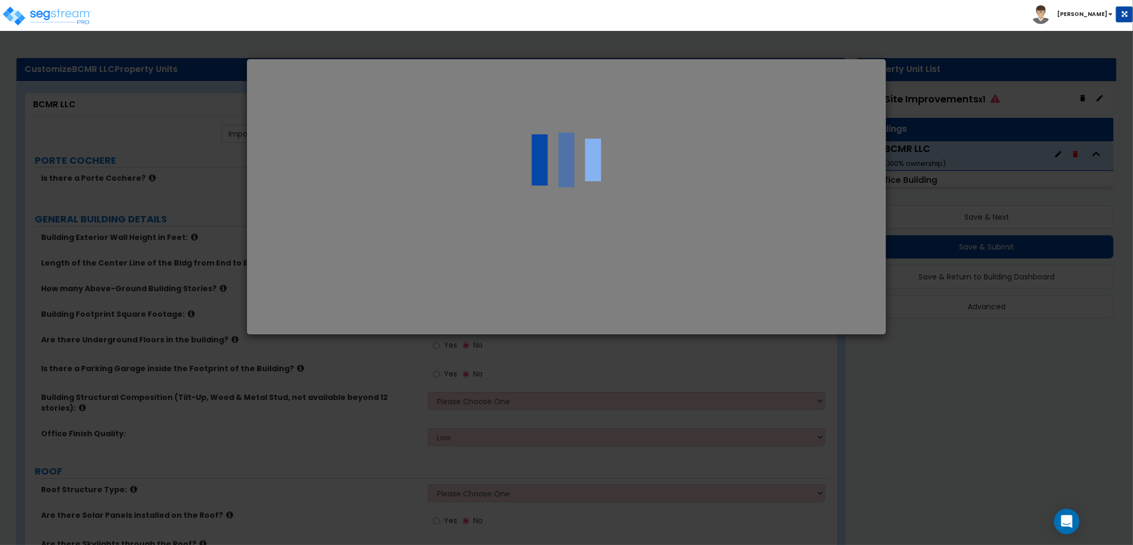
select select "MI"
type input "5,998,524.0"
type input "1,556,320.0"
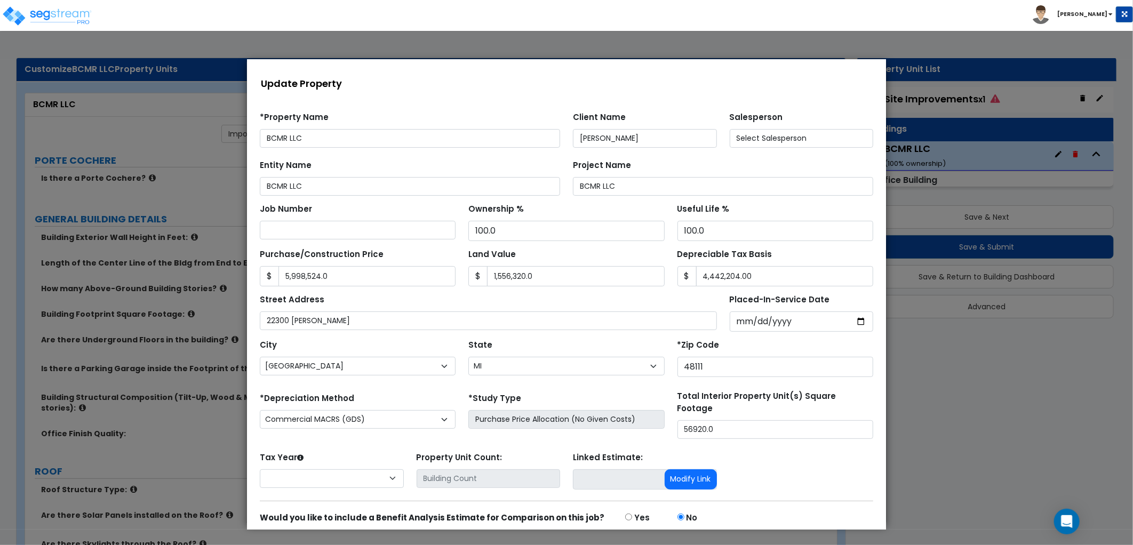
select select "2025"
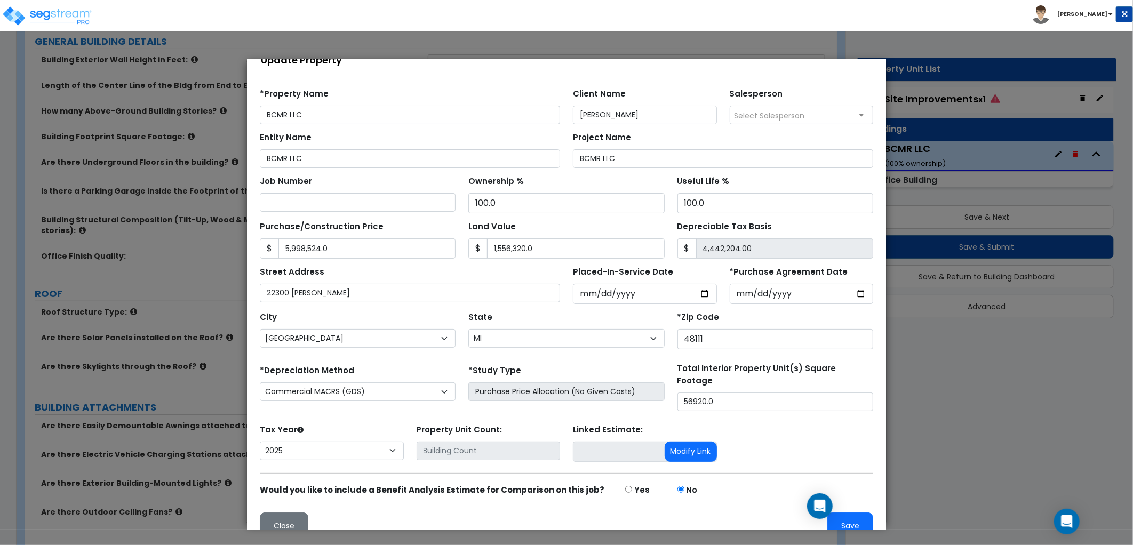
scroll to position [36, 0]
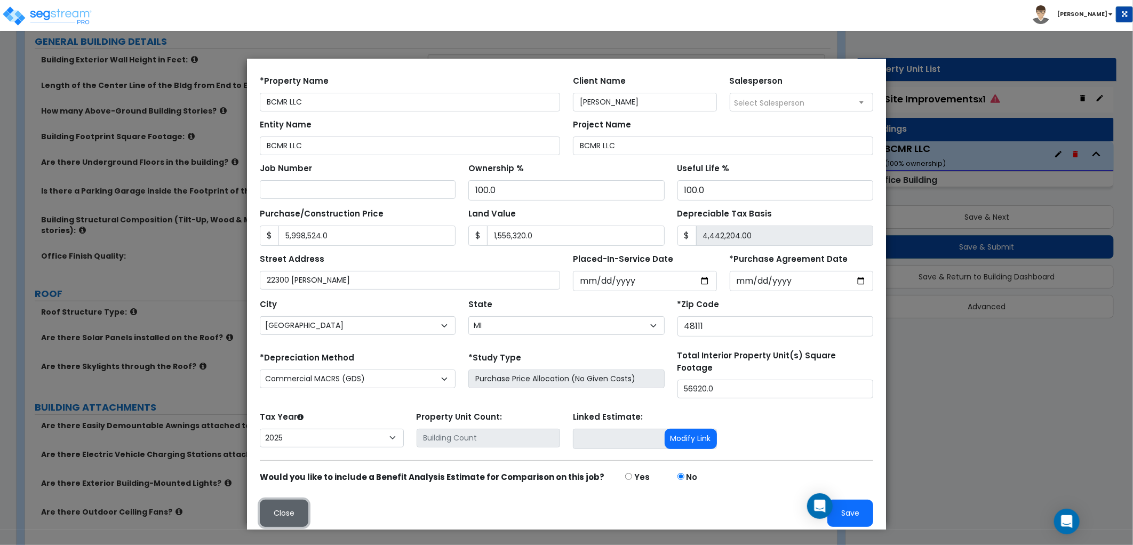
click at [272, 505] on button "Close" at bounding box center [283, 512] width 49 height 27
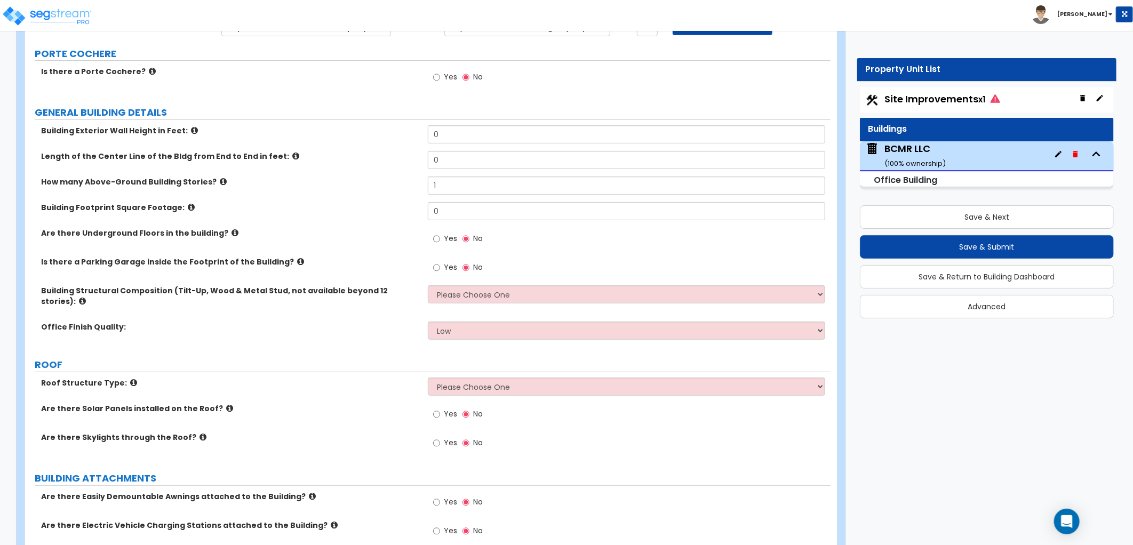
scroll to position [0, 0]
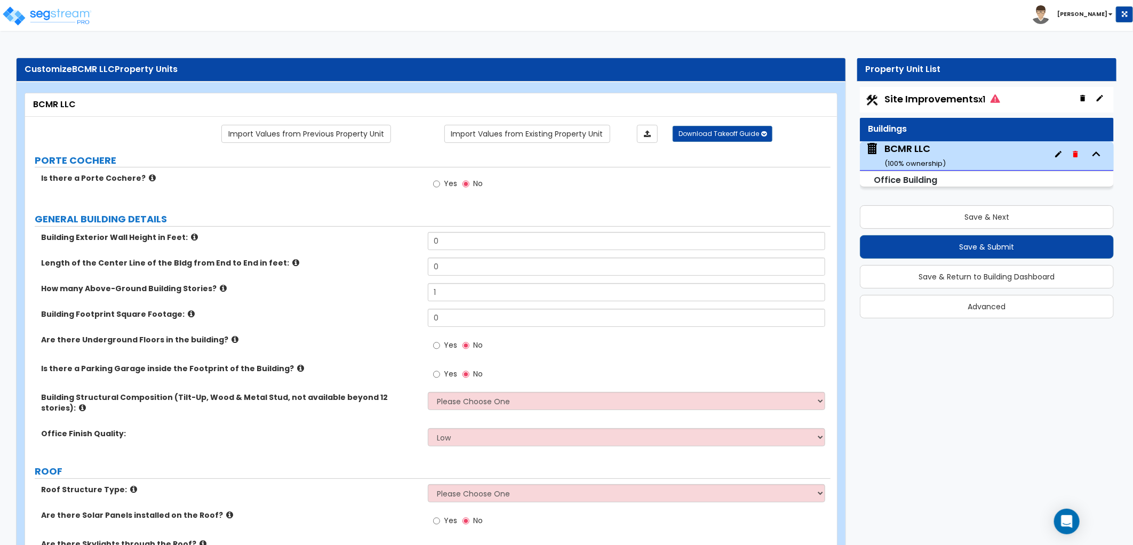
click at [1095, 97] on button "button" at bounding box center [1099, 98] width 17 height 17
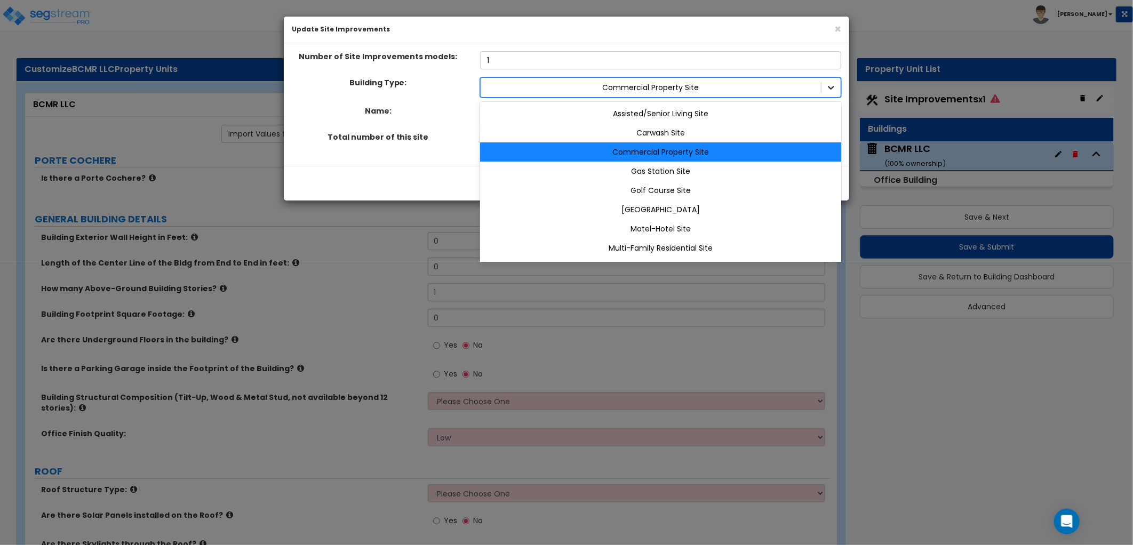
click at [834, 88] on icon at bounding box center [831, 87] width 11 height 11
click at [743, 148] on div "Commercial Property Site" at bounding box center [660, 151] width 361 height 19
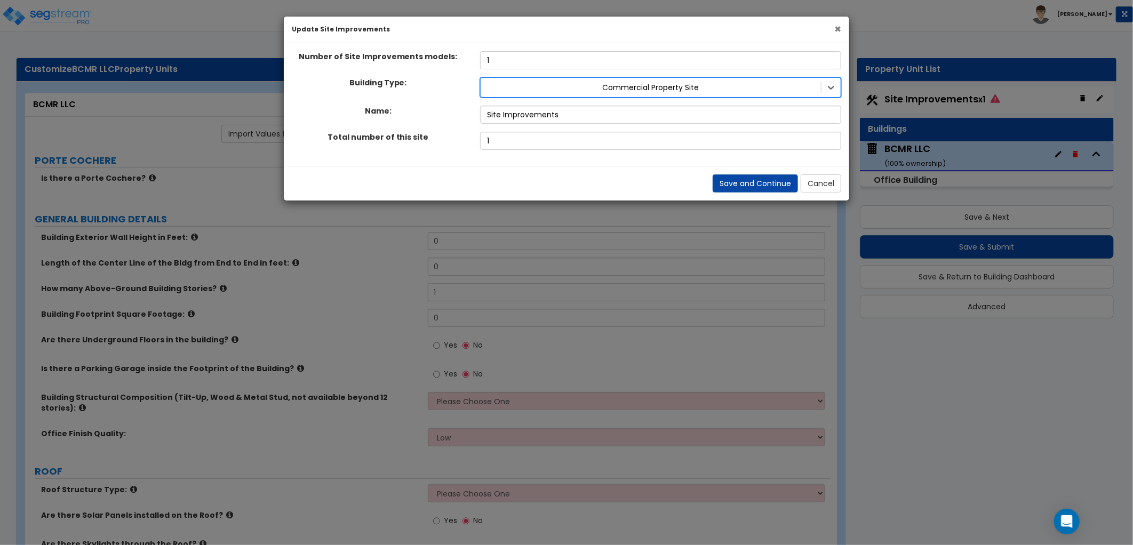
click at [838, 32] on span "×" at bounding box center [837, 28] width 7 height 15
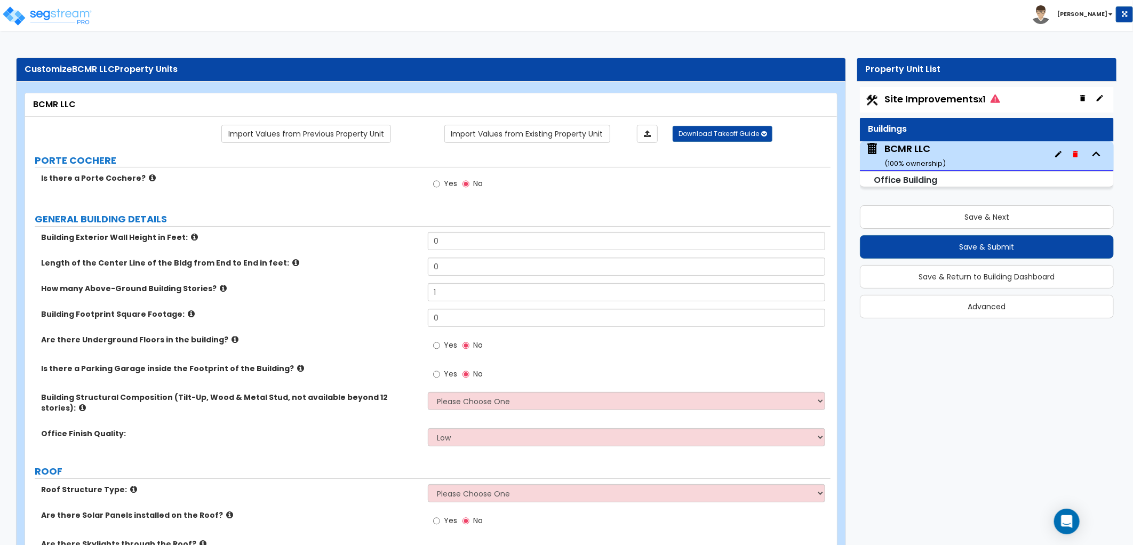
click at [871, 147] on img at bounding box center [872, 149] width 14 height 14
click at [883, 147] on span "BCMR LLC ( 100 % ownership)" at bounding box center [905, 155] width 81 height 27
click at [911, 152] on div "BCMR LLC ( 100 % ownership)" at bounding box center [915, 155] width 61 height 27
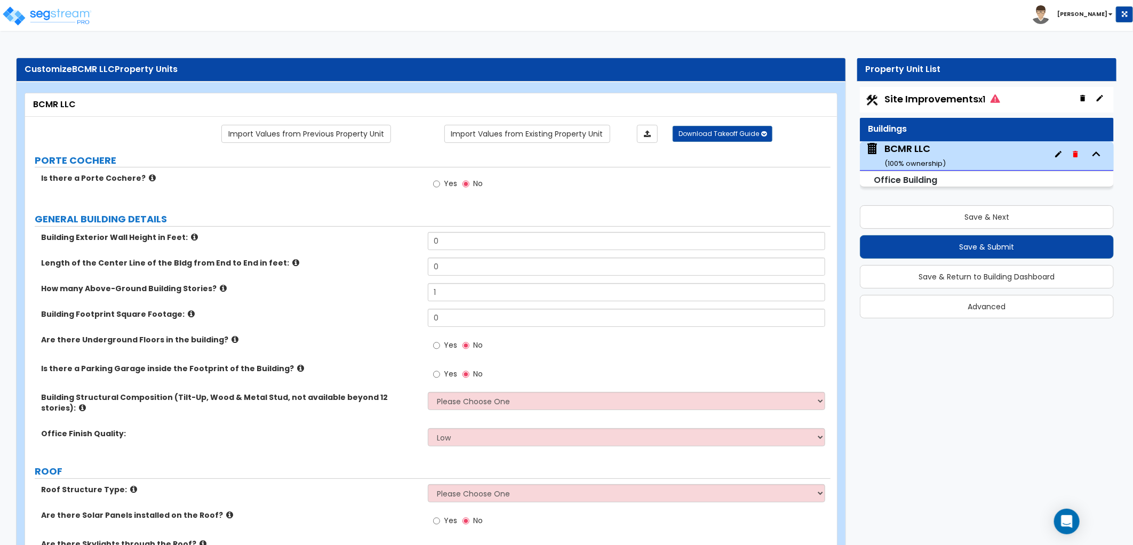
click at [1057, 154] on icon "button" at bounding box center [1058, 154] width 9 height 9
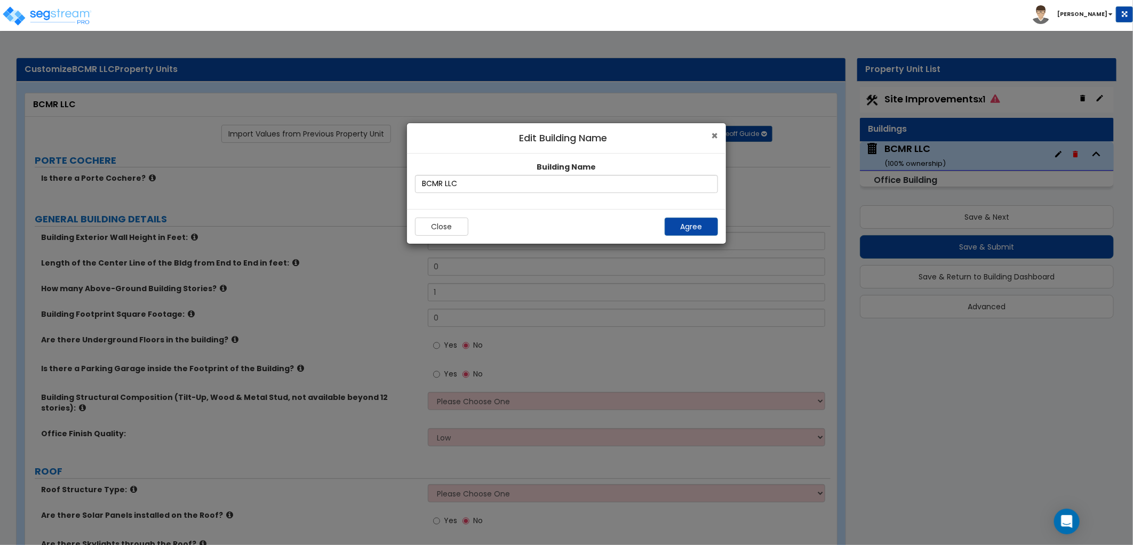
click at [717, 140] on span "×" at bounding box center [714, 135] width 7 height 15
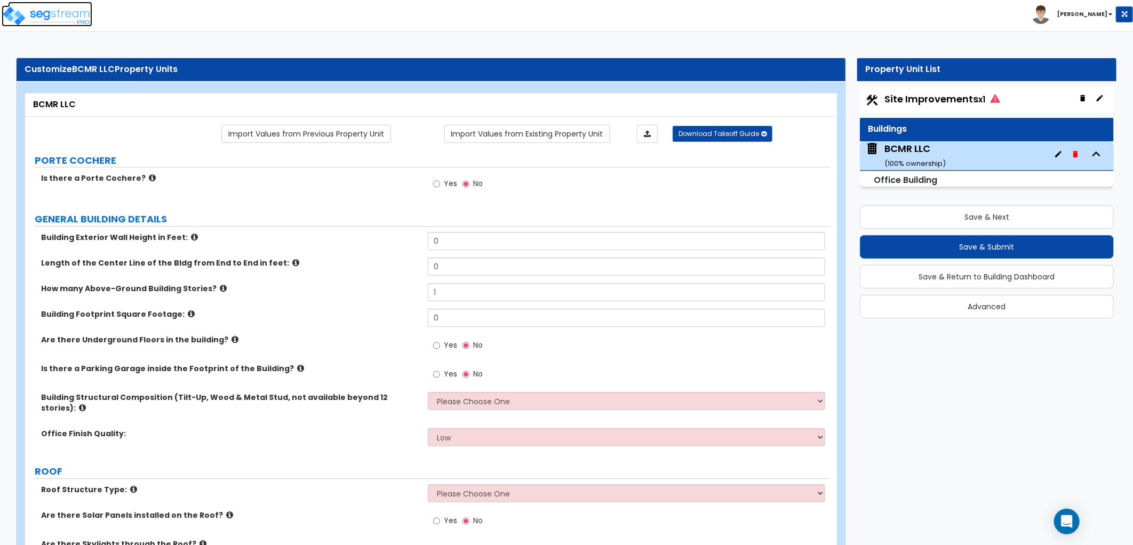
click at [72, 18] on img at bounding box center [47, 15] width 91 height 21
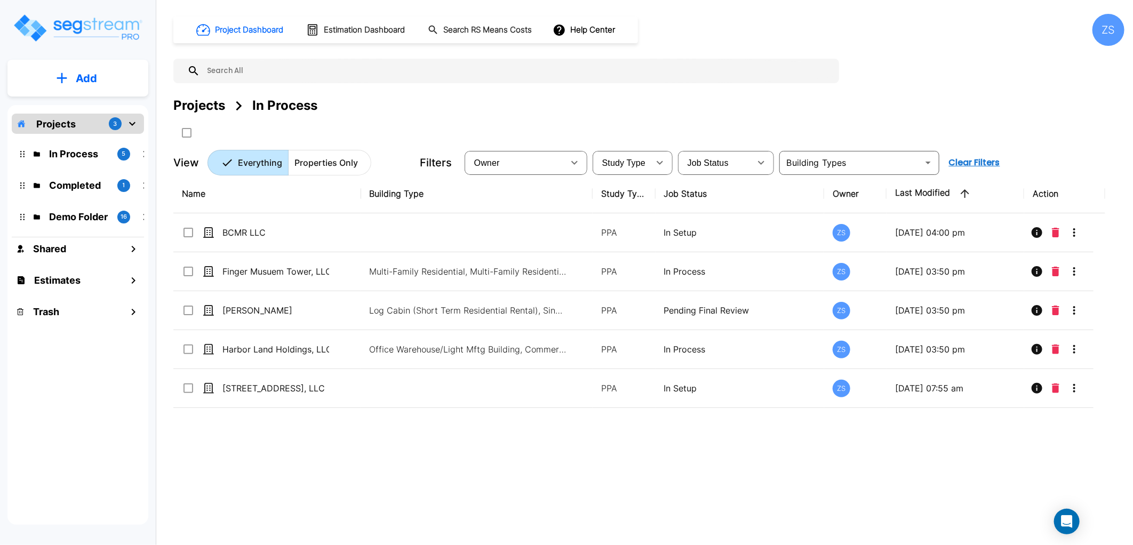
click at [1097, 36] on div "ZS" at bounding box center [1109, 30] width 32 height 32
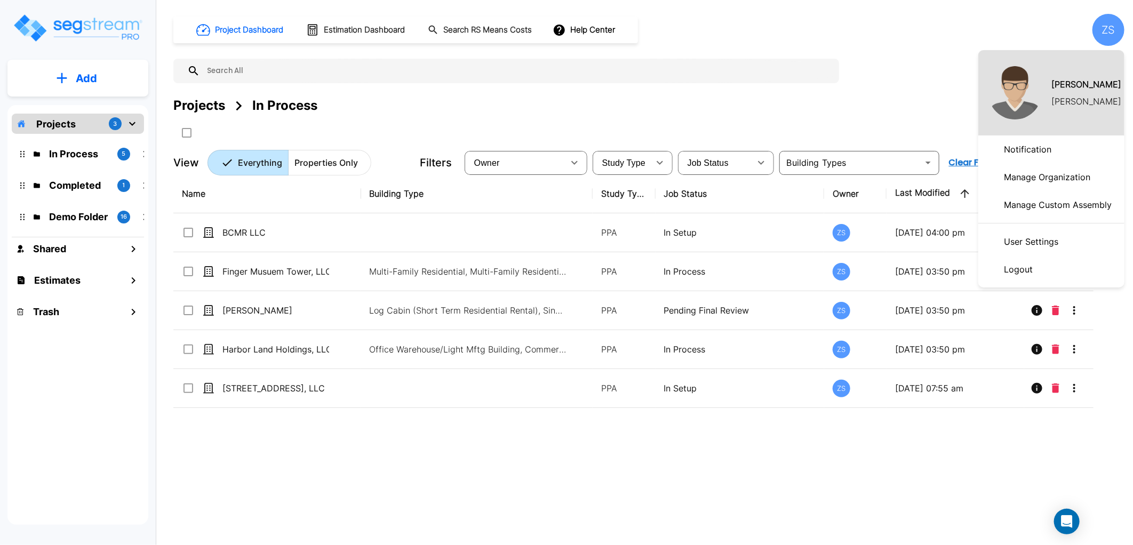
click at [1028, 182] on p "Manage Organization" at bounding box center [1047, 176] width 95 height 21
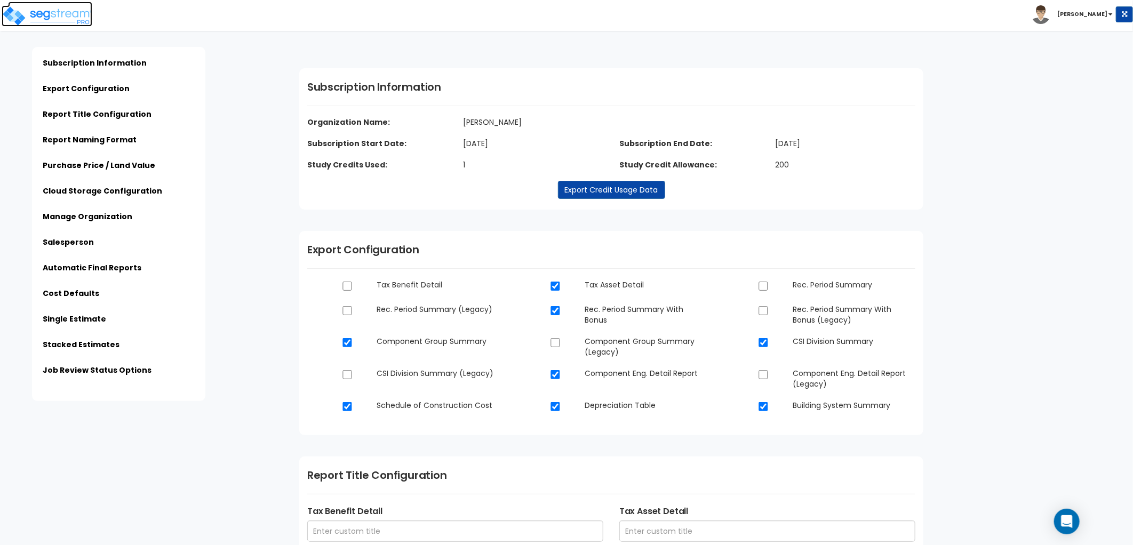
click at [75, 18] on img at bounding box center [47, 15] width 91 height 21
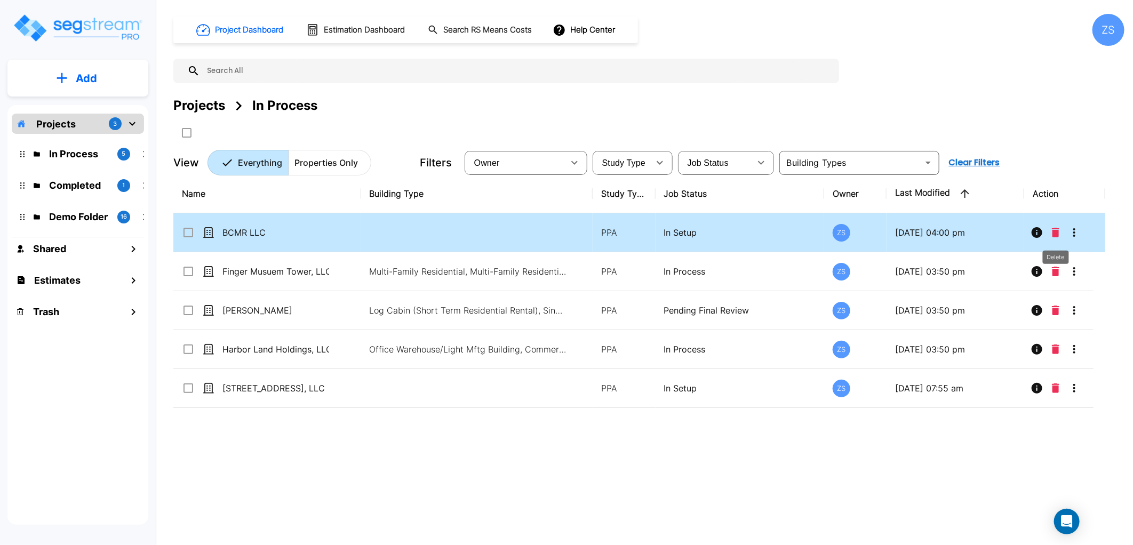
click at [1053, 235] on icon "Delete" at bounding box center [1055, 233] width 7 height 10
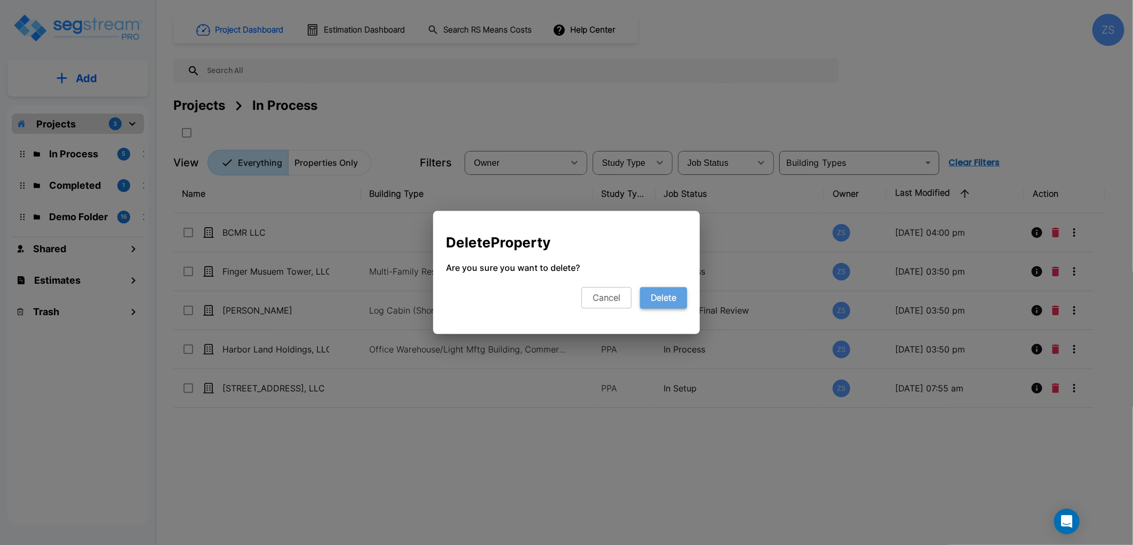
click at [654, 297] on button "Delete" at bounding box center [663, 298] width 47 height 21
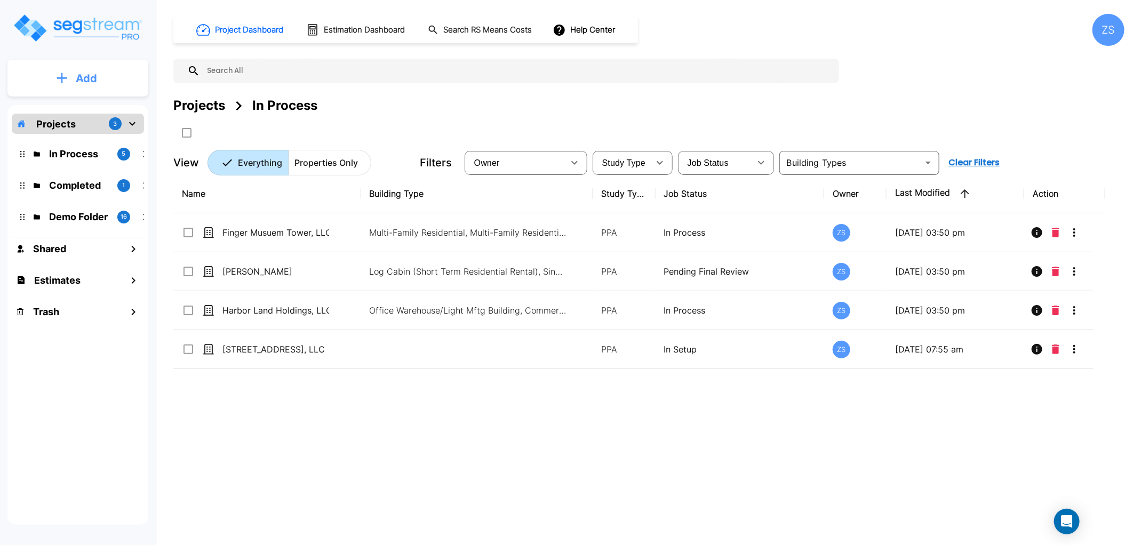
click at [105, 87] on button "Add" at bounding box center [77, 78] width 141 height 31
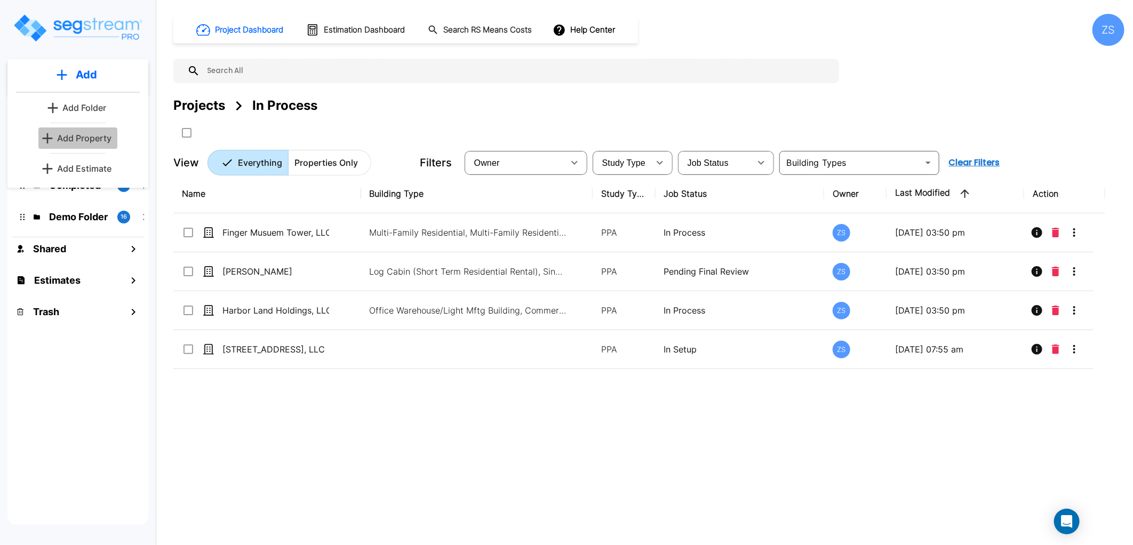
click at [81, 142] on p "Add Property" at bounding box center [84, 138] width 54 height 13
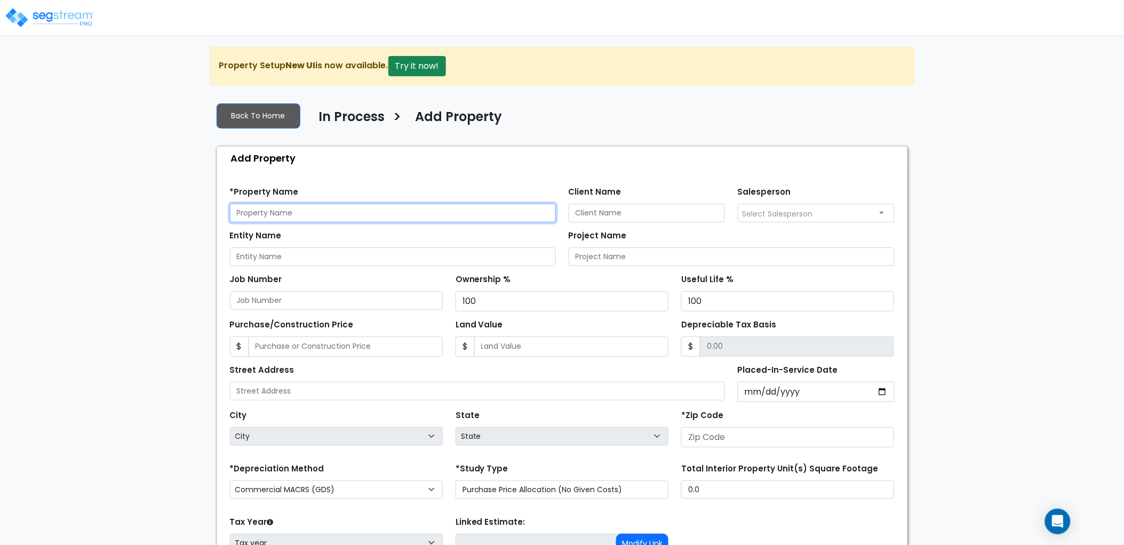
click at [359, 210] on input "text" at bounding box center [393, 213] width 326 height 19
type input "BCMR LLC"
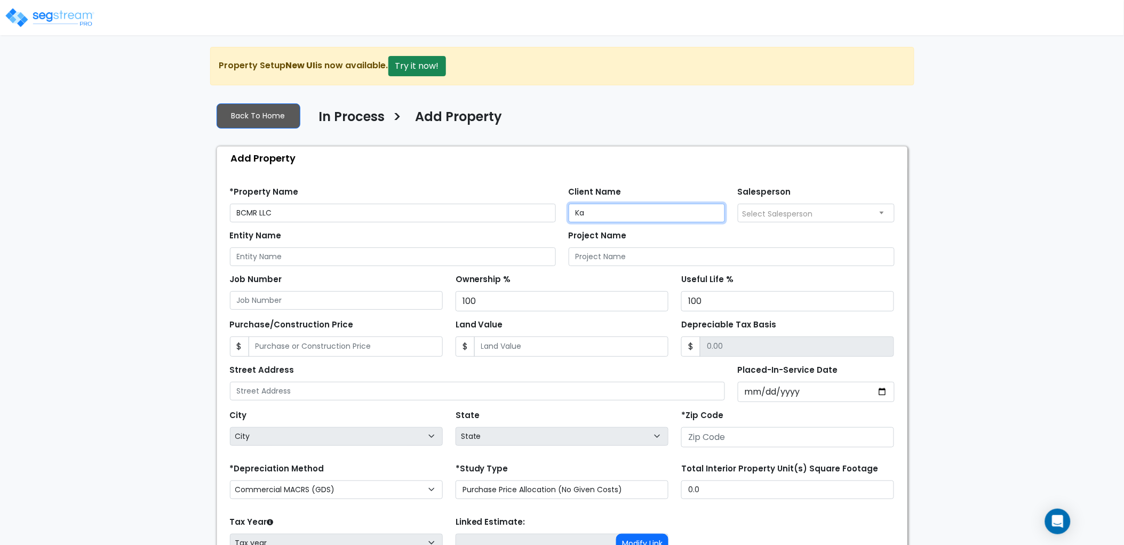
type input "K"
type input "Jason Newton"
type input "BCMR LLC"
type input "BCMRLLC"
click at [535, 349] on input "Land Value" at bounding box center [571, 347] width 194 height 20
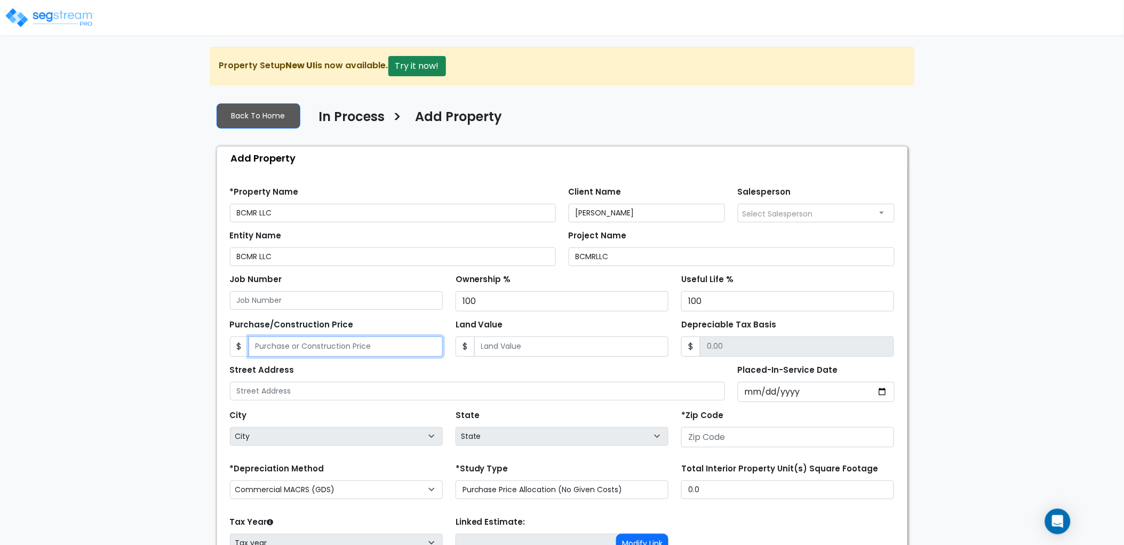
click at [360, 344] on input "Purchase/Construction Price" at bounding box center [346, 347] width 194 height 20
type input "5,988,524"
click at [560, 350] on input "Land Value" at bounding box center [571, 347] width 194 height 20
click at [519, 339] on input "Land Value" at bounding box center [571, 347] width 194 height 20
type input "1"
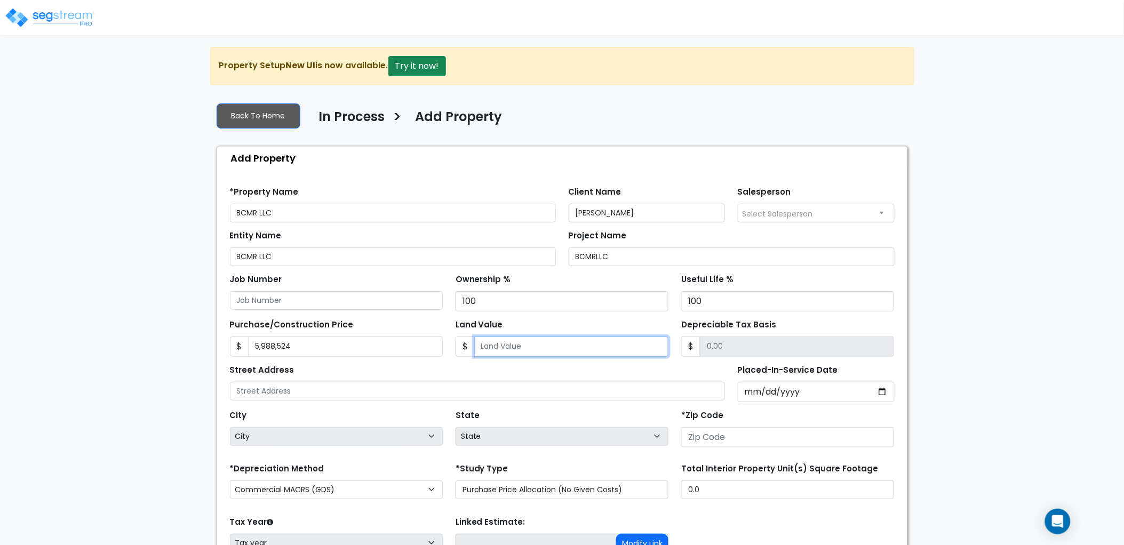
type input "5988523.00"
type input "15"
type input "5988509.00"
type input "155"
type input "5988369.00"
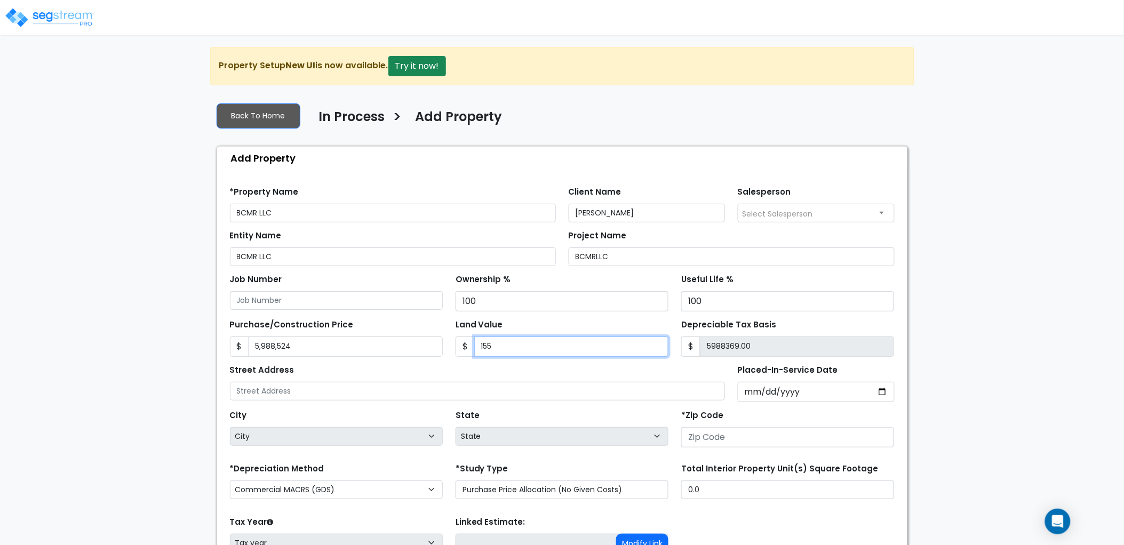
type input "1556"
type input "5986968.00"
type input "1,5563"
type input "5972961.00"
type input "15,5632"
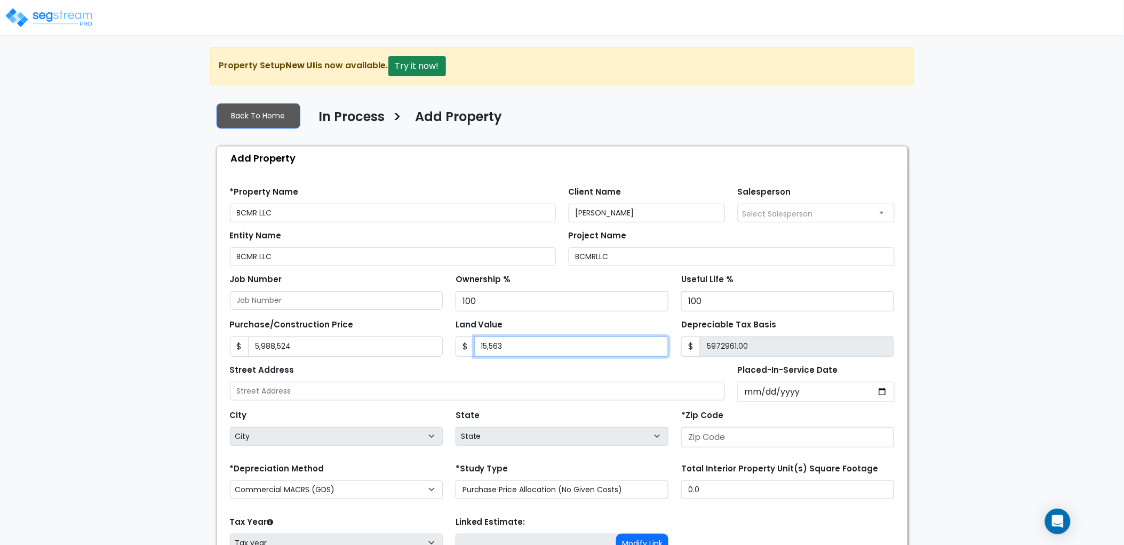
type input "5832892.00"
type input "15,56320"
type input "4432204.00"
type input "1,556,320"
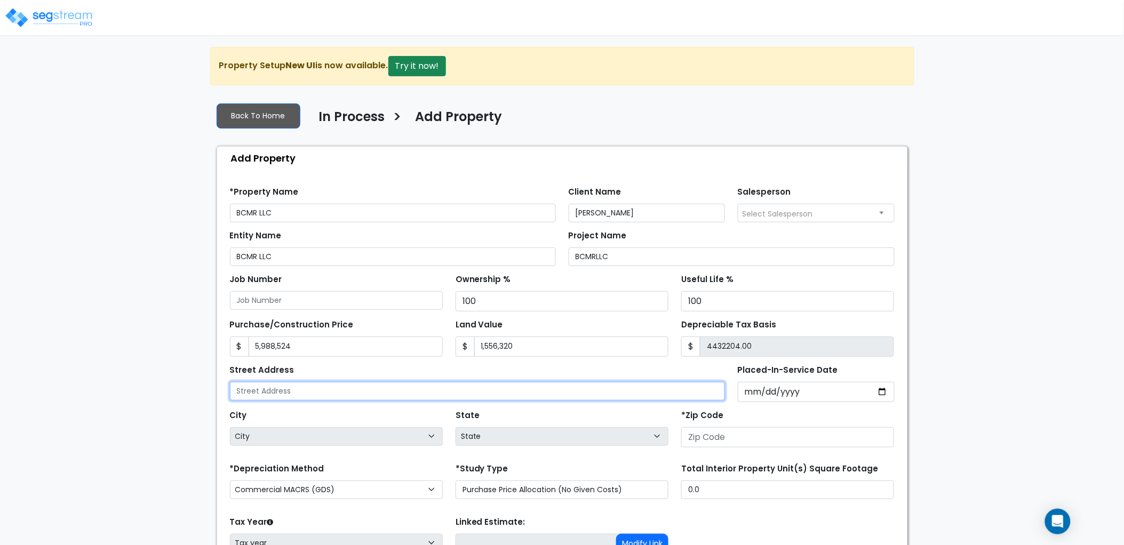
click at [440, 384] on input "text" at bounding box center [478, 391] width 496 height 19
drag, startPoint x: 299, startPoint y: 400, endPoint x: 219, endPoint y: 384, distance: 82.1
click at [299, 400] on input "text" at bounding box center [478, 391] width 496 height 19
type input "22300 Haggerty Rd"
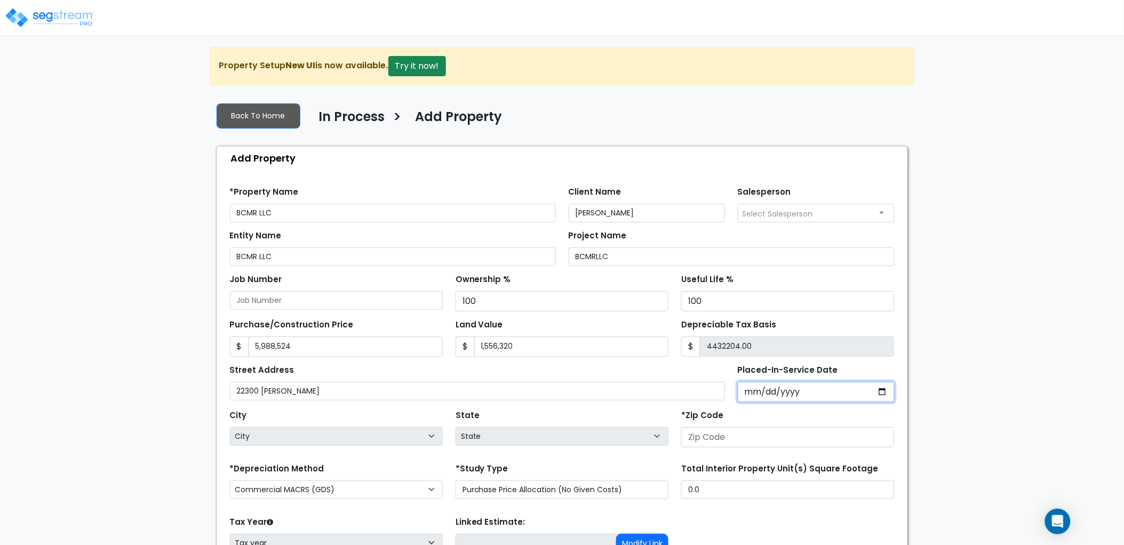
type input "0002-02-14"
select select "2"
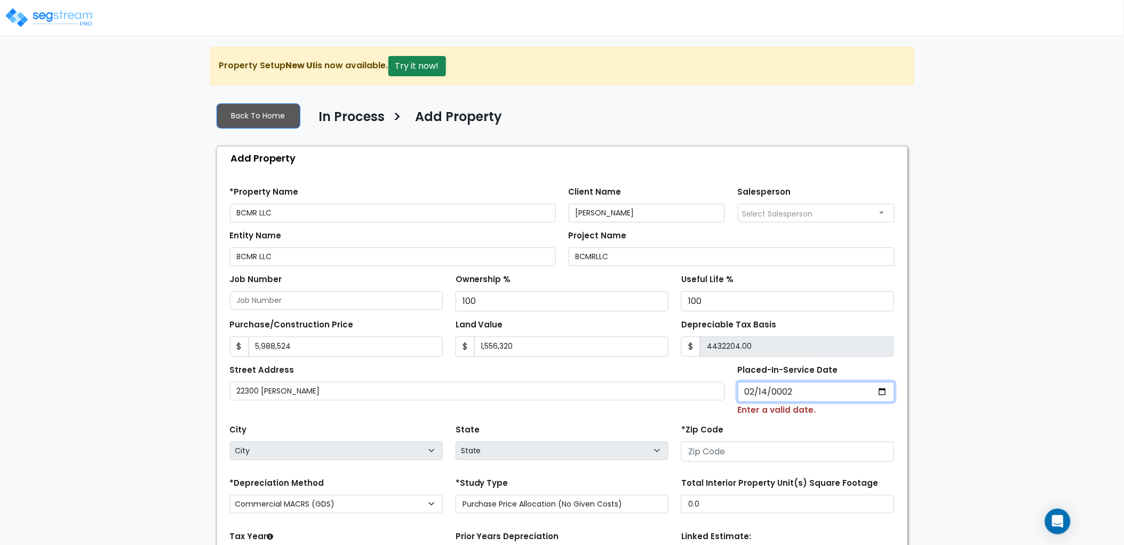
type input "0020-02-14"
select select "20"
type input "2025-02-14"
select select "2025"
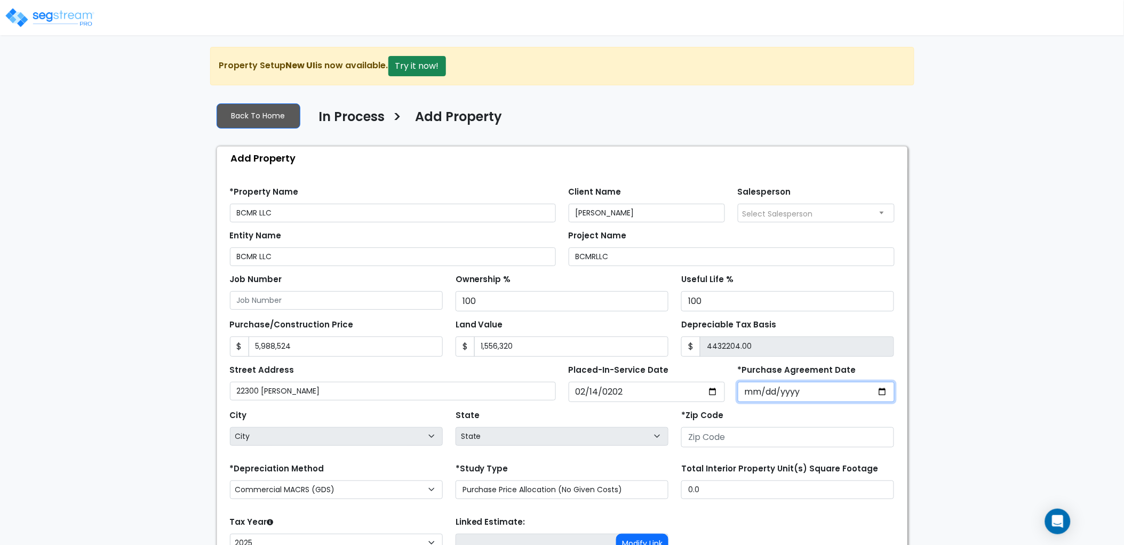
type input "20222-02-14"
type input "2025-02-14"
click at [776, 443] on input "number" at bounding box center [787, 437] width 213 height 20
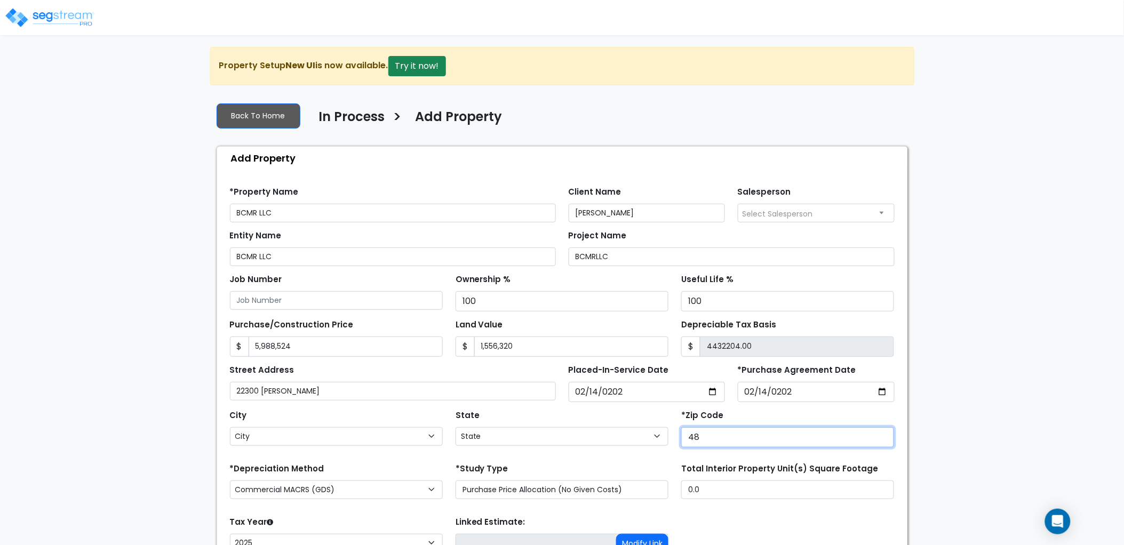
type input "481"
select select "MI"
type input "48167"
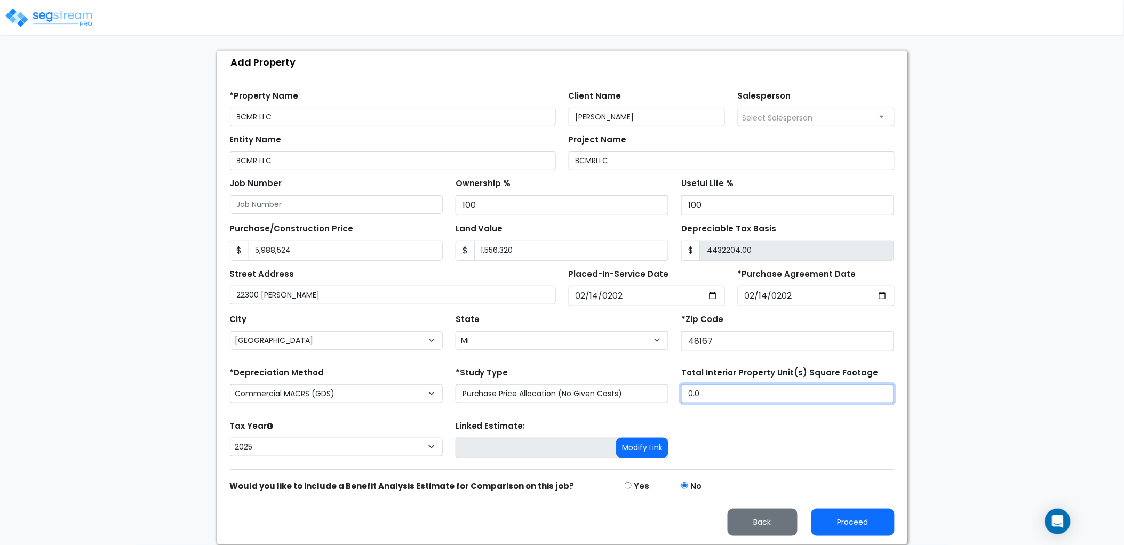
click at [737, 391] on input "0.0" at bounding box center [787, 394] width 213 height 19
drag, startPoint x: 694, startPoint y: 393, endPoint x: 663, endPoint y: 395, distance: 31.0
click at [660, 393] on div "*Depreciation Method Commercial MACRS (GDS) Residential Rental MACRS (GDS) Comm…" at bounding box center [563, 386] width 678 height 43
type input "56,920"
click at [428, 398] on select "Commercial MACRS (GDS) Residential Rental MACRS (GDS) Commercial MACRS (GDS) QIP" at bounding box center [336, 394] width 213 height 19
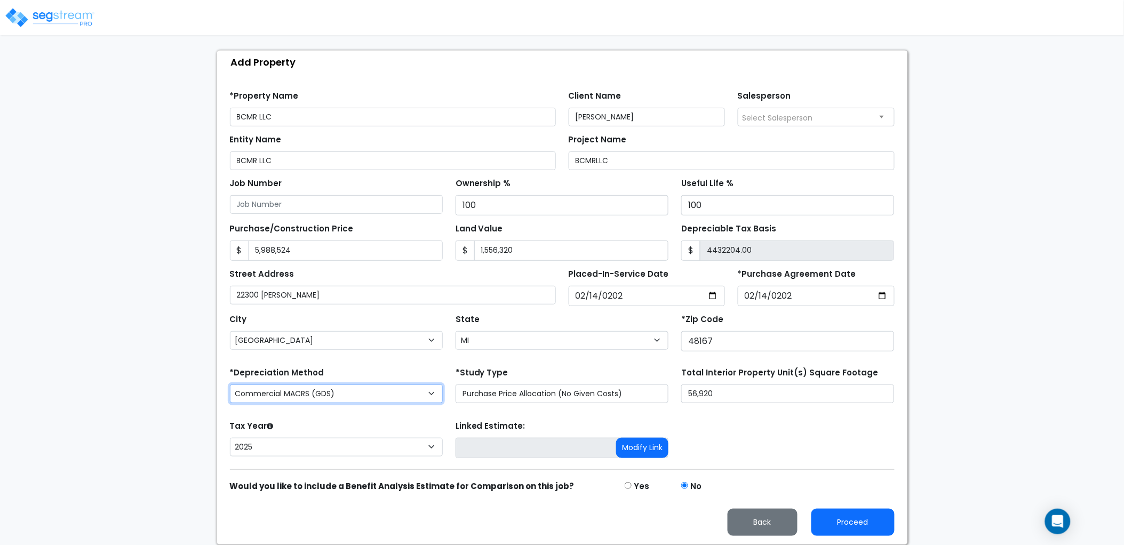
click at [230, 385] on select "Commercial MACRS (GDS) Residential Rental MACRS (GDS) Commercial MACRS (GDS) QIP" at bounding box center [336, 394] width 213 height 19
click at [503, 396] on select "Purchase Price Allocation (No Given Costs) New Construction / Reno / TI's (Give…" at bounding box center [562, 394] width 213 height 19
click at [456, 385] on select "Purchase Price Allocation (No Given Costs) New Construction / Reno / TI's (Give…" at bounding box center [562, 394] width 213 height 19
click at [848, 520] on button "Proceed" at bounding box center [852, 522] width 83 height 27
type input "5988524"
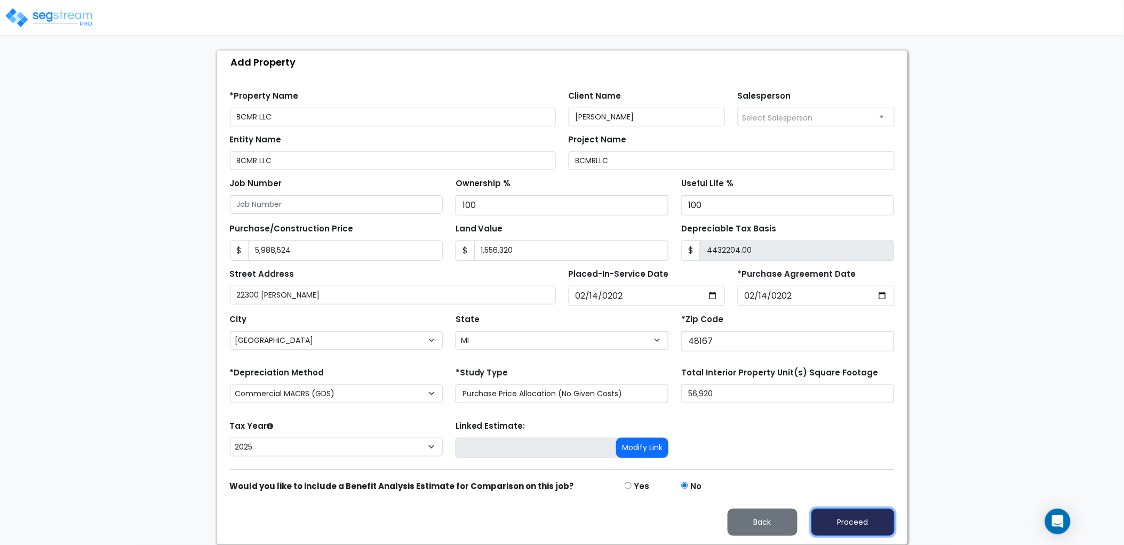
type input "1556320"
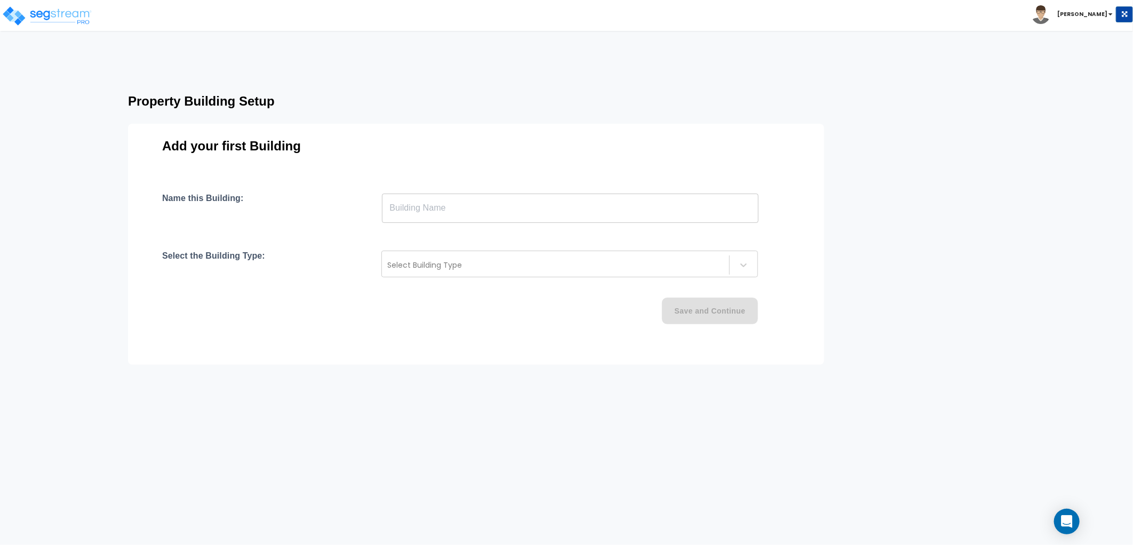
click at [473, 220] on input "text" at bounding box center [570, 208] width 377 height 30
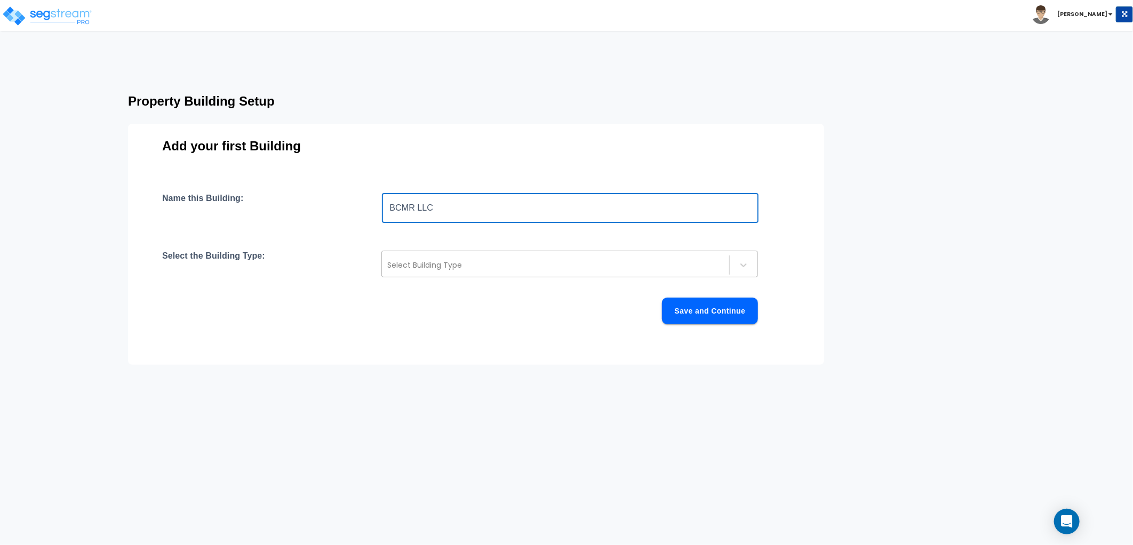
type input "BCMR LLC"
click at [387, 266] on div at bounding box center [555, 265] width 337 height 13
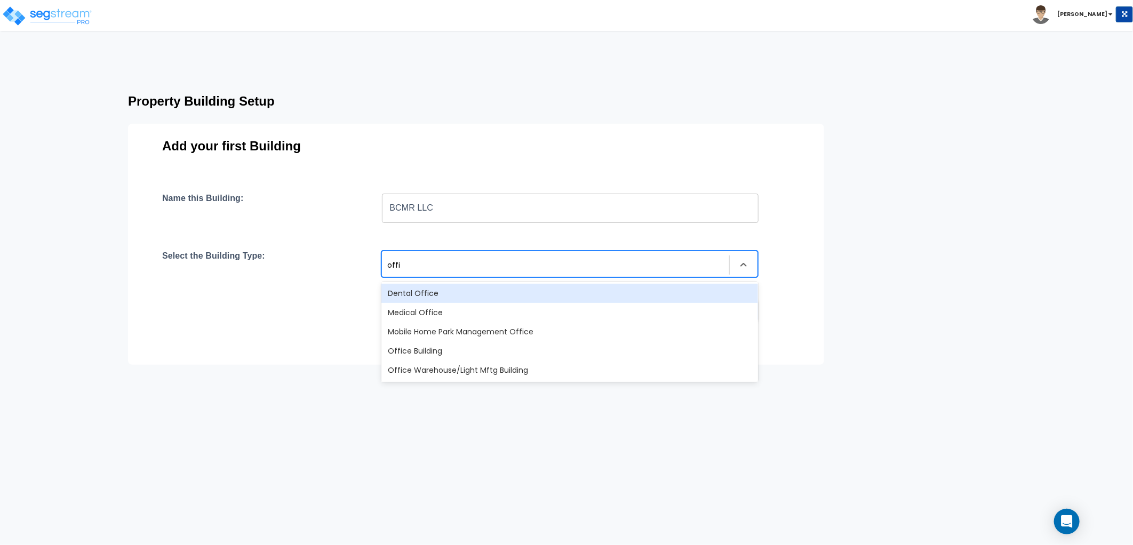
type input "offic"
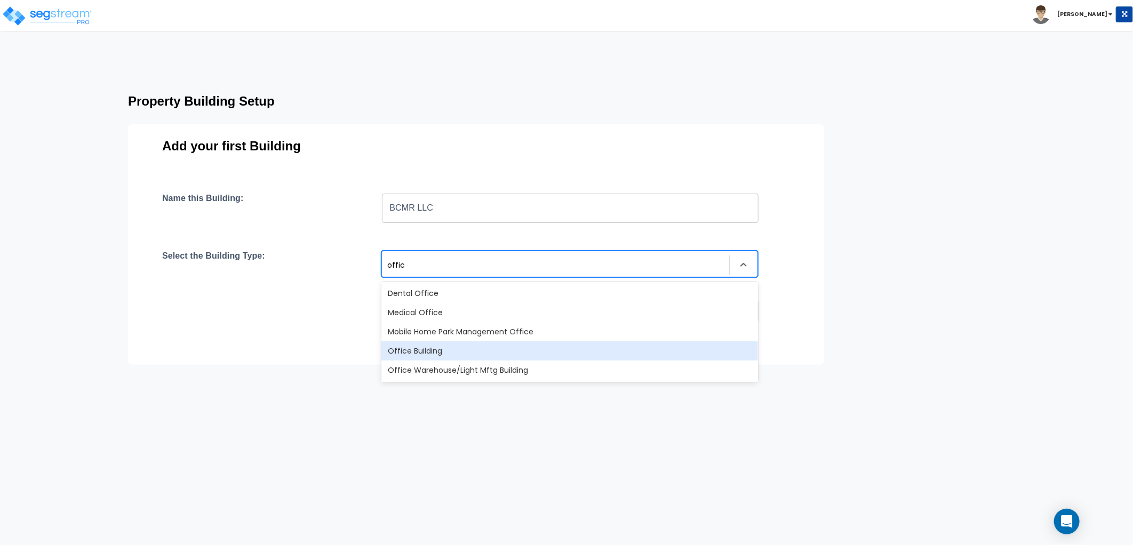
click at [441, 353] on div "Office Building" at bounding box center [569, 350] width 377 height 19
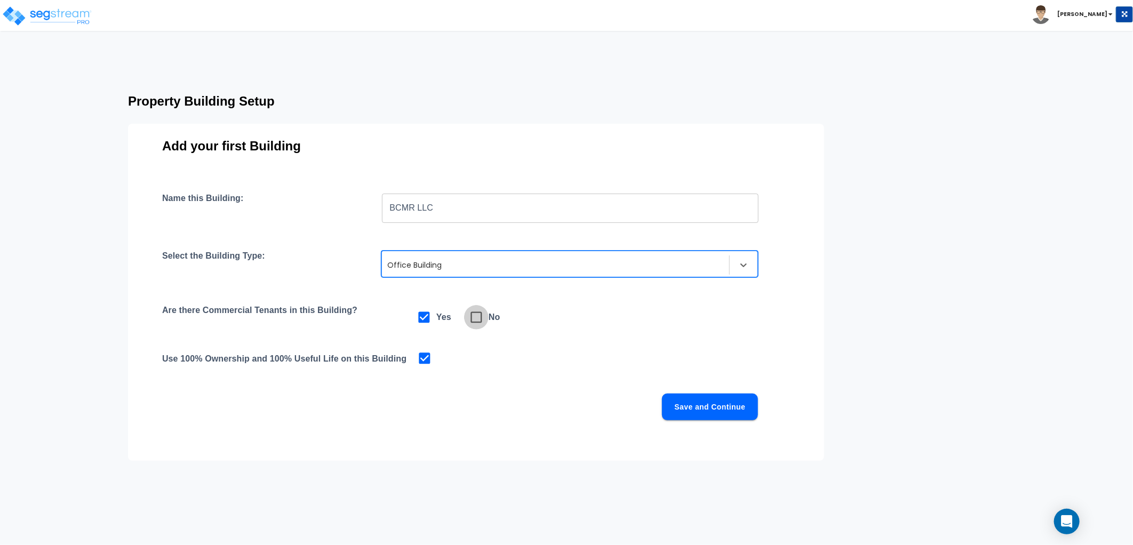
click at [475, 312] on icon at bounding box center [476, 317] width 11 height 11
checkbox input "false"
checkbox input "true"
click at [715, 404] on button "Save and Continue" at bounding box center [710, 407] width 96 height 27
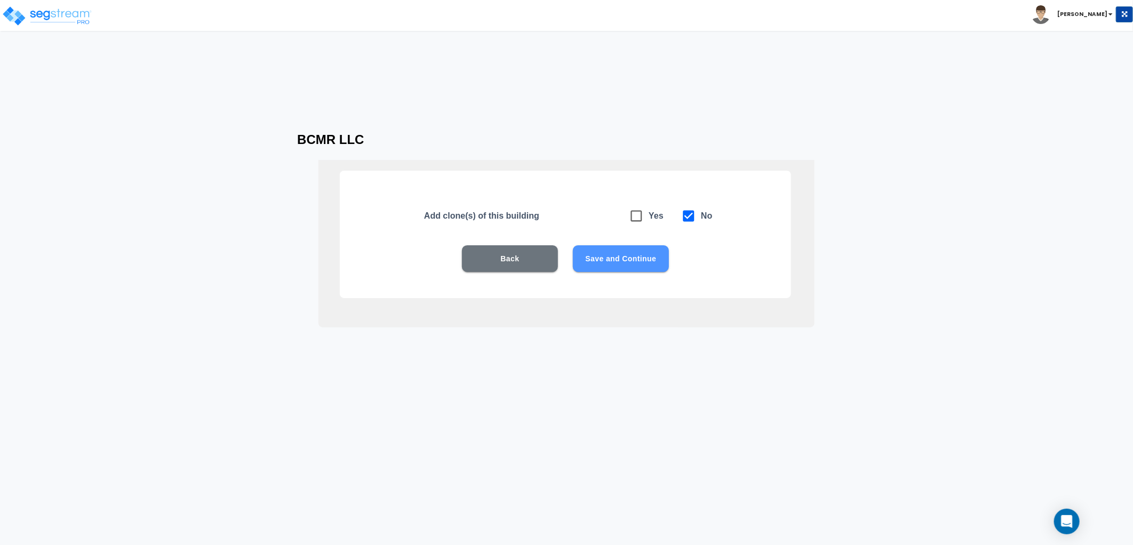
click at [630, 264] on button "Save and Continue" at bounding box center [621, 258] width 96 height 27
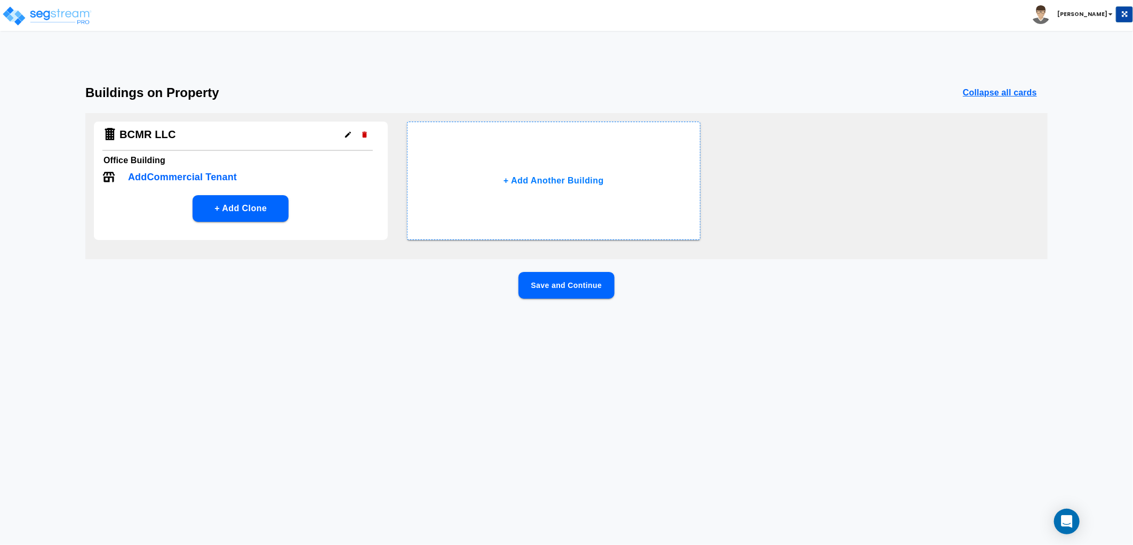
click at [559, 284] on button "Save and Continue" at bounding box center [567, 285] width 96 height 27
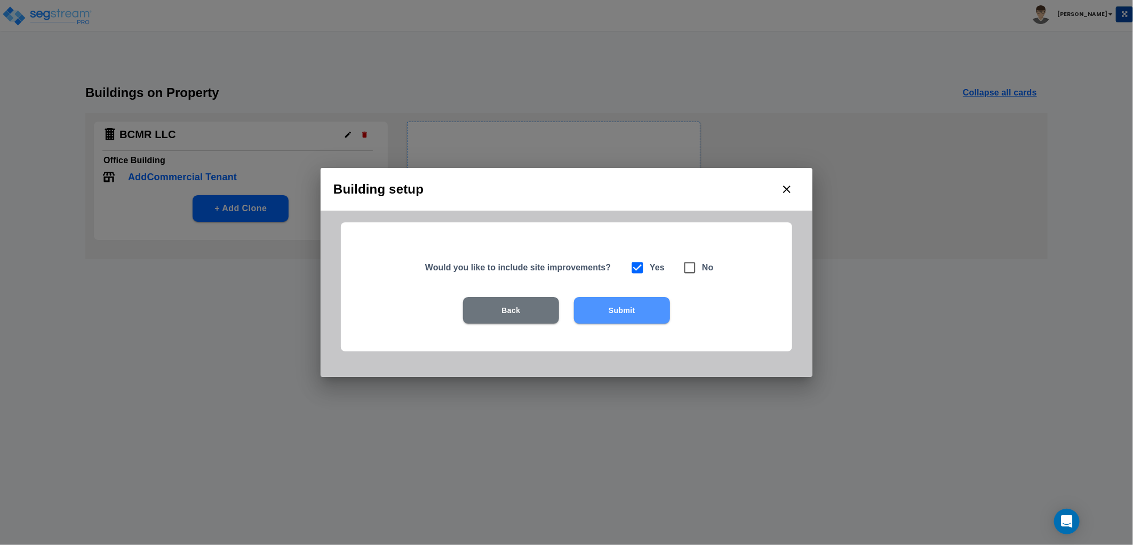
click at [616, 305] on button "Submit" at bounding box center [622, 310] width 96 height 27
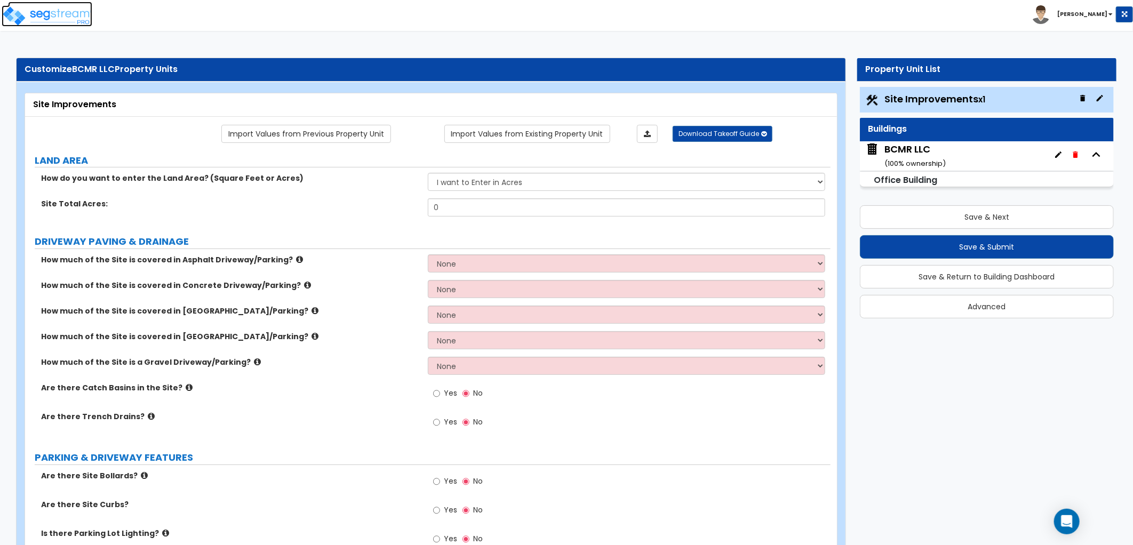
click at [67, 20] on img at bounding box center [47, 15] width 91 height 21
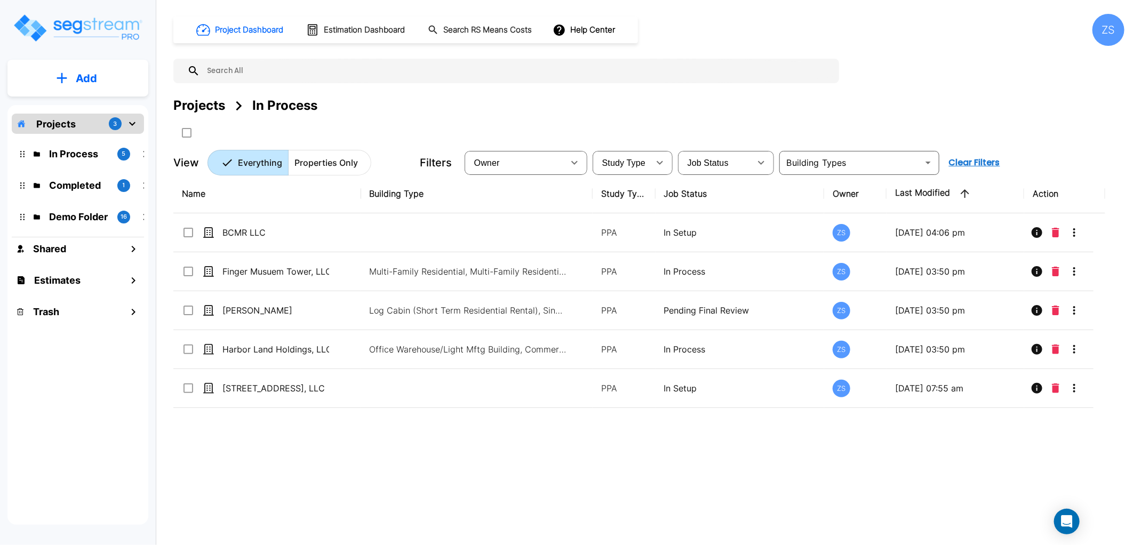
click at [81, 83] on p "Add" at bounding box center [86, 78] width 21 height 16
click at [86, 139] on p "Add Property" at bounding box center [84, 138] width 54 height 13
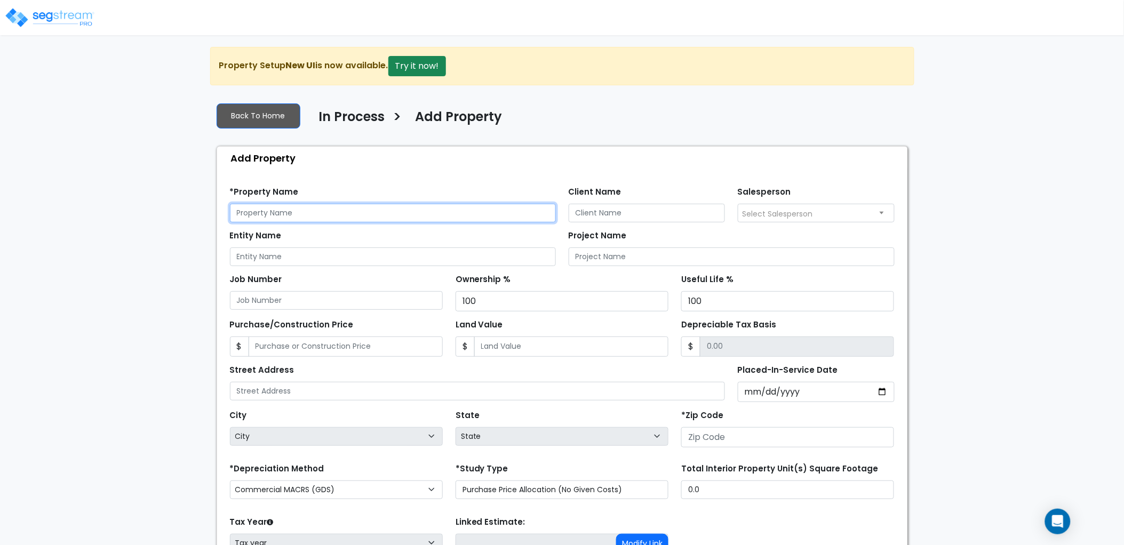
click at [306, 221] on input "text" at bounding box center [393, 213] width 326 height 19
type input "JD's Bistro Holding LLC"
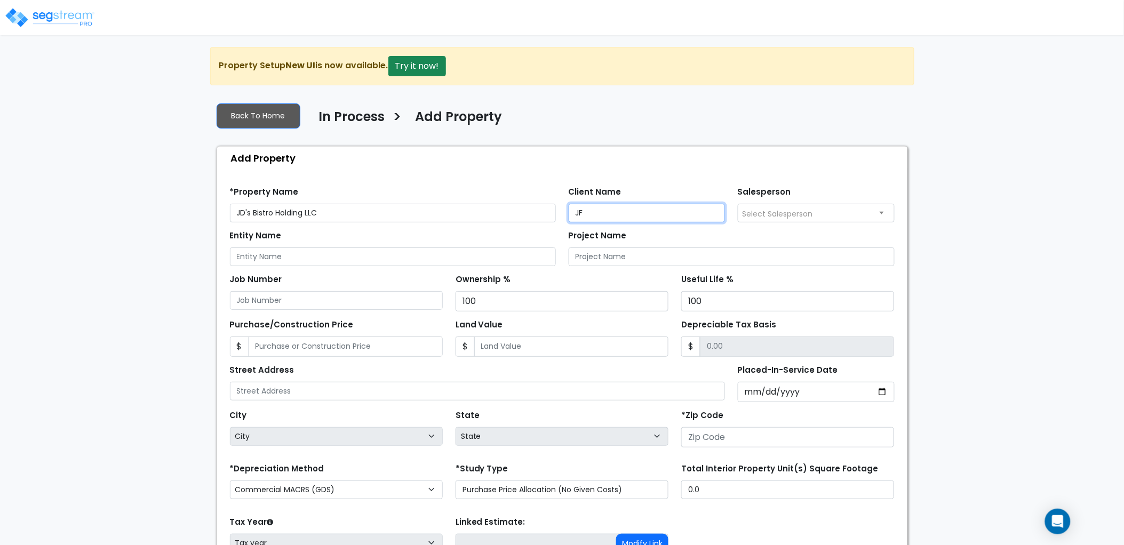
type input "J"
type input "JD's Bistro"
click at [326, 299] on input "Job Number" at bounding box center [336, 300] width 213 height 19
click at [318, 252] on input "Entity Name" at bounding box center [393, 257] width 326 height 19
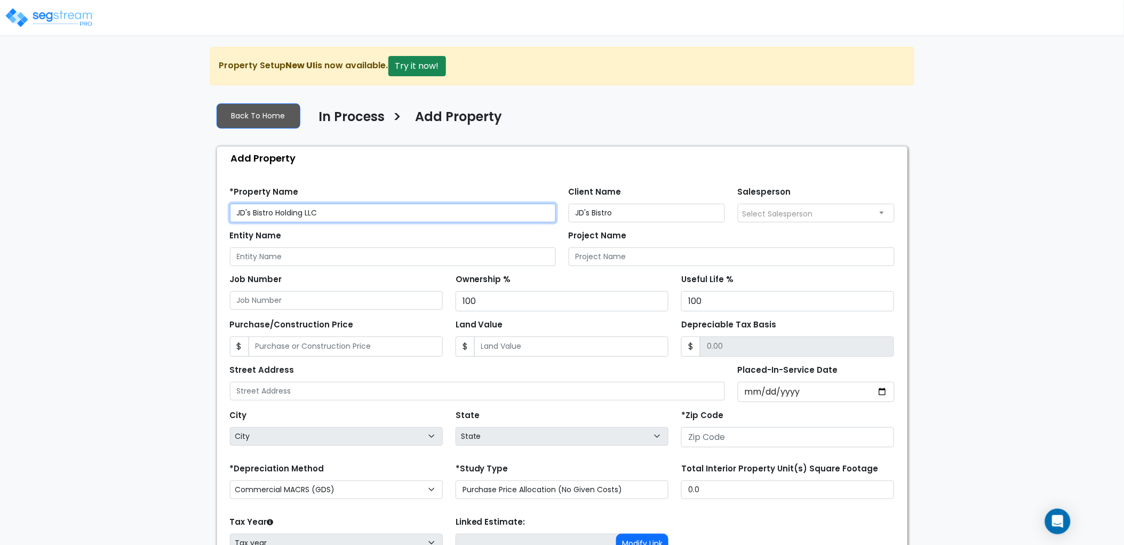
drag, startPoint x: 331, startPoint y: 213, endPoint x: 210, endPoint y: 215, distance: 121.1
click at [210, 215] on div "Back To Home In Process > Add Property Add Property Find these errors below in …" at bounding box center [562, 367] width 704 height 547
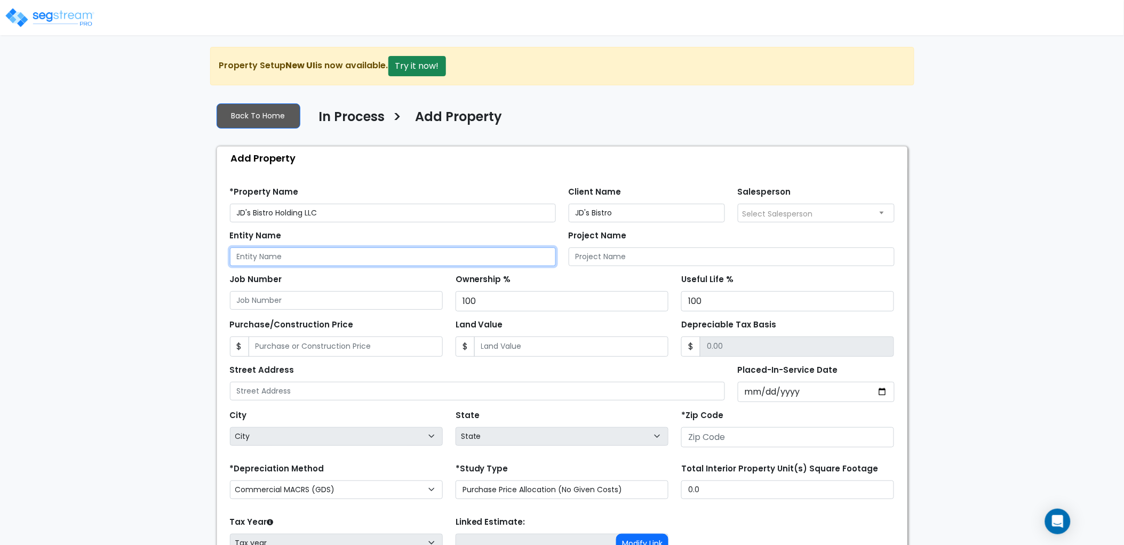
click at [288, 261] on input "Entity Name" at bounding box center [393, 257] width 326 height 19
paste input "JD's Bistro Holding LLC"
type input "JD's Bistro Holding LLC"
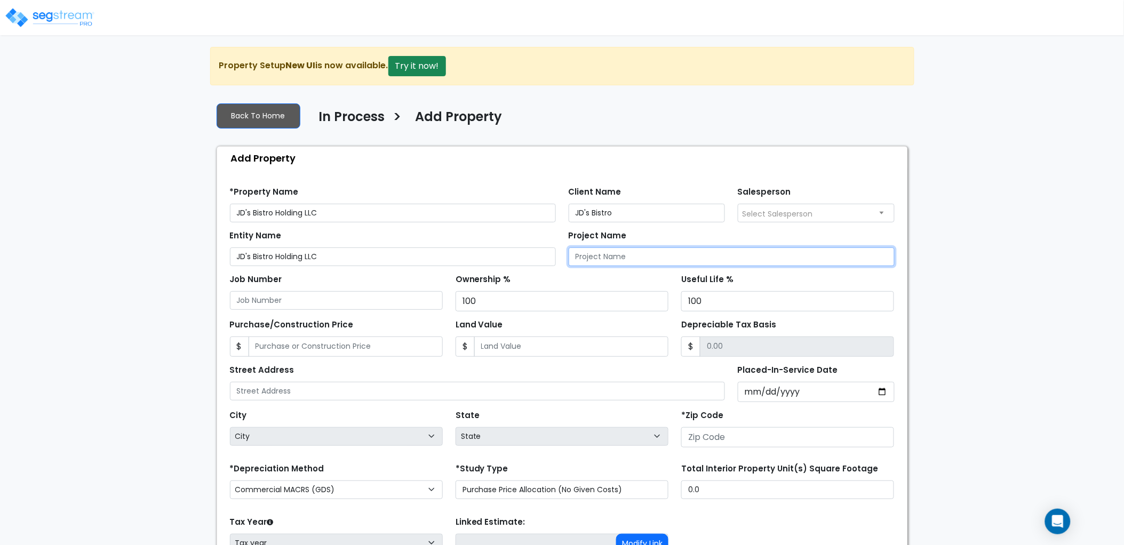
click at [646, 251] on input "Project Name" at bounding box center [732, 257] width 326 height 19
paste input "JD's Bistro Holding LLC"
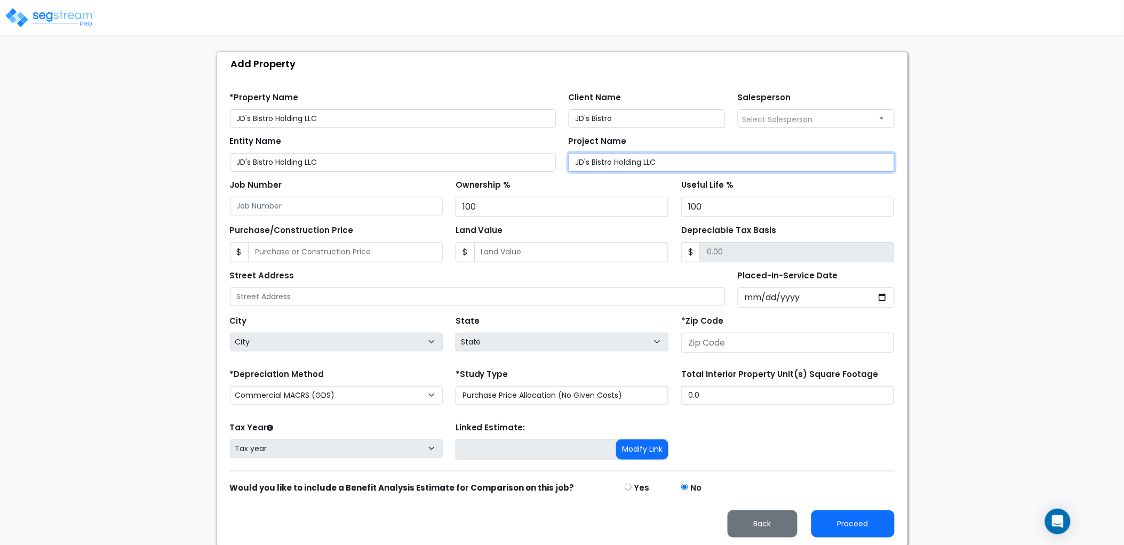
scroll to position [97, 0]
type input "JD's Bistro Holding LLC"
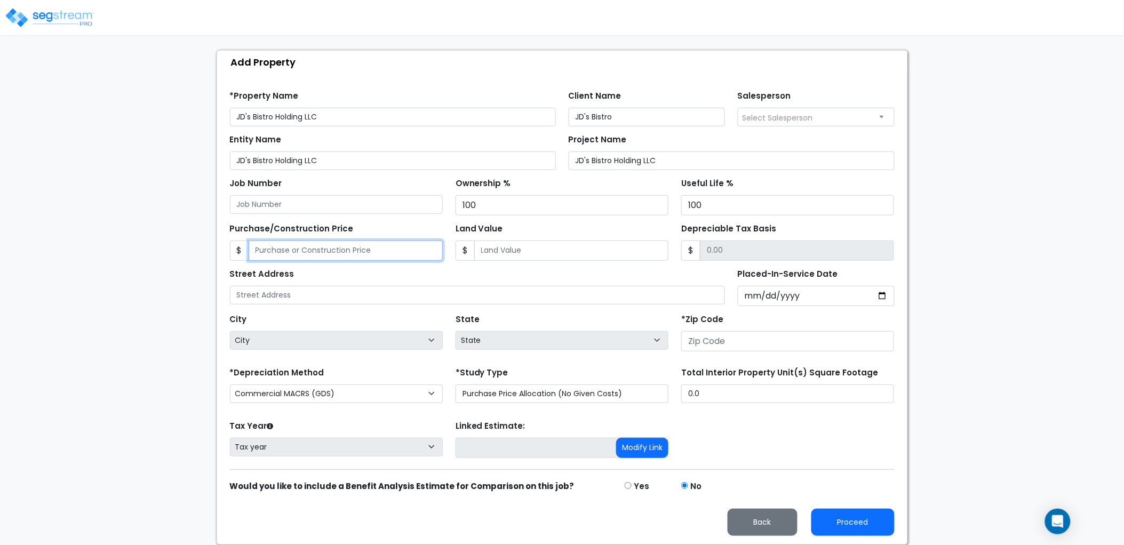
click at [329, 243] on input "Purchase/Construction Price" at bounding box center [346, 251] width 194 height 20
click at [345, 248] on input "Purchase/Construction Price" at bounding box center [346, 251] width 194 height 20
type input "1,531,104"
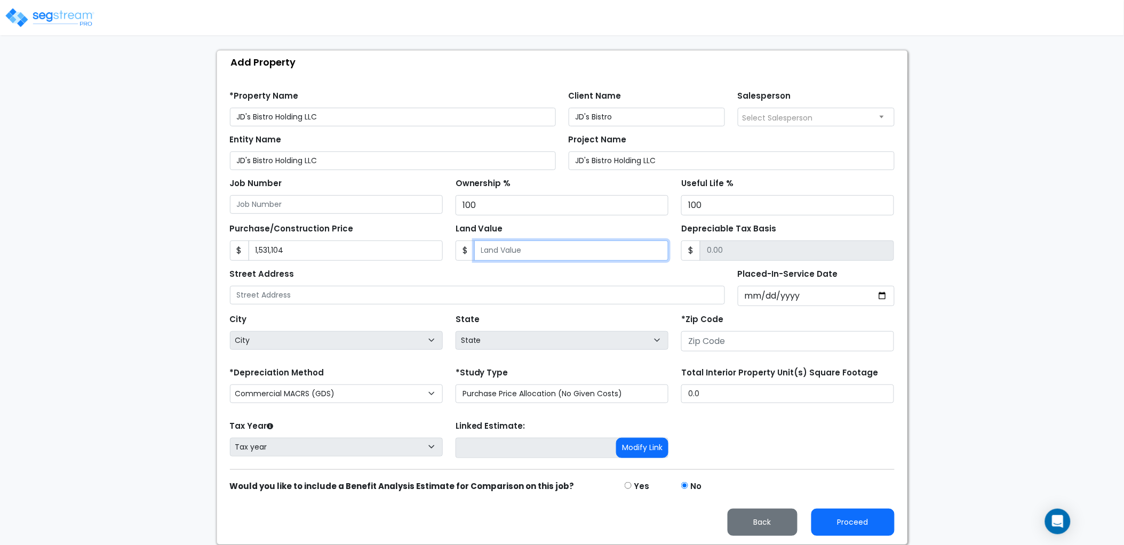
drag, startPoint x: 516, startPoint y: 243, endPoint x: 521, endPoint y: 246, distance: 6.0
click at [516, 243] on input "Land Value" at bounding box center [571, 251] width 194 height 20
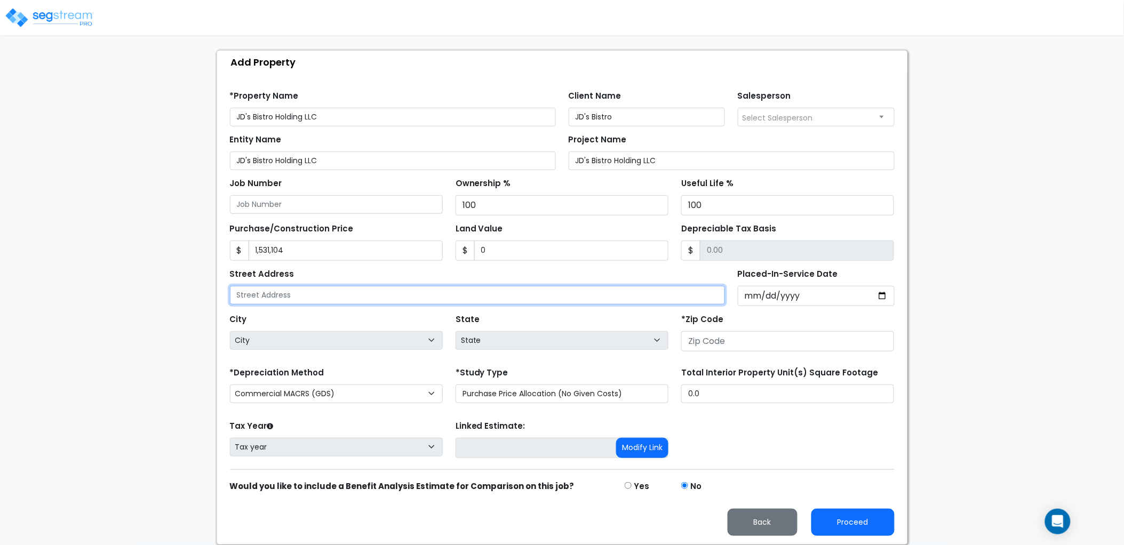
click at [445, 294] on input "text" at bounding box center [478, 295] width 496 height 19
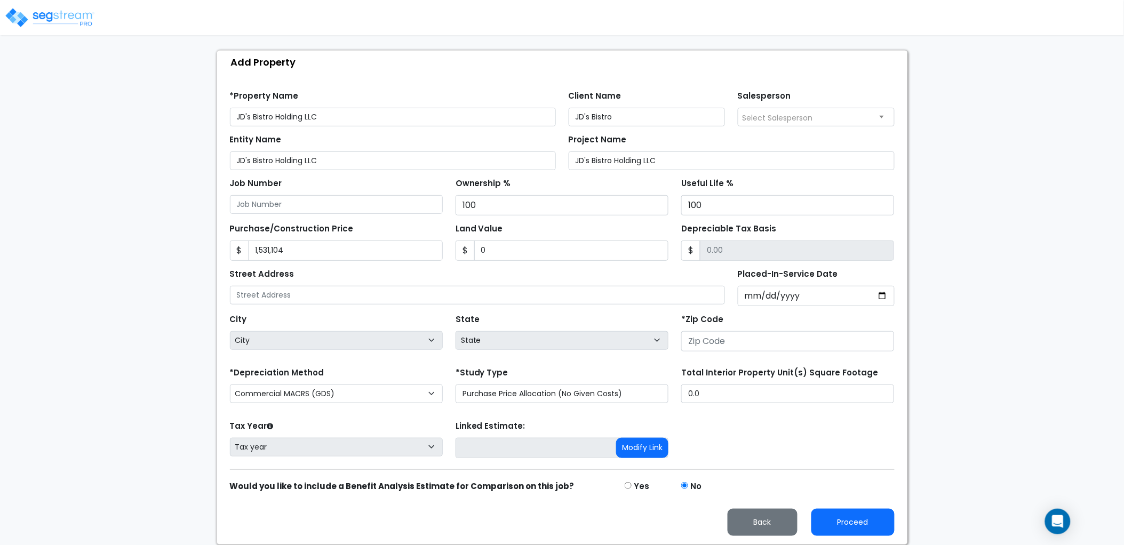
drag, startPoint x: 572, startPoint y: 279, endPoint x: 572, endPoint y: 271, distance: 8.0
click at [572, 277] on div "Street Address" at bounding box center [478, 285] width 496 height 38
click at [544, 252] on input "0" at bounding box center [571, 251] width 194 height 20
type input "0.00"
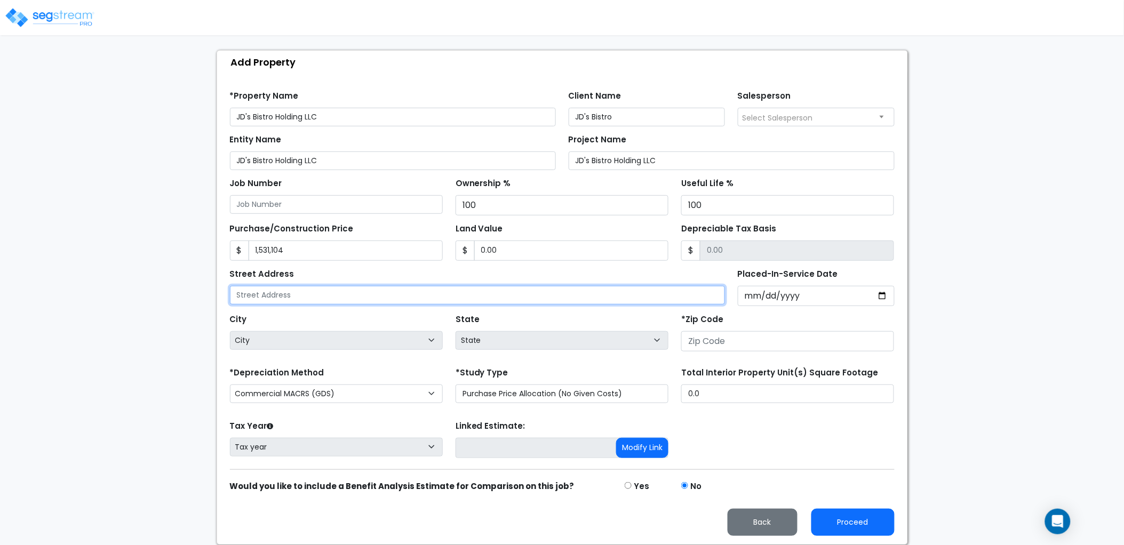
click at [379, 290] on input "text" at bounding box center [478, 295] width 496 height 19
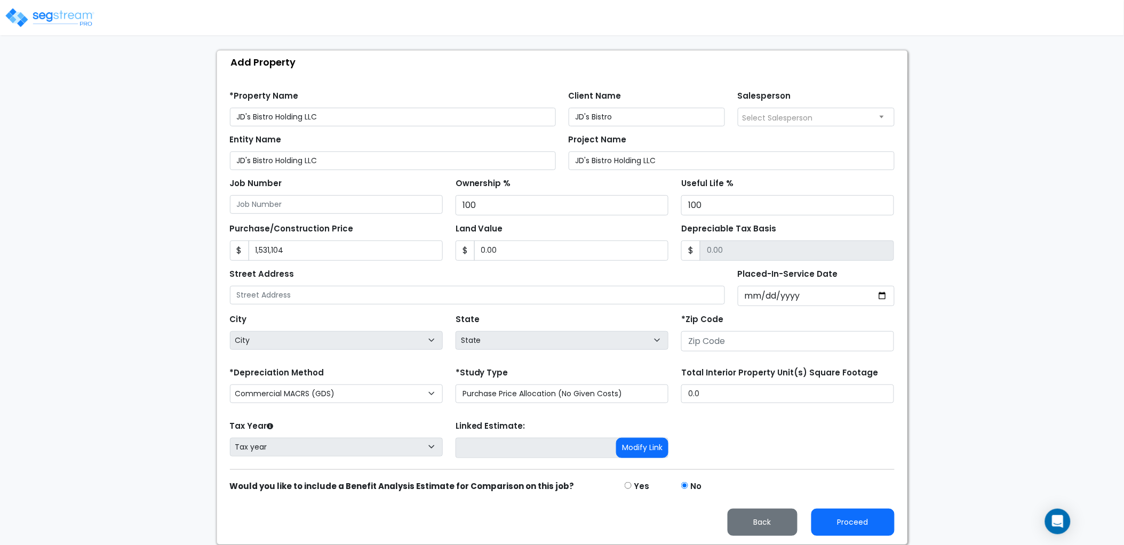
click at [582, 318] on div "State State National Average AB AK AL AR AZ BC CA CO CT DC DE FL GA HI" at bounding box center [562, 333] width 226 height 43
click at [726, 340] on input "number" at bounding box center [787, 341] width 213 height 20
type input "48"
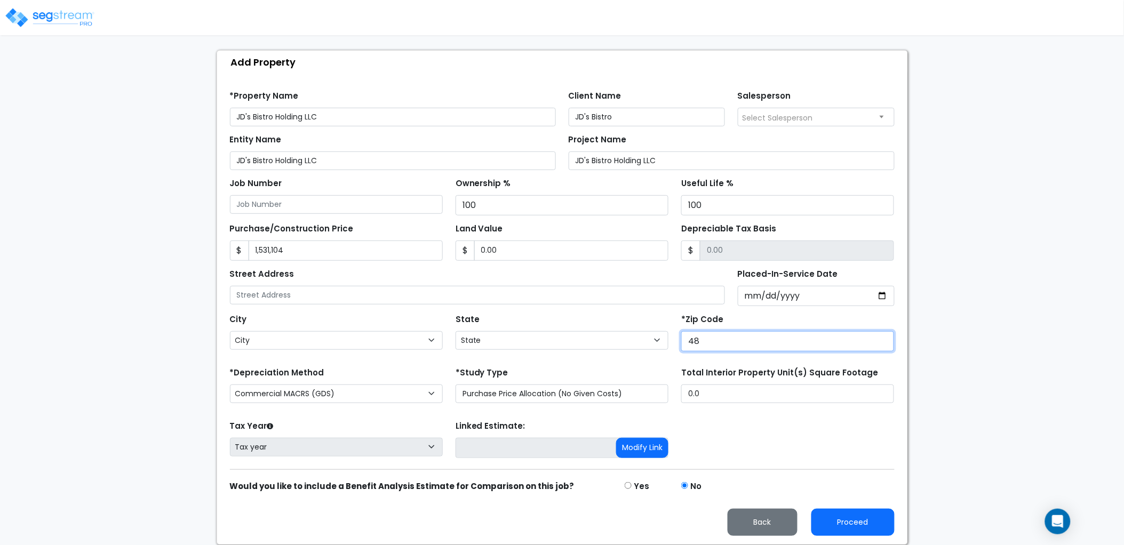
select select "MI"
type input "48118"
click at [743, 418] on div "Tax Year Please Enter The Placed In Service Date First. Tax year Prior Years De…" at bounding box center [563, 439] width 678 height 43
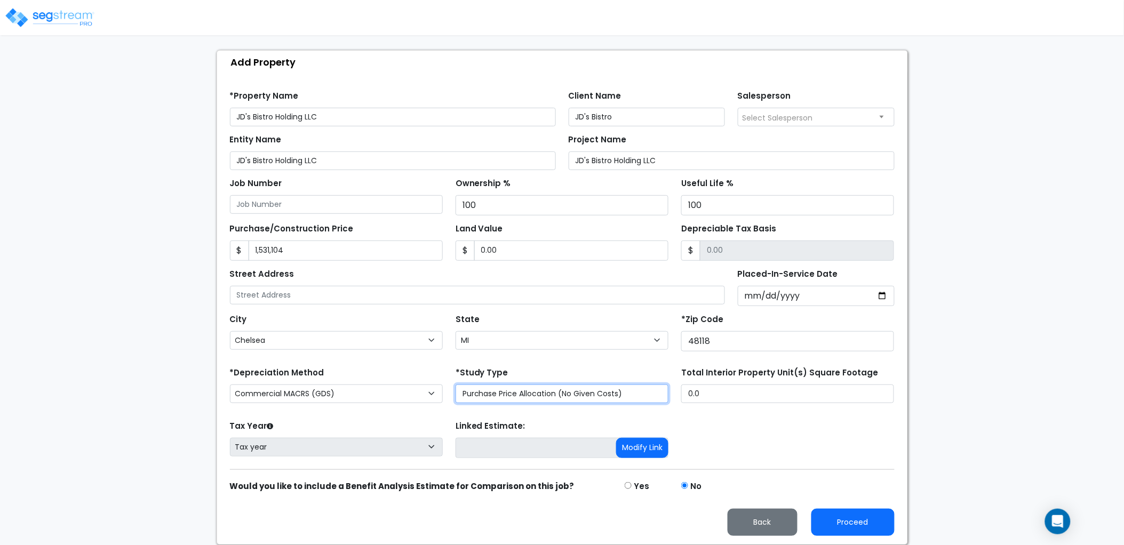
click at [616, 395] on select "Purchase Price Allocation (No Given Costs) New Construction / Reno / TI's (Give…" at bounding box center [562, 394] width 213 height 19
select select "NEW"
click at [456, 385] on select "Purchase Price Allocation (No Given Costs) New Construction / Reno / TI's (Give…" at bounding box center [562, 394] width 213 height 19
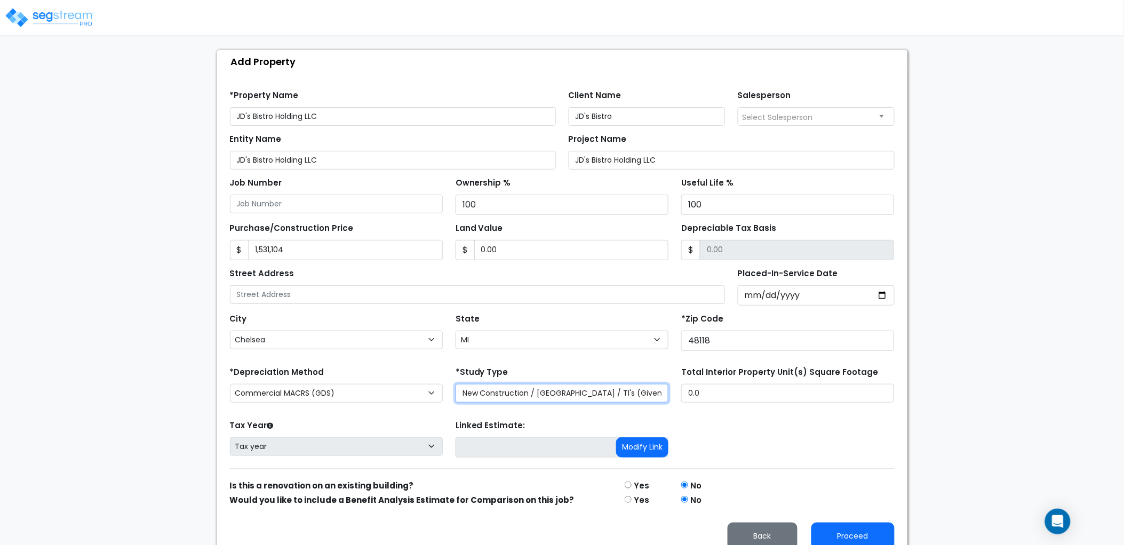
scroll to position [111, 0]
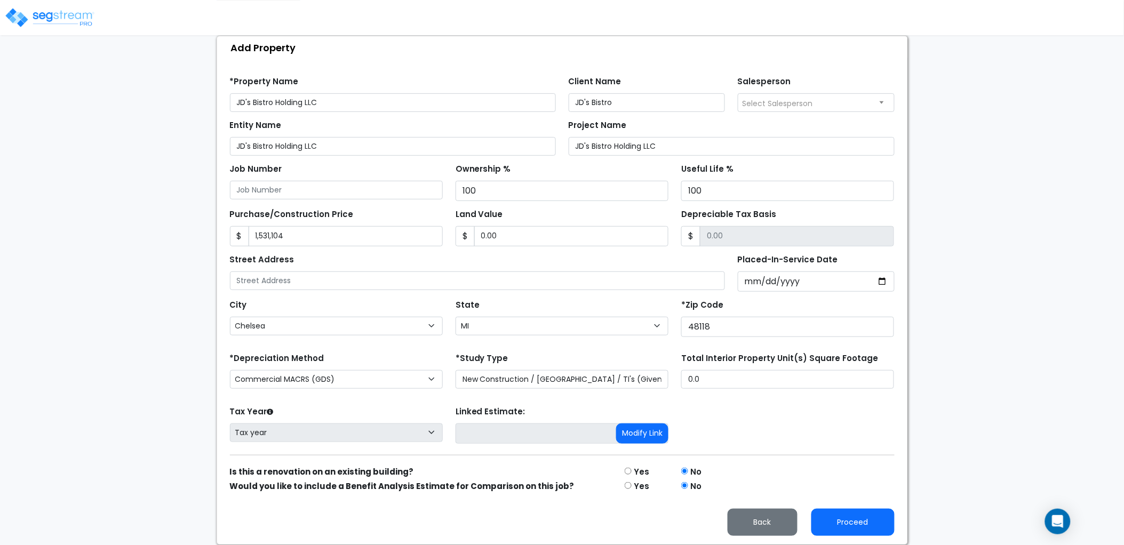
click at [631, 472] on input "radio" at bounding box center [628, 471] width 7 height 7
radio input "true"
click at [684, 471] on input "radio" at bounding box center [684, 471] width 7 height 7
radio input "true"
click at [859, 516] on button "Proceed" at bounding box center [852, 522] width 83 height 27
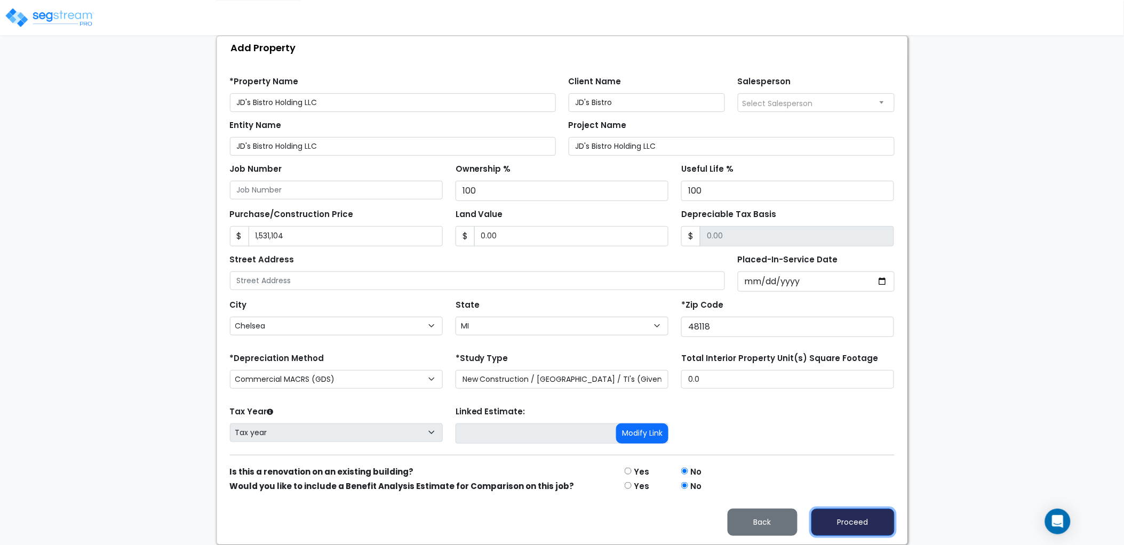
type input "1531104"
type input "0"
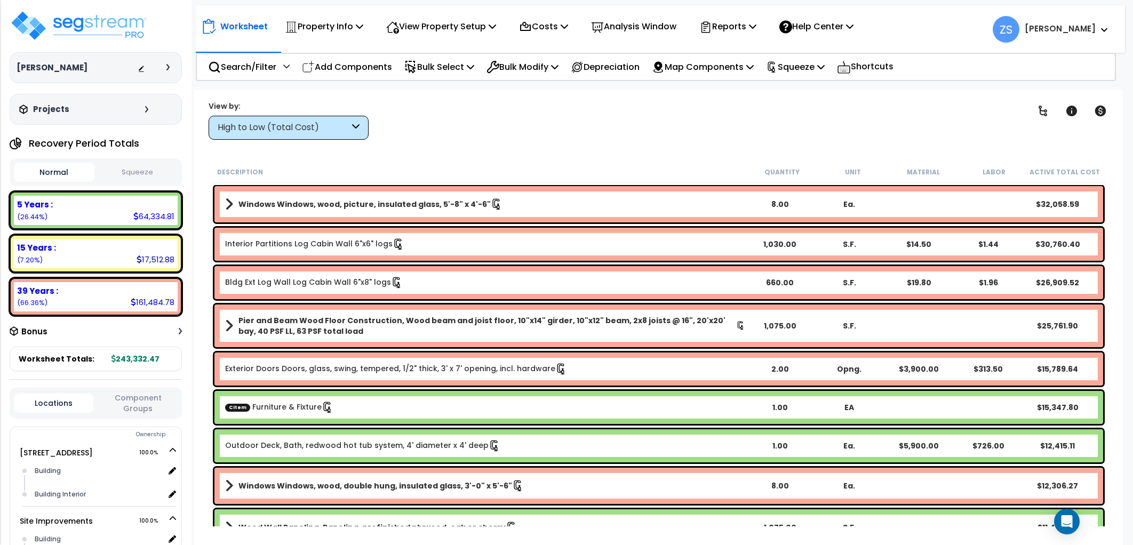
scroll to position [41, 0]
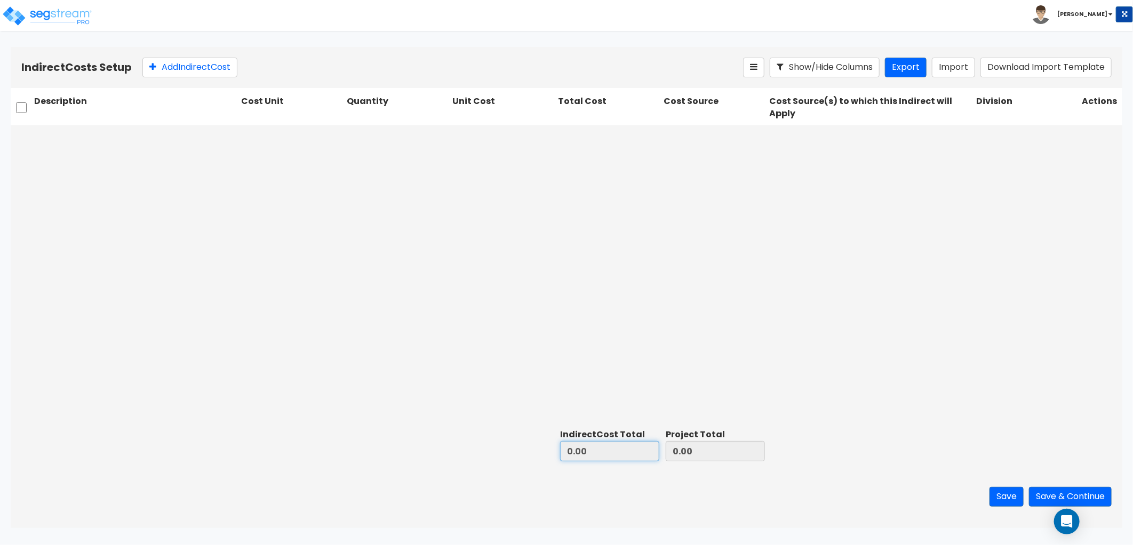
drag, startPoint x: 599, startPoint y: 451, endPoint x: 513, endPoint y: 445, distance: 85.5
click at [513, 445] on div "Indirect Cost Total 0.00 Project Total 0.00" at bounding box center [567, 445] width 1112 height 41
drag, startPoint x: 513, startPoint y: 445, endPoint x: 534, endPoint y: 301, distance: 145.5
click at [534, 301] on div at bounding box center [567, 274] width 1112 height 299
click at [1051, 494] on button "Save & Continue" at bounding box center [1070, 497] width 83 height 20
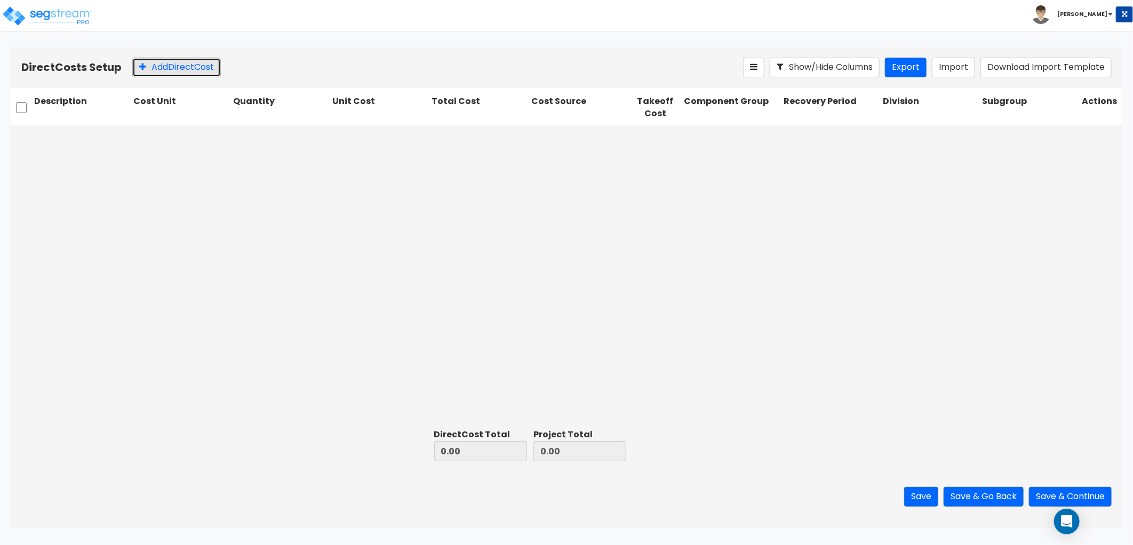
click at [186, 74] on button "Add Direct Cost" at bounding box center [176, 68] width 89 height 20
click at [102, 141] on input "text" at bounding box center [82, 138] width 96 height 20
click at [115, 187] on div "Select... 0.00 0.00 0.00 Select... Select... Select... Select... Select..." at bounding box center [567, 274] width 1112 height 299
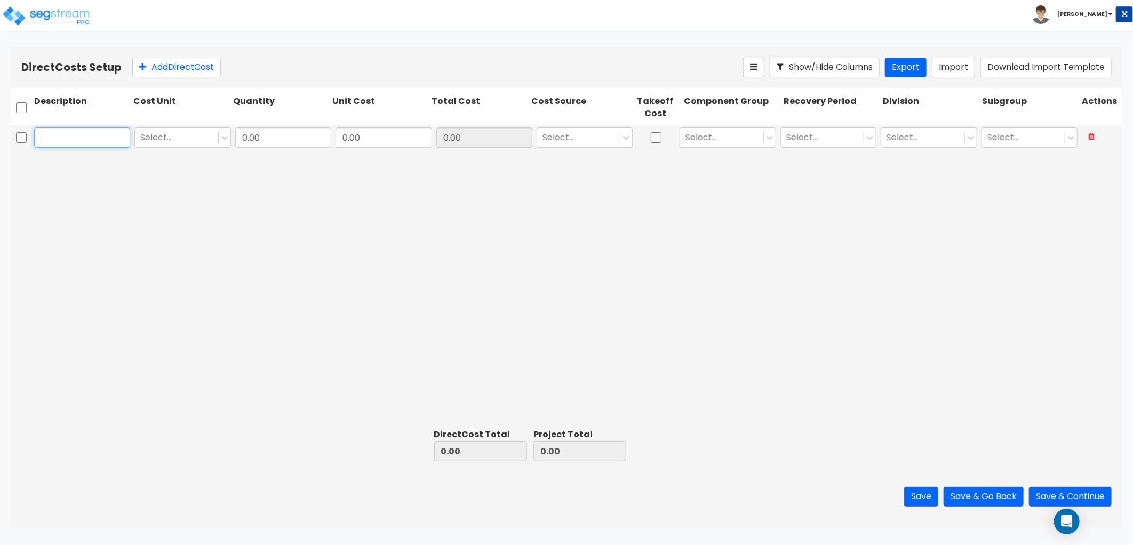
click at [90, 139] on input "text" at bounding box center [82, 138] width 96 height 20
type input "Lockers"
click at [230, 140] on div at bounding box center [225, 138] width 12 height 12
drag, startPoint x: 198, startPoint y: 98, endPoint x: 204, endPoint y: 102, distance: 7.0
click at [198, 99] on div "Cost Unit" at bounding box center [180, 107] width 99 height 29
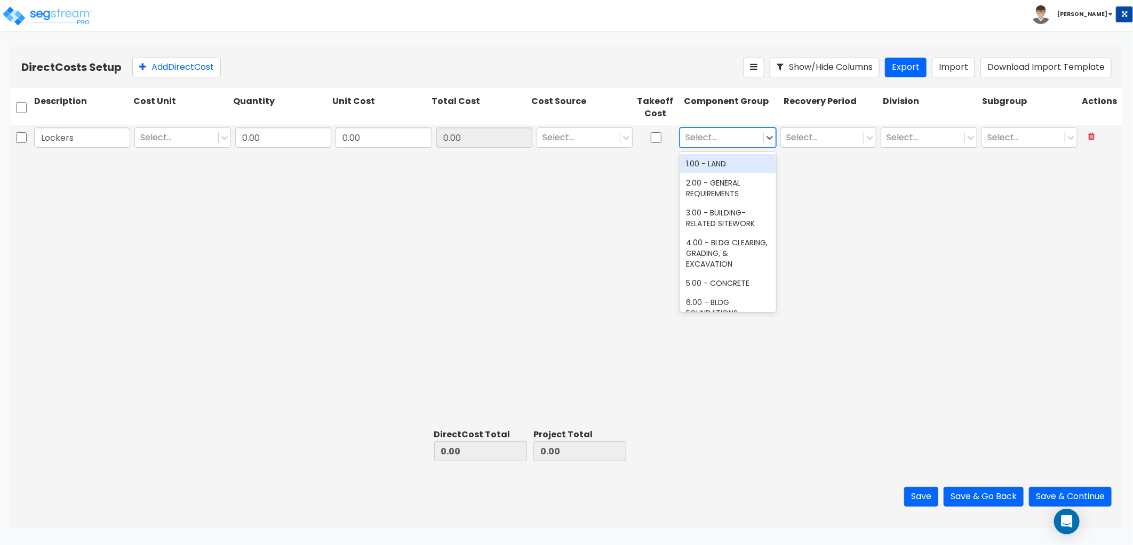
click at [708, 135] on div at bounding box center [722, 138] width 72 height 14
click at [601, 141] on div at bounding box center [579, 138] width 72 height 14
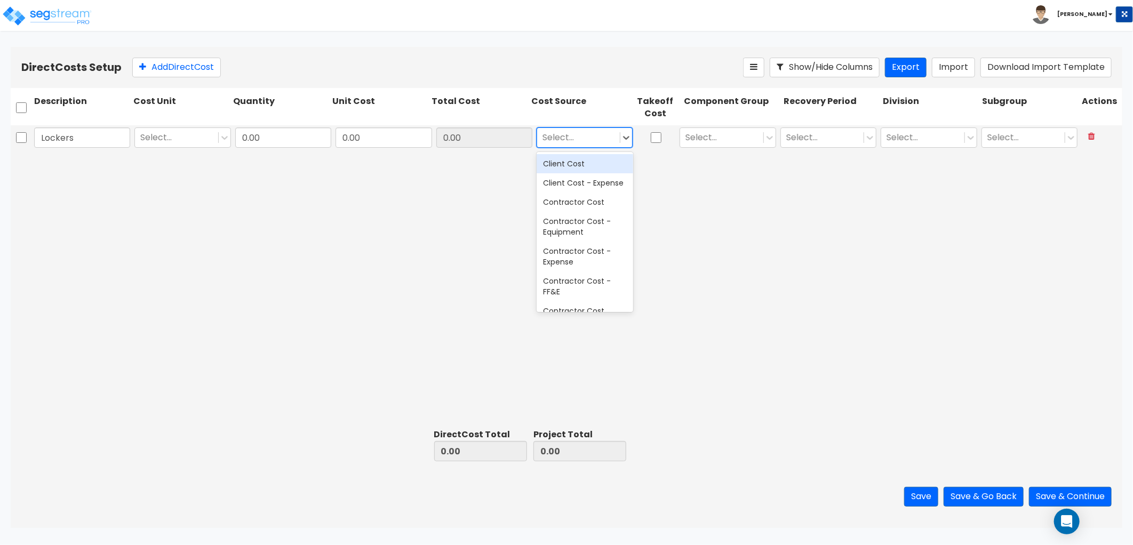
click at [594, 166] on div "Client Cost" at bounding box center [585, 163] width 96 height 19
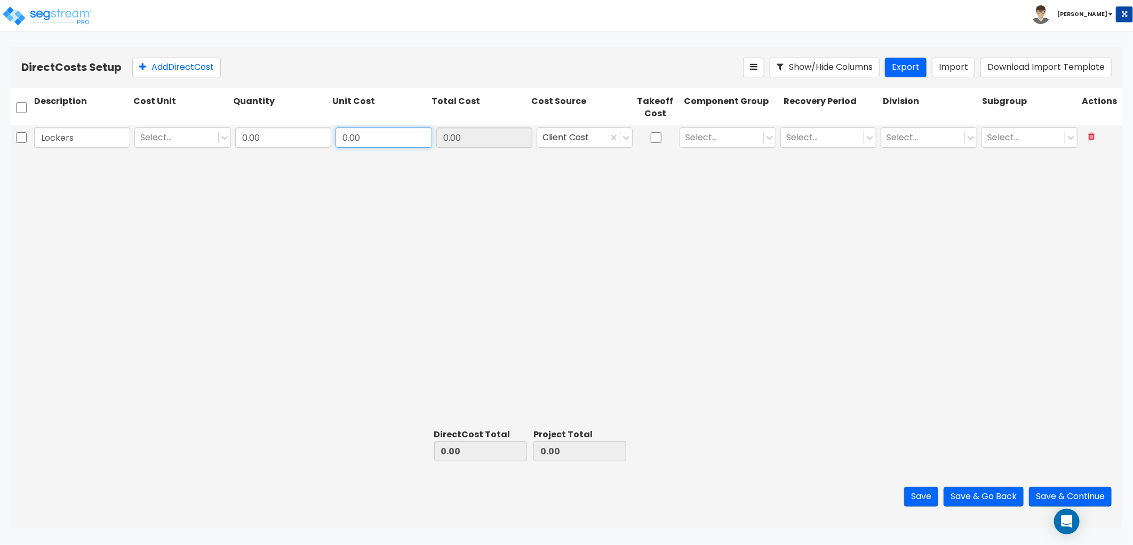
click at [400, 140] on input "0.00" at bounding box center [384, 138] width 96 height 20
type input "2,000"
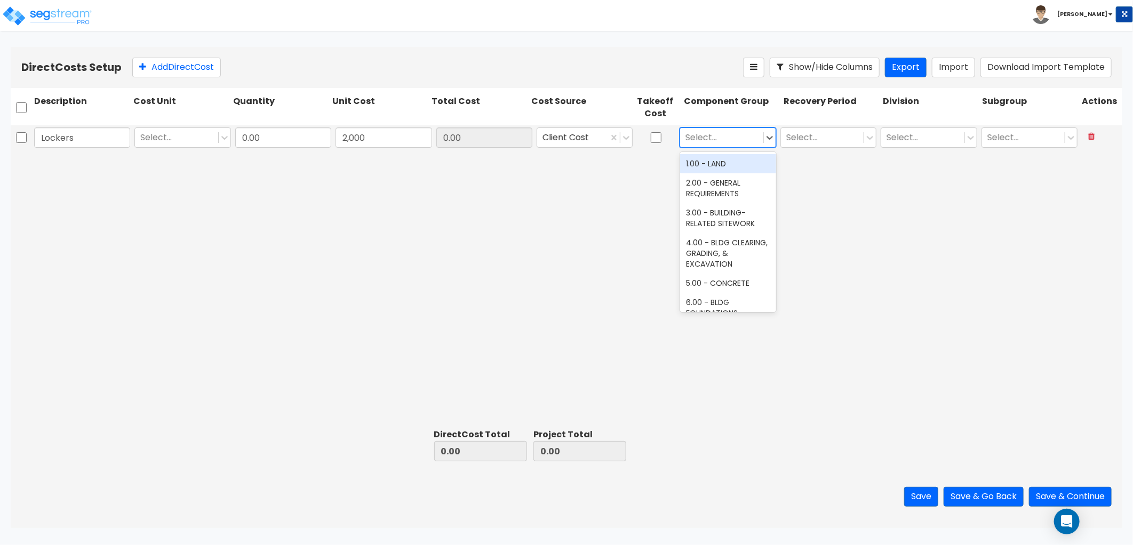
click at [707, 140] on div at bounding box center [722, 138] width 72 height 14
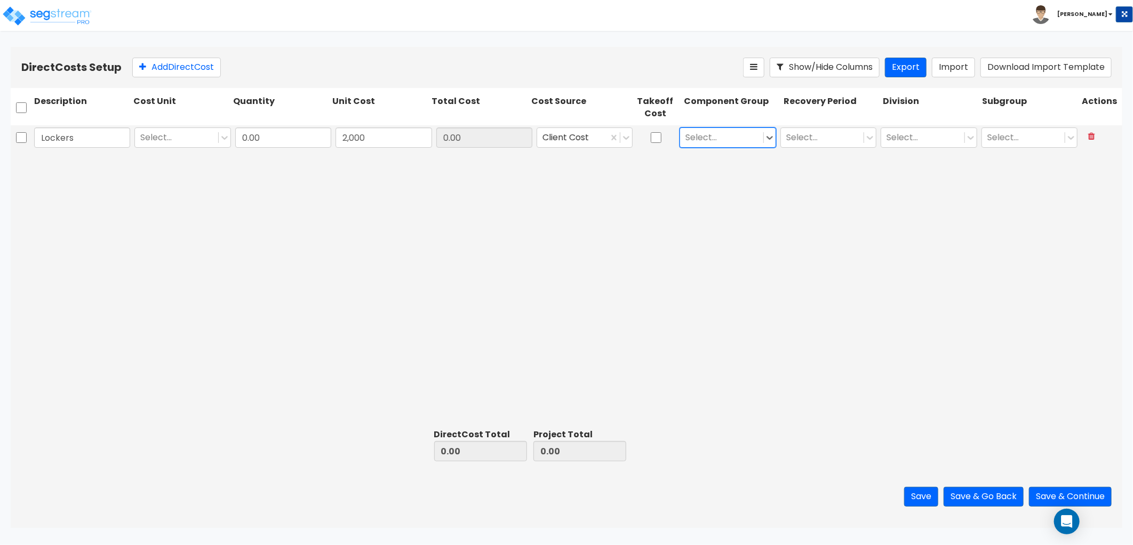
click at [734, 145] on div at bounding box center [722, 138] width 72 height 14
type input "locker"
click at [729, 170] on div "102.00 - LOCKERS" at bounding box center [728, 163] width 96 height 19
click at [803, 137] on div at bounding box center [822, 138] width 72 height 14
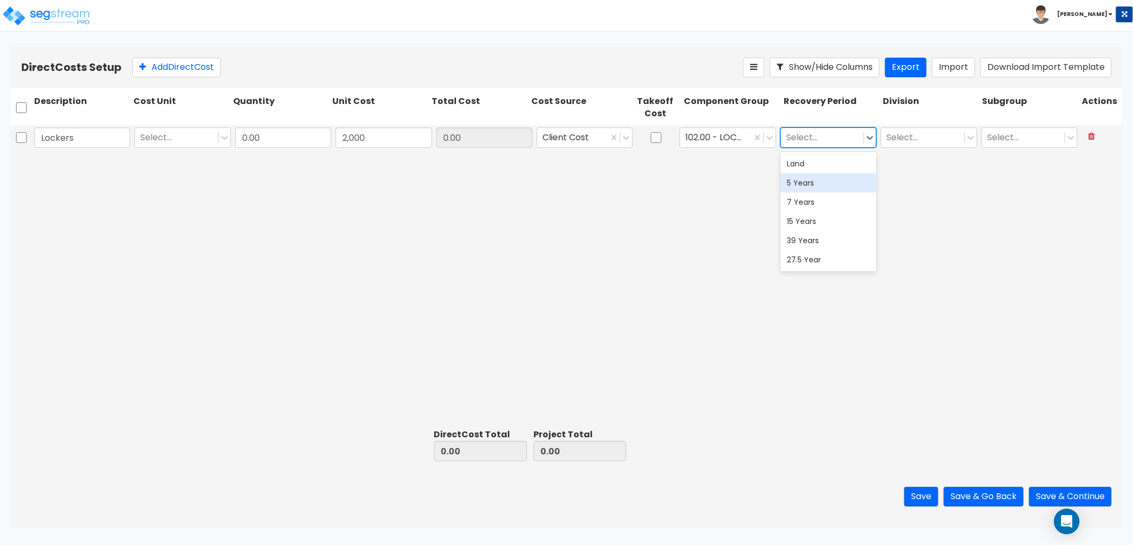
click at [810, 184] on div "5 Years" at bounding box center [828, 182] width 96 height 19
drag, startPoint x: 890, startPoint y: 129, endPoint x: 885, endPoint y: 132, distance: 6.5
click at [886, 132] on div "Select..." at bounding box center [922, 138] width 83 height 19
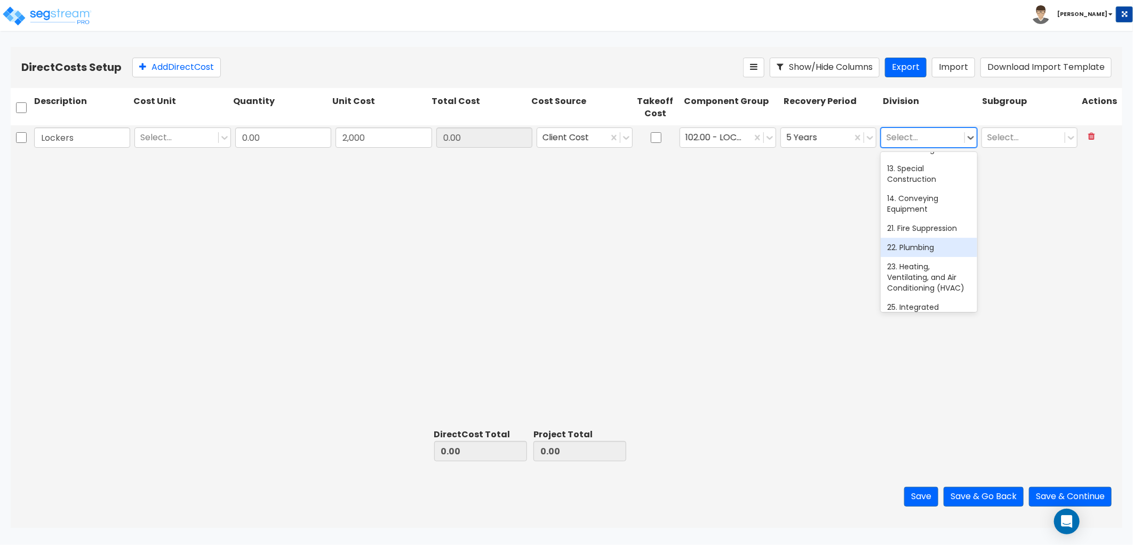
scroll to position [237, 0]
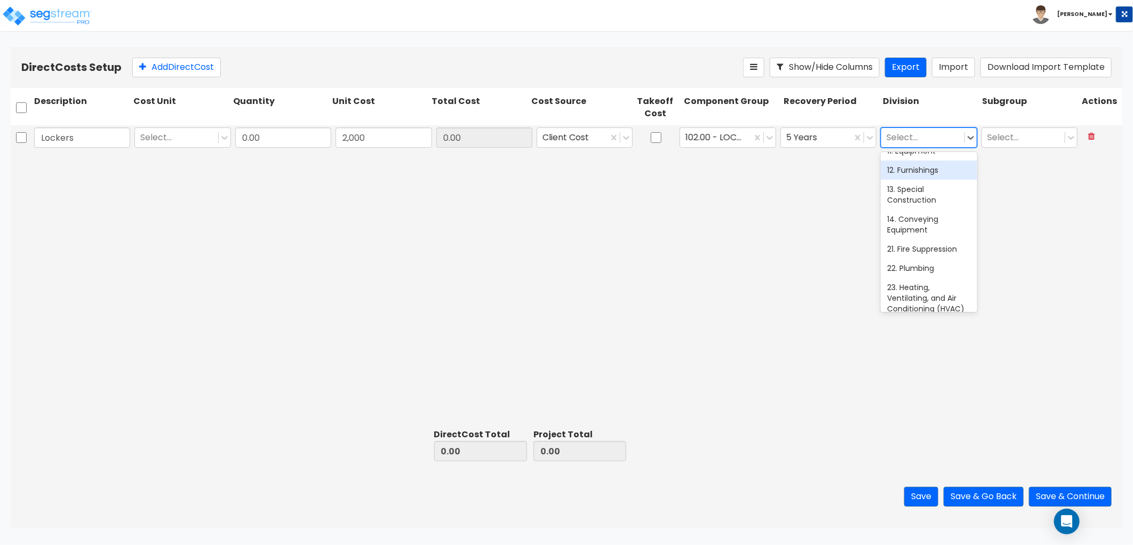
click at [934, 180] on div "12. Furnishings" at bounding box center [929, 170] width 96 height 19
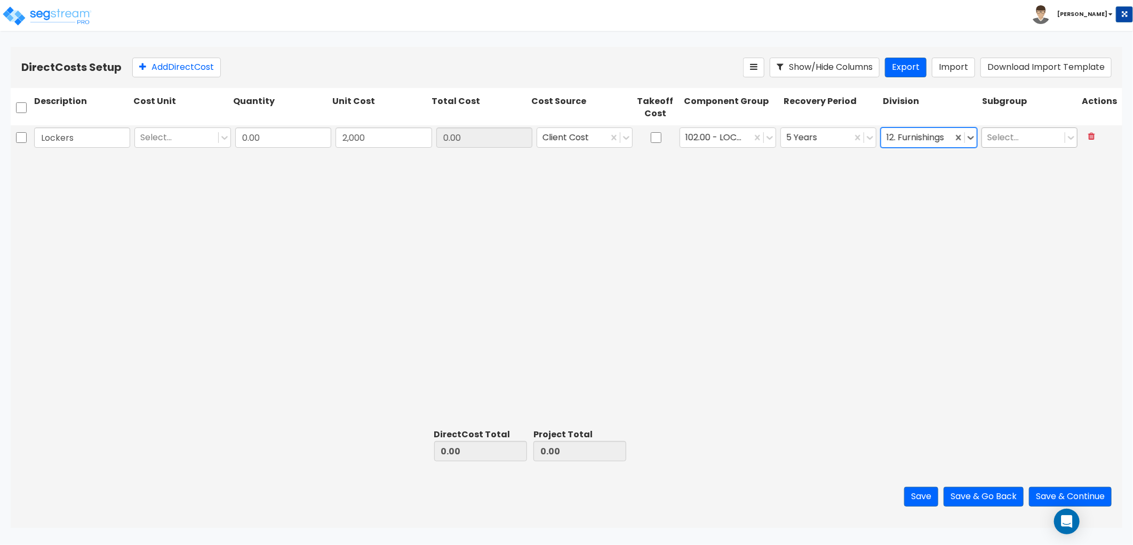
click at [1026, 140] on div at bounding box center [1023, 138] width 72 height 14
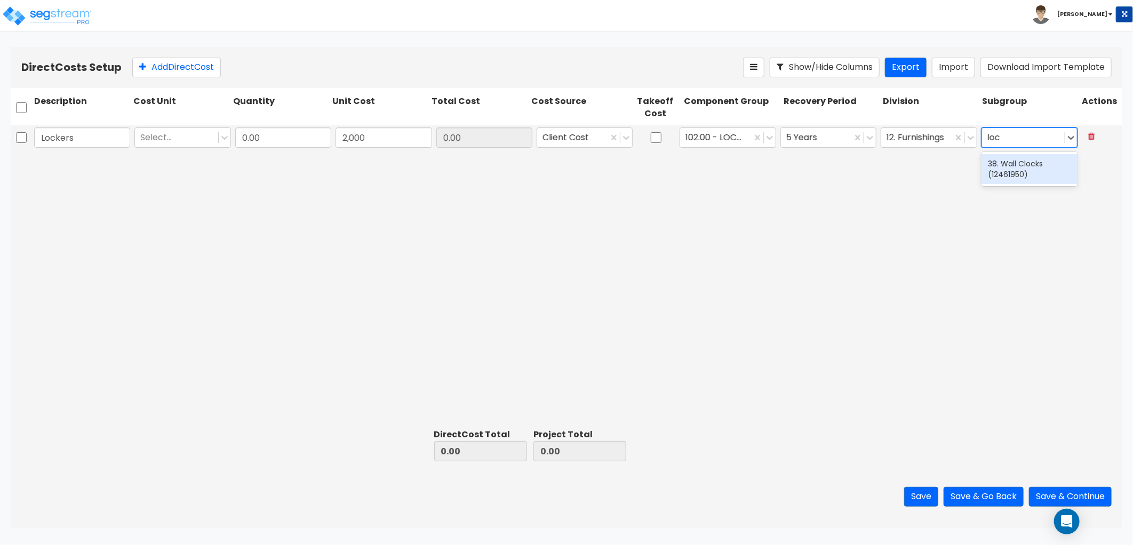
scroll to position [0, 0]
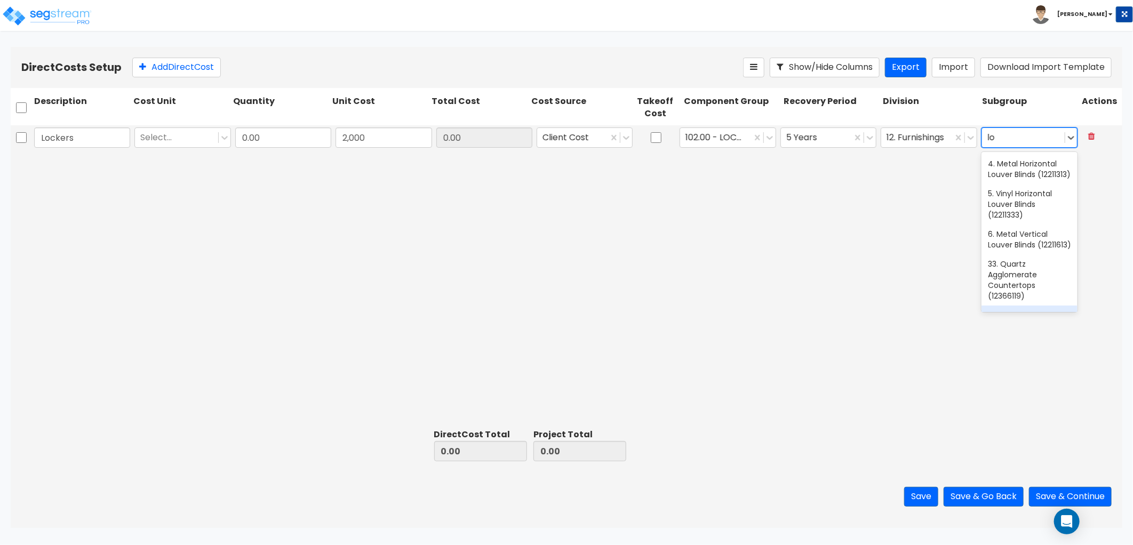
type input "l"
type input "res"
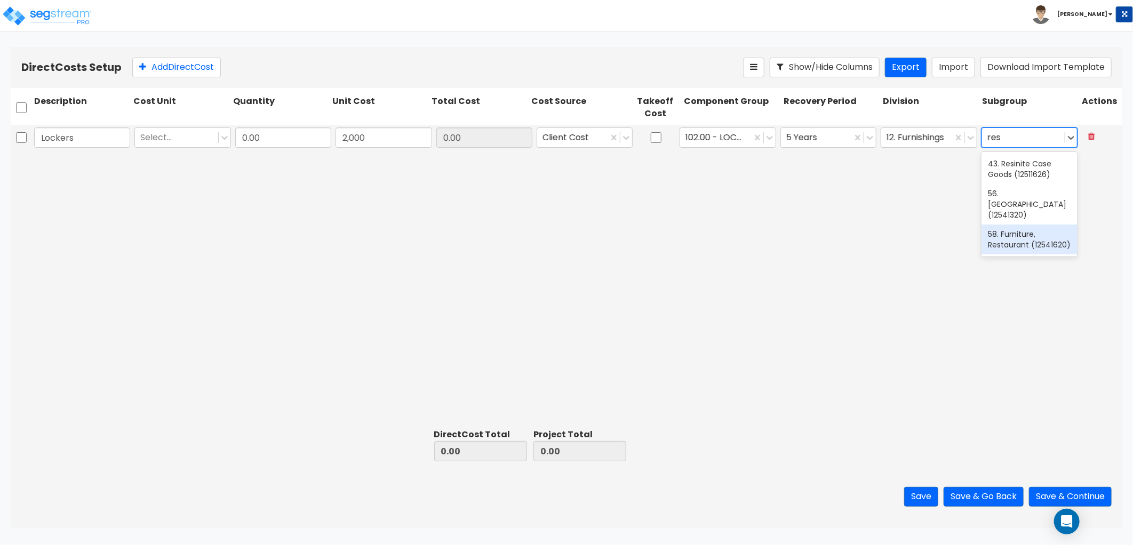
click at [1016, 230] on div "58. Furniture, Restaurant (12541620)" at bounding box center [1030, 240] width 96 height 30
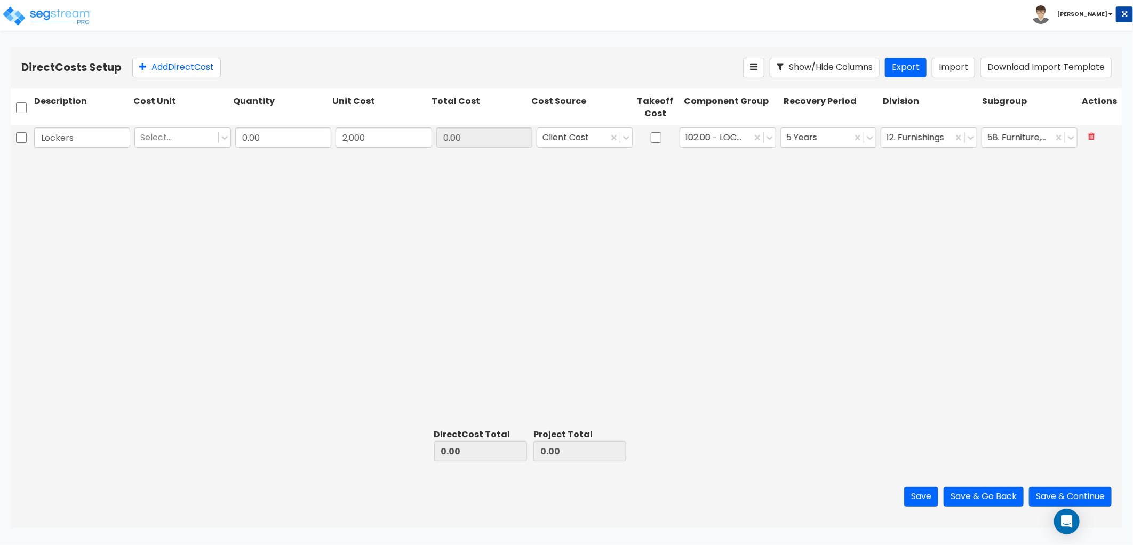
click at [407, 191] on div "Lockers Select... 0.00 2,000 0.00 Client Cost 102.00 - LOCKERS 5 Years 12. Furn…" at bounding box center [567, 274] width 1112 height 299
drag, startPoint x: 185, startPoint y: 70, endPoint x: 172, endPoint y: 82, distance: 17.7
click at [182, 70] on button "Add Direct Cost" at bounding box center [176, 68] width 89 height 20
click at [68, 162] on input "text" at bounding box center [82, 163] width 96 height 20
type input "Flooring"
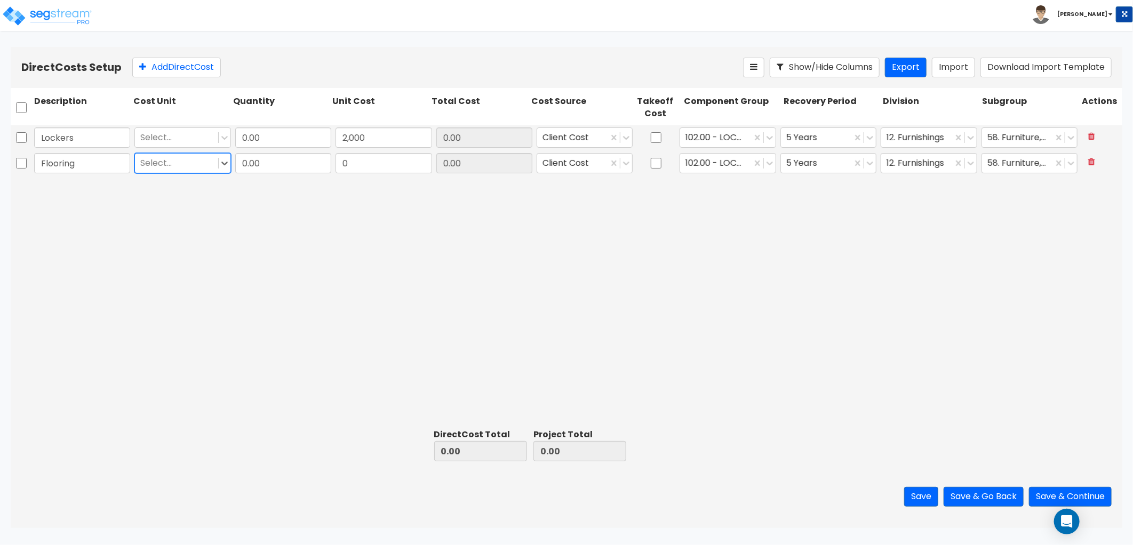
click at [205, 156] on div at bounding box center [176, 163] width 72 height 14
click at [285, 162] on input "0.00" at bounding box center [283, 163] width 96 height 20
click at [349, 162] on input "0" at bounding box center [384, 163] width 96 height 20
type input "3,500"
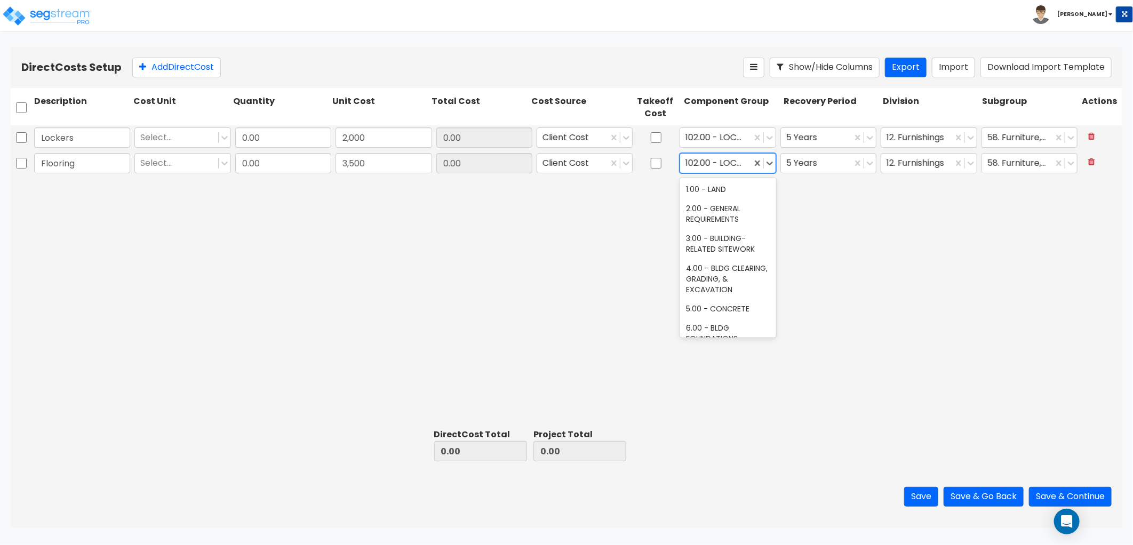
click at [724, 168] on div at bounding box center [716, 163] width 60 height 14
type input "f"
click at [610, 225] on div "Lockers Select... 0.00 2,000 0.00 Client Cost 102.00 - LOCKERS 5 Years 12. Furn…" at bounding box center [567, 274] width 1112 height 299
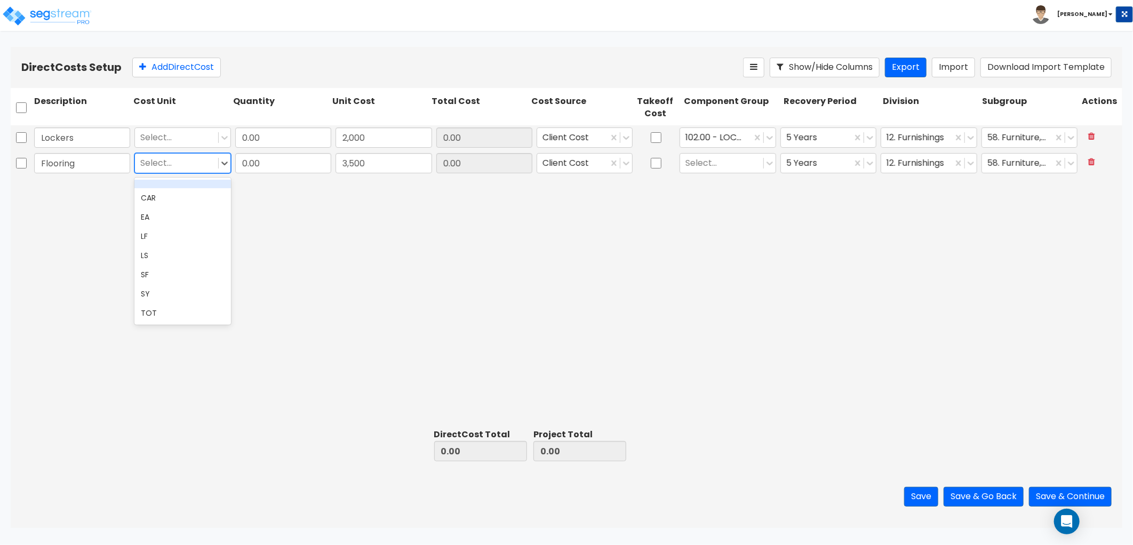
click at [169, 161] on div at bounding box center [176, 163] width 72 height 14
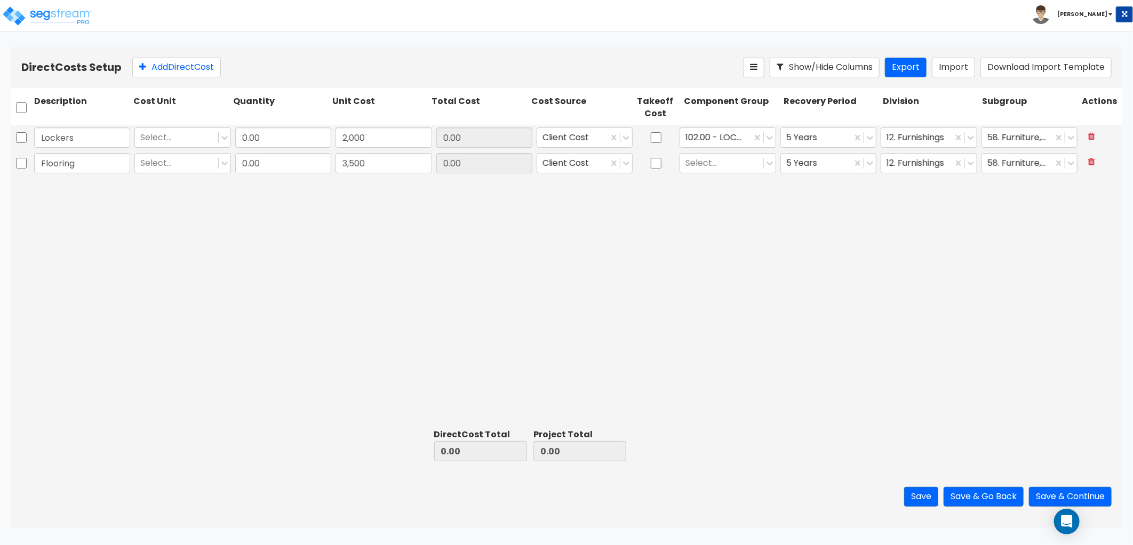
click at [880, 229] on div "Lockers Select... 0.00 2,000 0.00 Client Cost 102.00 - LOCKERS 5 Years 12. Furn…" at bounding box center [567, 274] width 1112 height 299
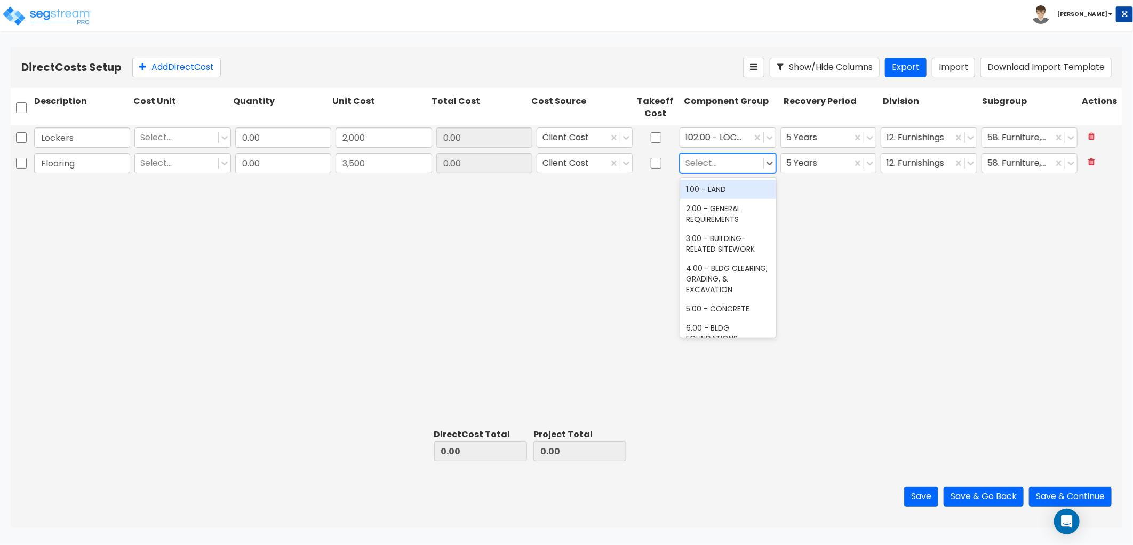
click at [718, 166] on div at bounding box center [722, 163] width 72 height 14
type input "floor"
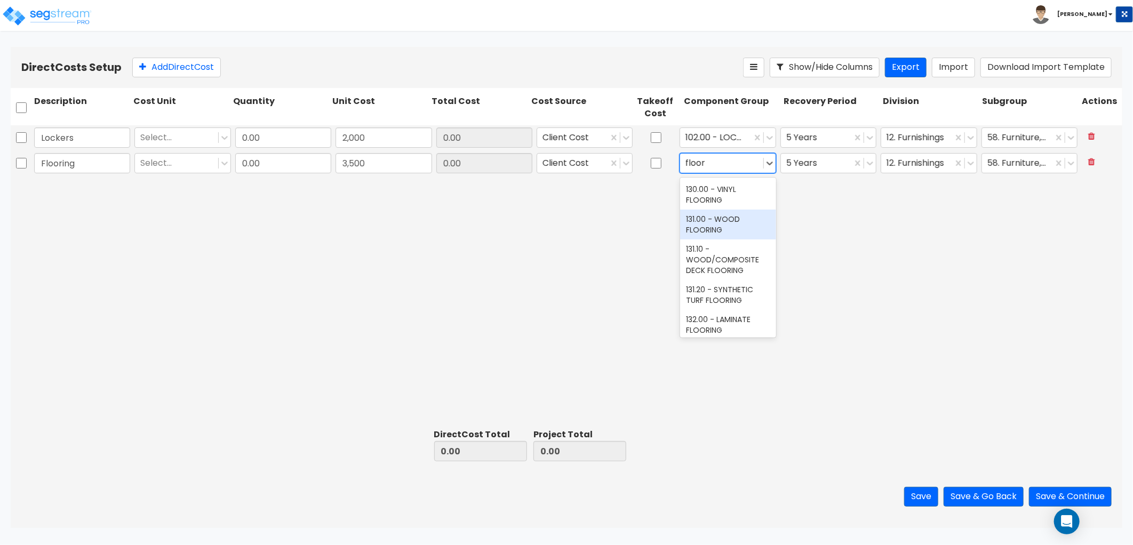
click at [740, 228] on div "131.00 - WOOD FLOORING" at bounding box center [728, 225] width 96 height 30
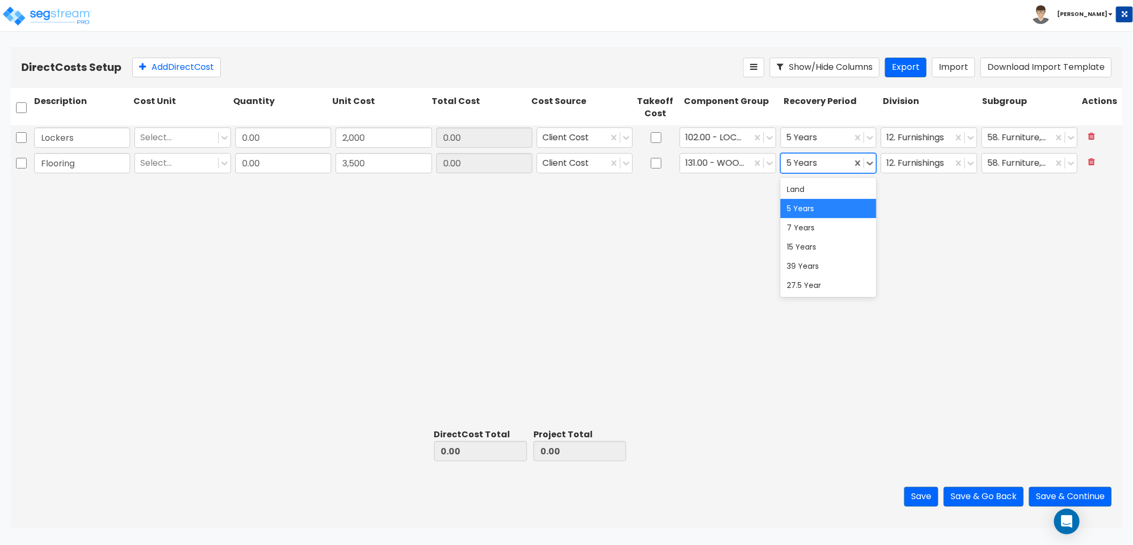
click at [793, 167] on div at bounding box center [816, 163] width 60 height 14
click at [815, 262] on div "39 Years" at bounding box center [828, 266] width 96 height 19
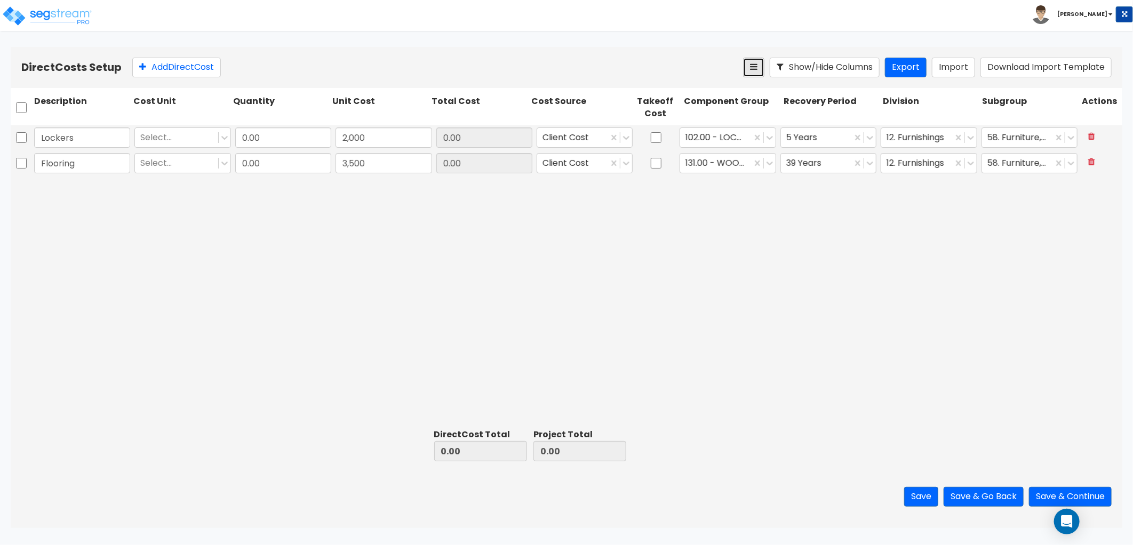
click at [754, 73] on button at bounding box center [753, 68] width 21 height 20
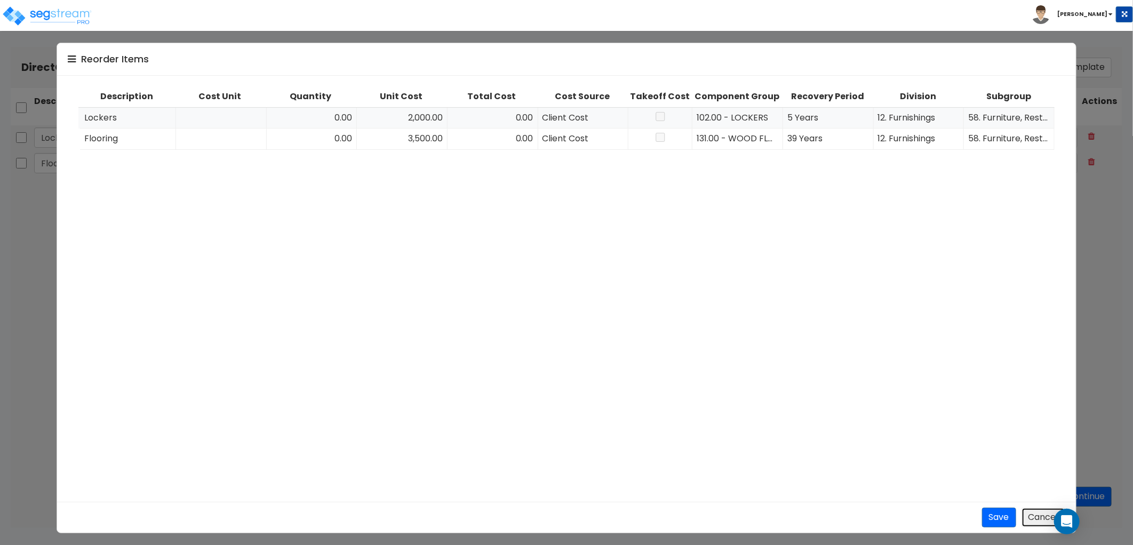
click at [1031, 515] on button "Cancel" at bounding box center [1044, 518] width 44 height 20
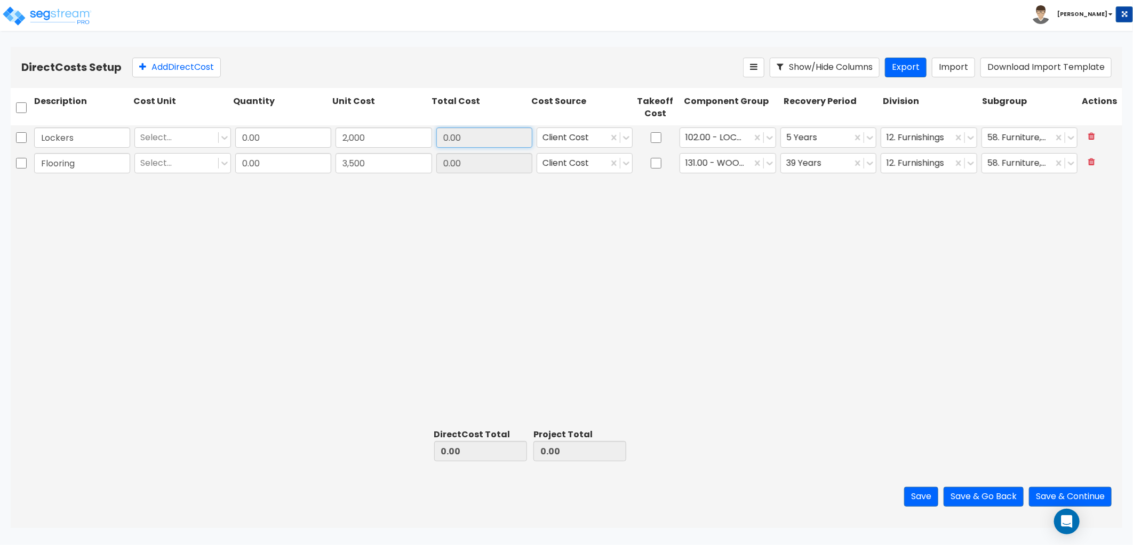
click at [455, 137] on input "0.00" at bounding box center [484, 138] width 96 height 20
click at [292, 144] on input "0.00" at bounding box center [283, 138] width 96 height 20
type input "1"
type input "2,000.00"
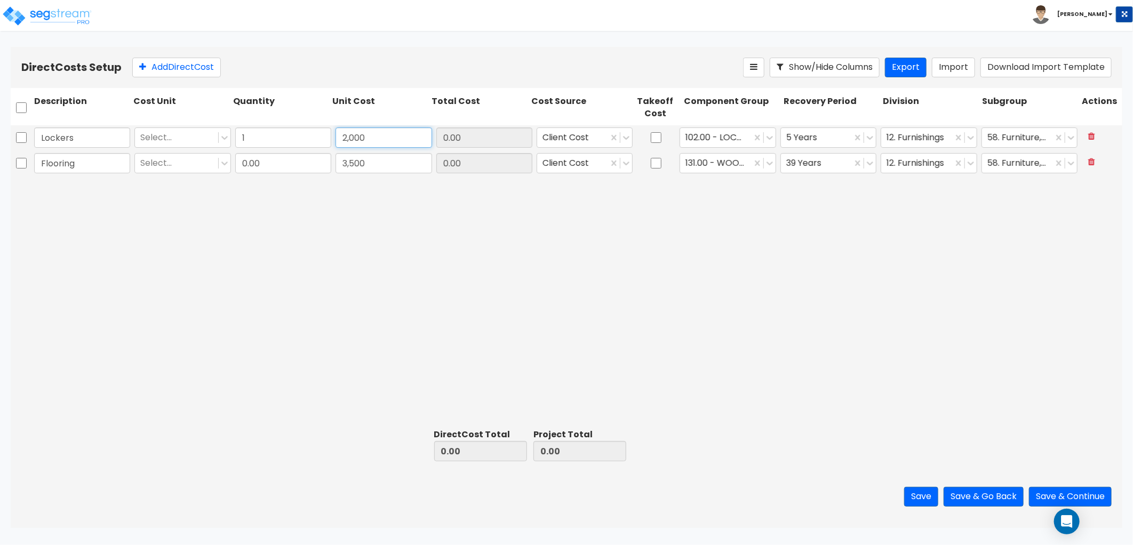
type input "2,000.00"
click at [287, 169] on input "0.00" at bounding box center [283, 163] width 96 height 20
type input "1"
type input "5,500.00"
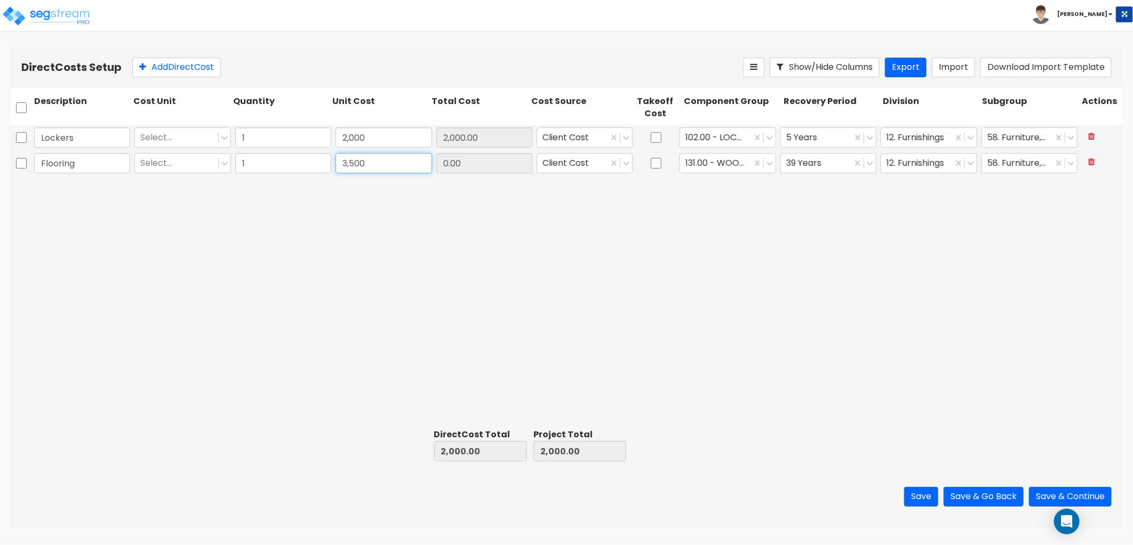
type input "3,500.00"
click at [375, 210] on div "Lockers Select... 1 2,000 2,000.00 Client Cost 102.00 - LOCKERS 5 Years 12. Fur…" at bounding box center [567, 274] width 1112 height 299
click at [899, 157] on div at bounding box center [917, 163] width 60 height 14
type input "f"
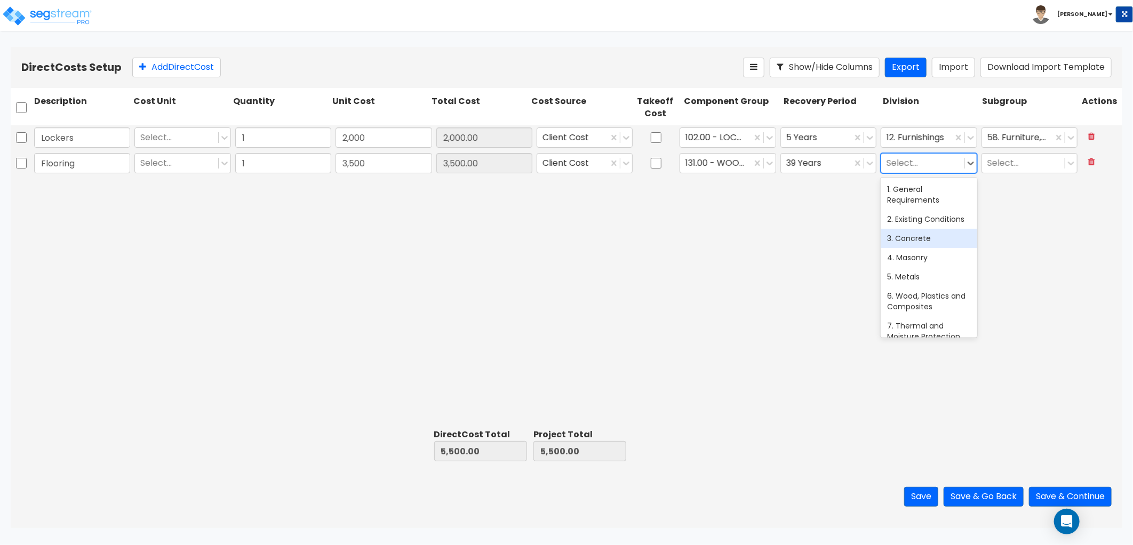
scroll to position [59, 0]
click at [798, 270] on div "Lockers Select... 1 2,000 2,000.00 Client Cost 102.00 - LOCKERS 5 Years 12. Fur…" at bounding box center [567, 274] width 1112 height 299
click at [911, 164] on div at bounding box center [923, 163] width 72 height 14
type input "fin"
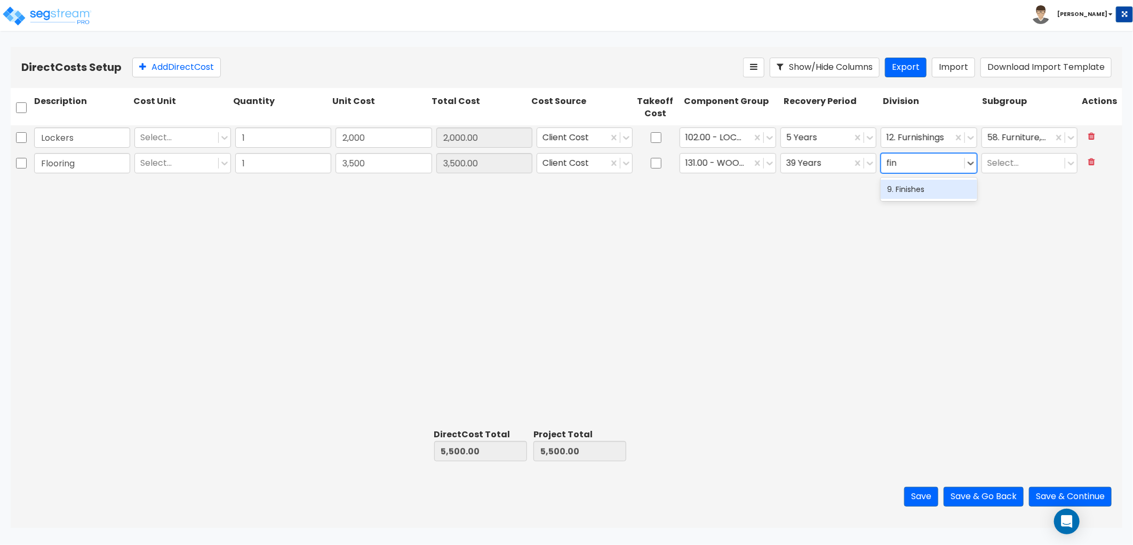
click at [899, 194] on div "9. Finishes" at bounding box center [929, 189] width 96 height 19
drag, startPoint x: 1023, startPoint y: 164, endPoint x: 998, endPoint y: 163, distance: 24.6
click at [999, 163] on div at bounding box center [1023, 163] width 72 height 14
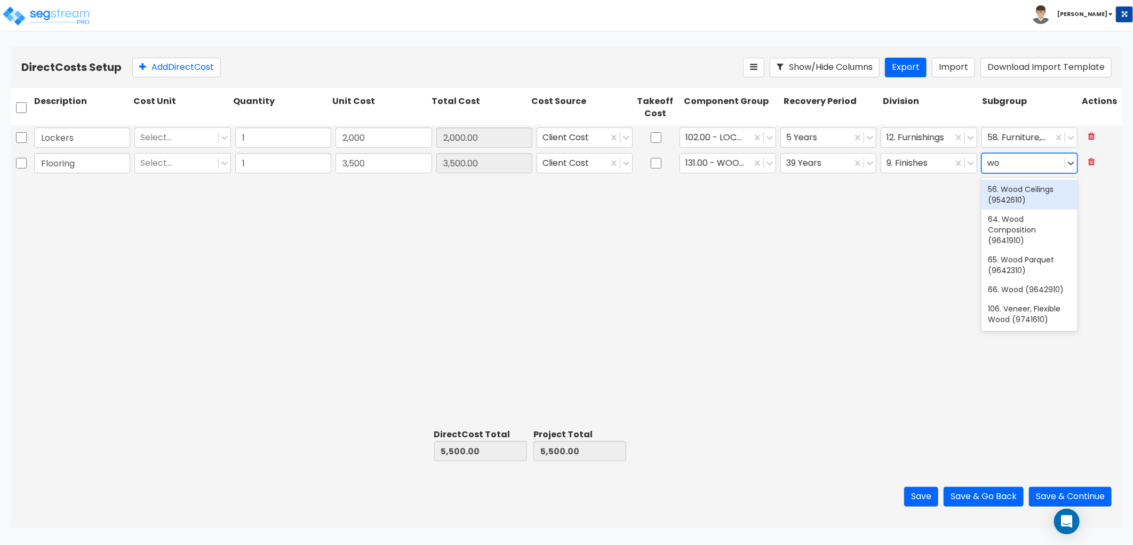
type input "w"
type input "FLOOR"
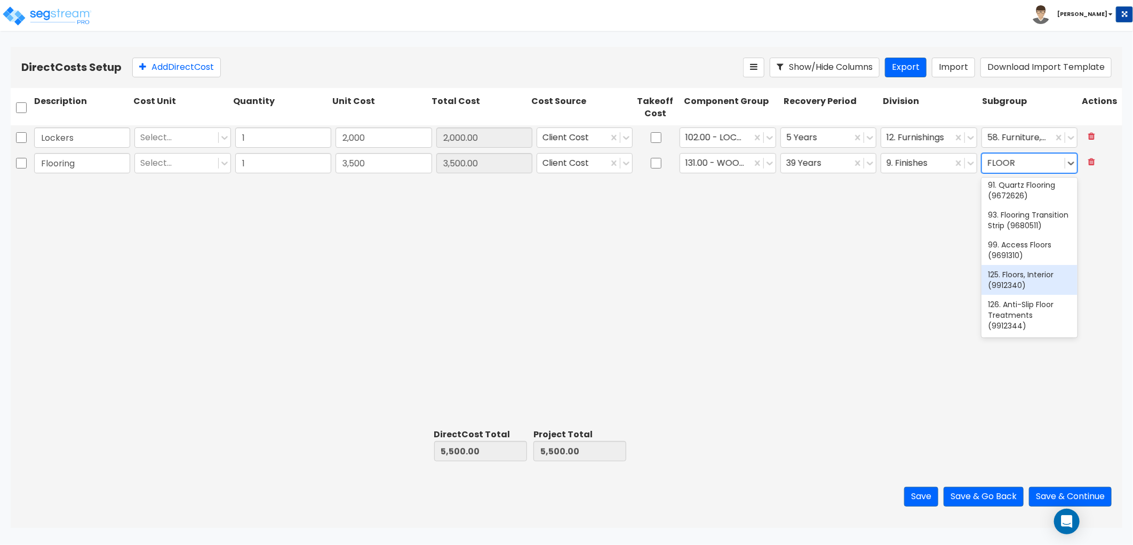
scroll to position [761, 0]
click at [946, 174] on div "Flooring Select... 1 3,500 3,500.00 Client Cost 131.00 - WOOD FLOORING 39 Years…" at bounding box center [567, 163] width 1112 height 25
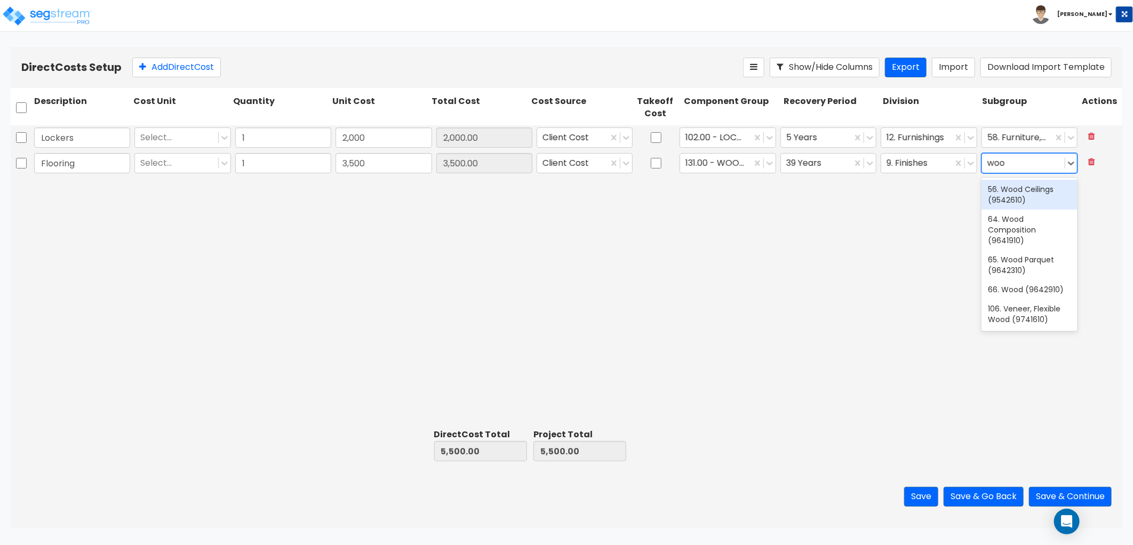
type input "wood"
drag, startPoint x: 1035, startPoint y: 230, endPoint x: 1033, endPoint y: 237, distance: 7.3
click at [1033, 235] on div "64. Wood Composition (9641910)" at bounding box center [1030, 230] width 96 height 41
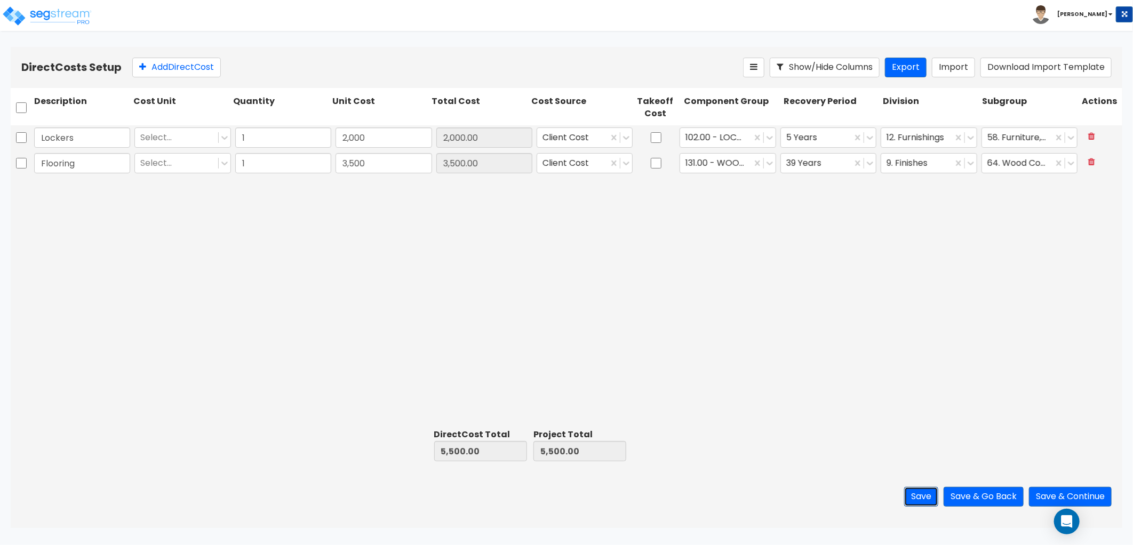
click at [914, 492] on button "Save" at bounding box center [921, 497] width 34 height 20
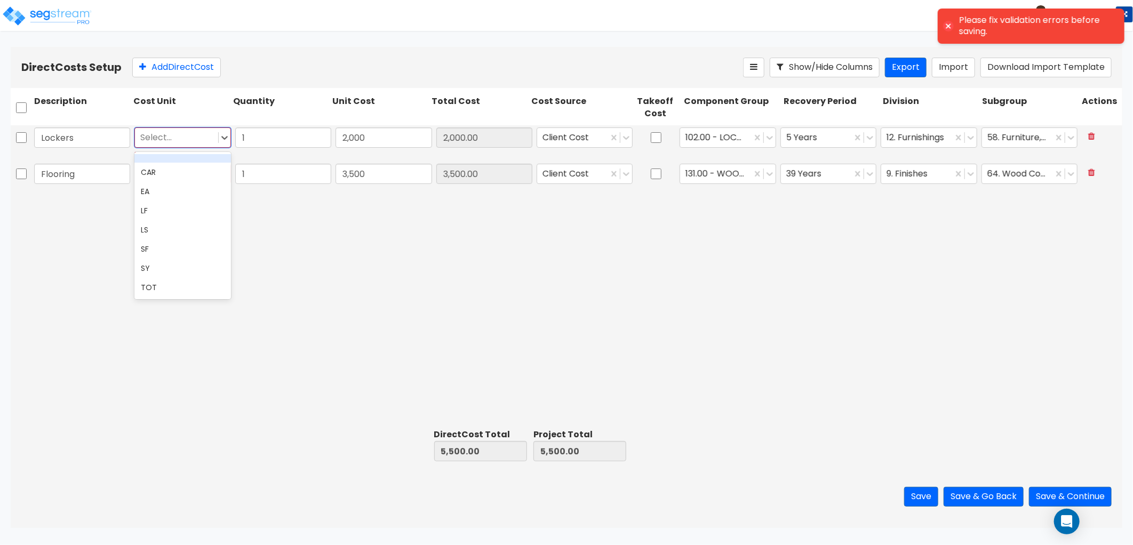
click at [188, 137] on div at bounding box center [176, 138] width 72 height 14
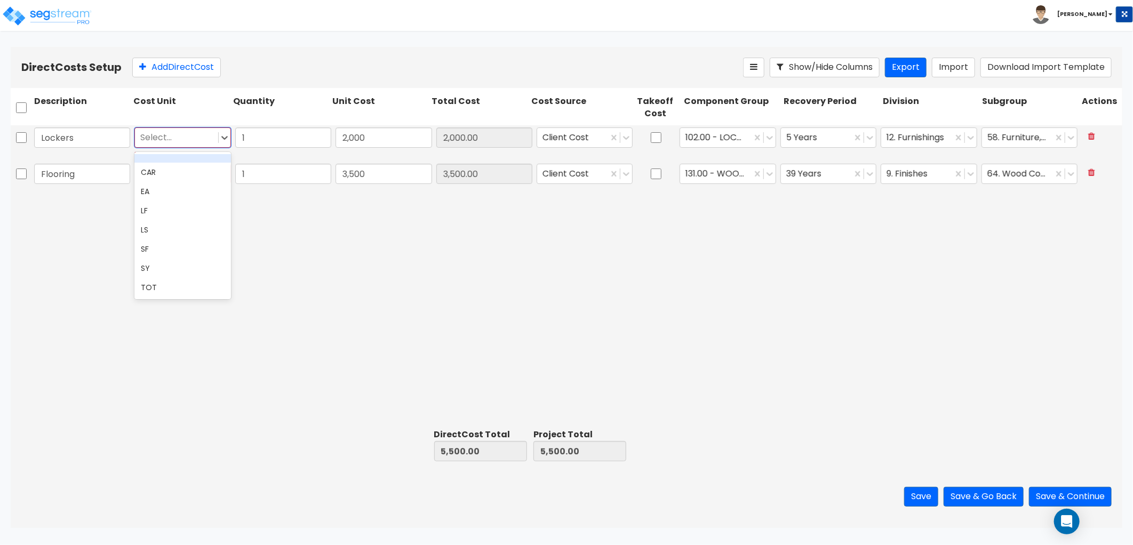
click at [375, 276] on div "Lockers 8 results available. Use Up and Down to choose options, press Enter to …" at bounding box center [567, 274] width 1112 height 299
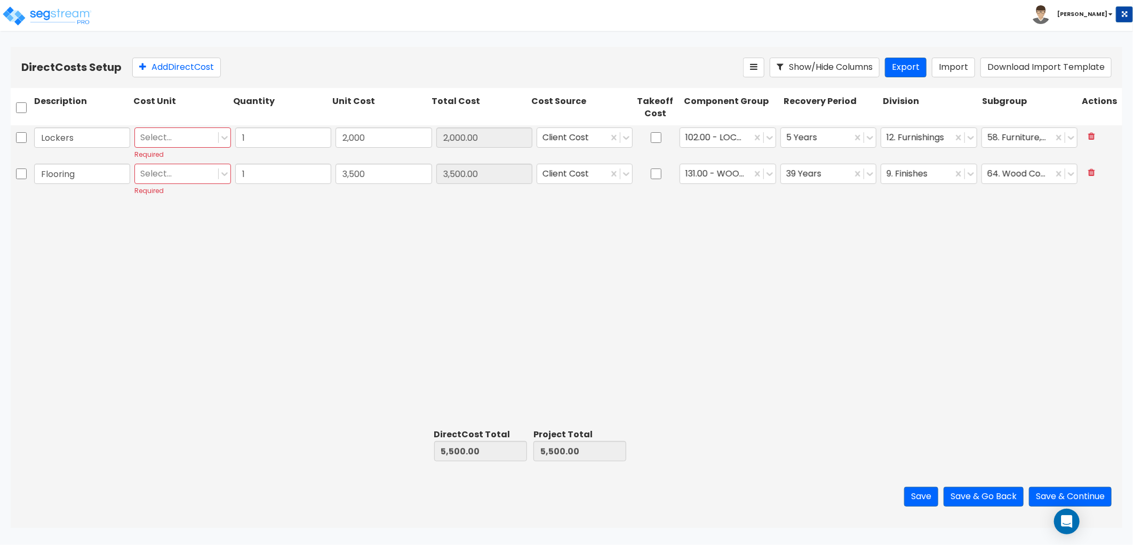
click at [165, 143] on div at bounding box center [176, 138] width 72 height 14
click at [535, 236] on div "Lockers Select... Required 1 2,000 2,000.00 Client Cost 102.00 - LOCKERS 5 Year…" at bounding box center [567, 274] width 1112 height 299
click at [227, 139] on icon at bounding box center [224, 137] width 11 height 11
click at [174, 131] on div at bounding box center [176, 138] width 72 height 14
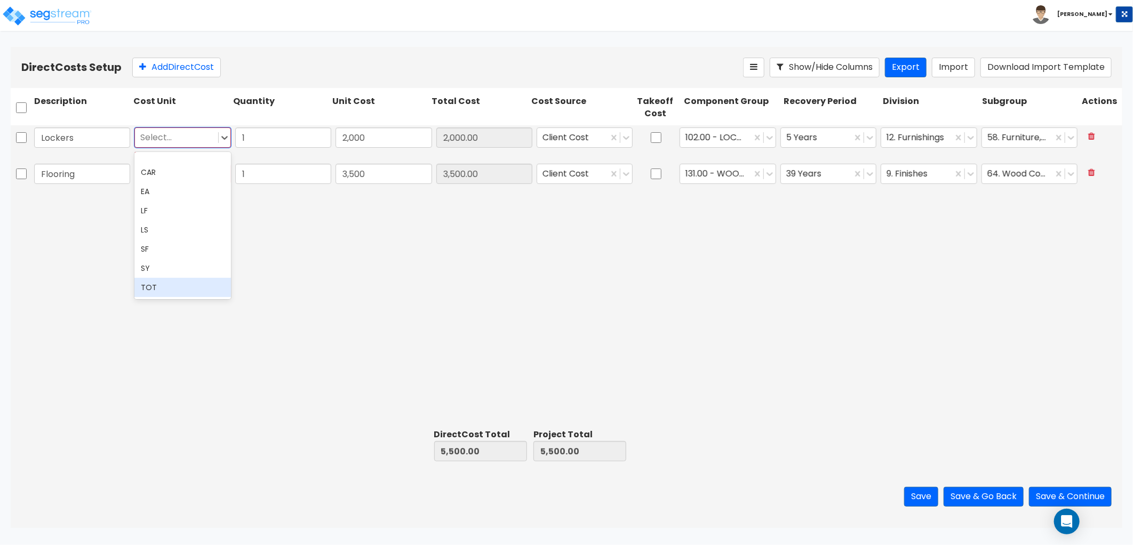
drag, startPoint x: 166, startPoint y: 289, endPoint x: 167, endPoint y: 256, distance: 32.6
click at [166, 289] on div "TOT" at bounding box center [182, 287] width 96 height 19
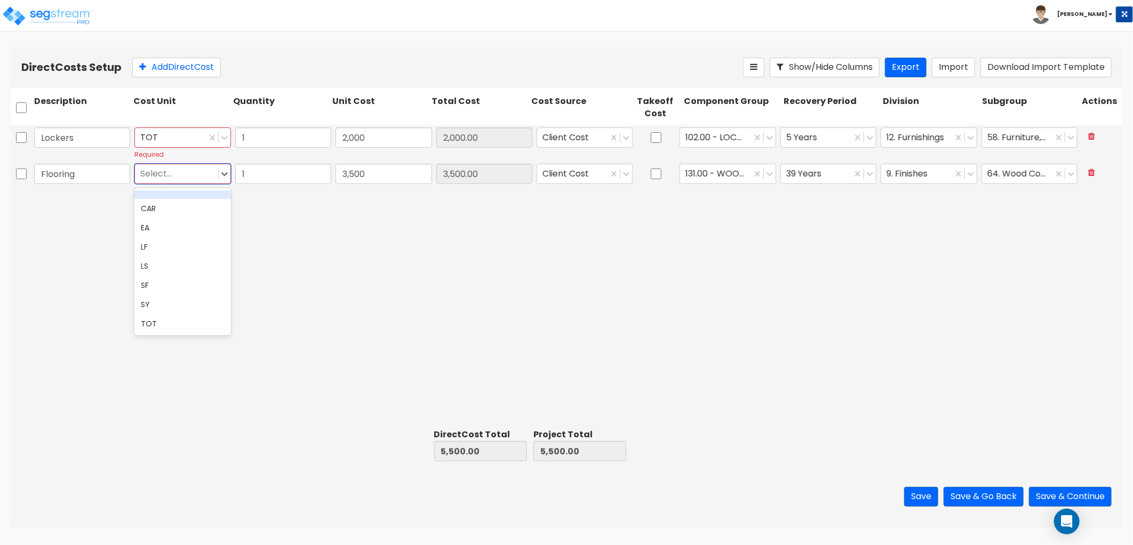
click at [171, 171] on div at bounding box center [176, 174] width 72 height 14
click at [171, 321] on div "TOT" at bounding box center [182, 323] width 96 height 19
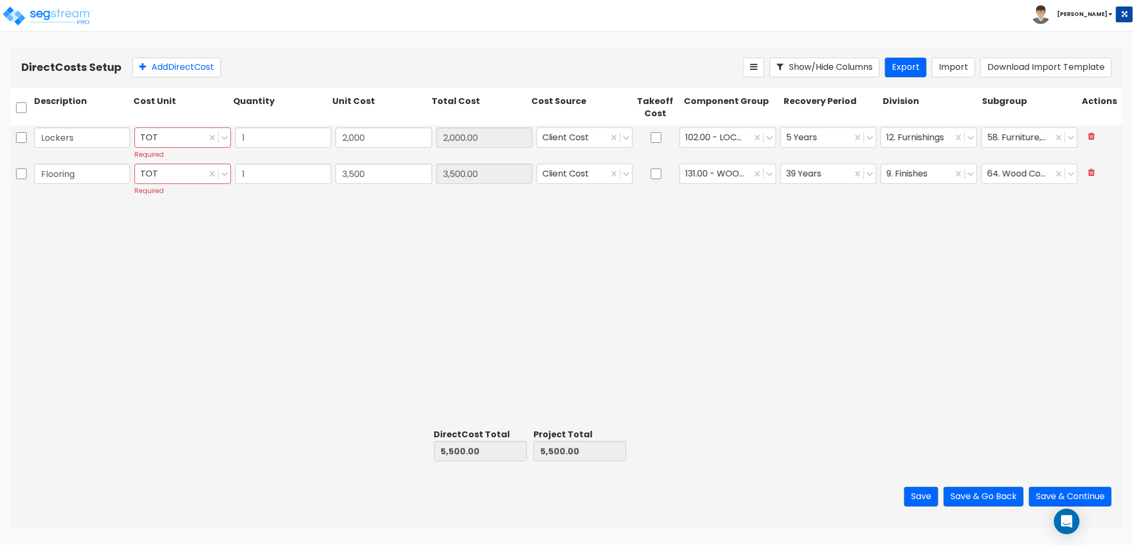
click at [208, 256] on div "Lockers TOT Required 1 2,000 2,000.00 Client Cost 102.00 - LOCKERS 5 Years 12. …" at bounding box center [567, 274] width 1112 height 299
click at [919, 491] on button "Save" at bounding box center [921, 497] width 34 height 20
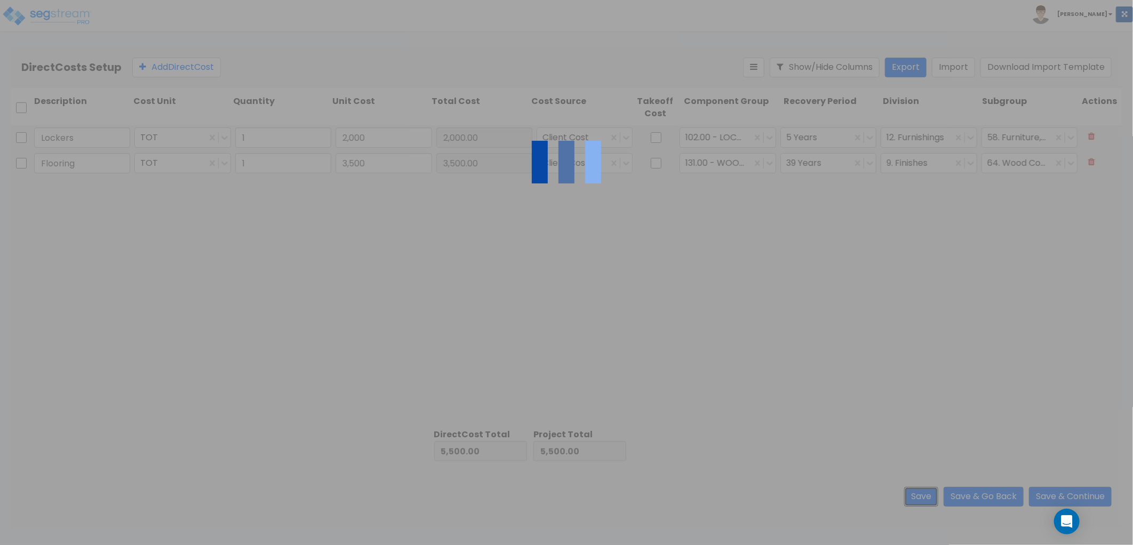
type input "1.00"
type input "2,000.00"
type input "1.00"
type input "3,500.00"
